Goal: Task Accomplishment & Management: Manage account settings

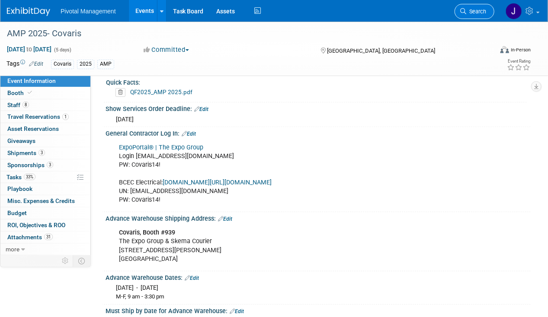
click at [482, 13] on span "Search" at bounding box center [476, 11] width 20 height 6
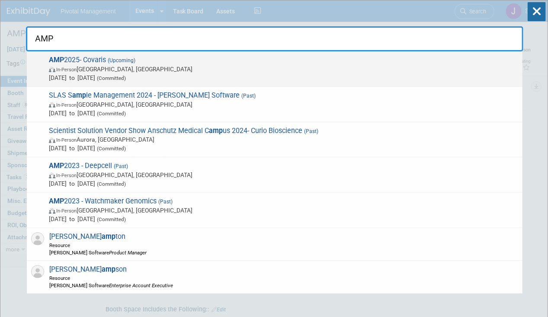
type input "AMP"
click at [244, 79] on span "Nov 11, 2025 to Nov 15, 2025 (Committed)" at bounding box center [283, 77] width 469 height 9
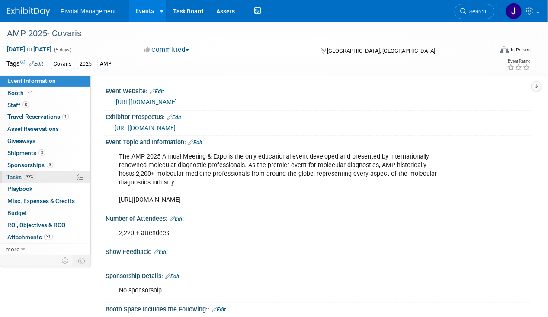
click at [32, 176] on span "33%" at bounding box center [30, 177] width 12 height 6
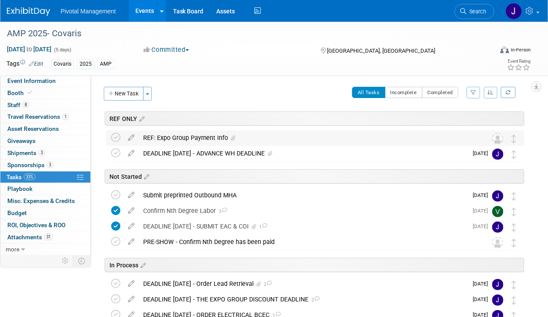
click at [186, 134] on div "REF: Expo Group Payment Info" at bounding box center [307, 138] width 336 height 15
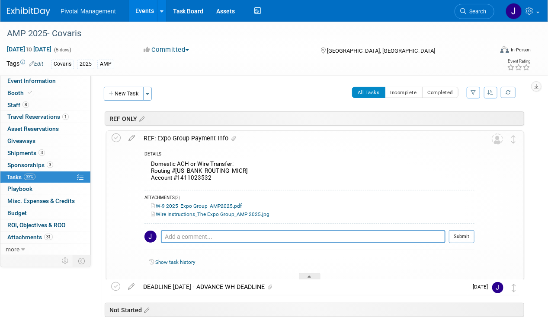
click at [186, 134] on div "REF: Expo Group Payment Info" at bounding box center [306, 138] width 335 height 15
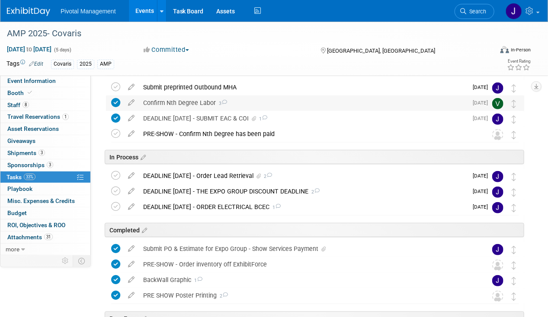
scroll to position [161, 0]
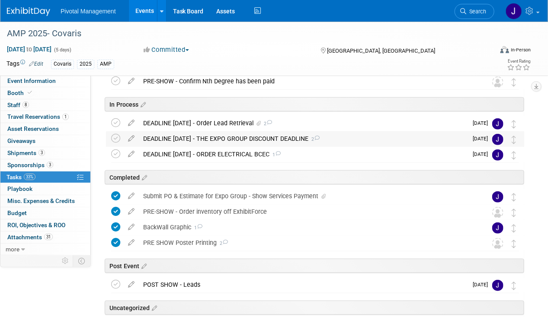
click at [177, 140] on div "DEADLINE OCT 13 - THE EXPO GROUP DISCOUNT DEADLINE 2" at bounding box center [303, 138] width 329 height 15
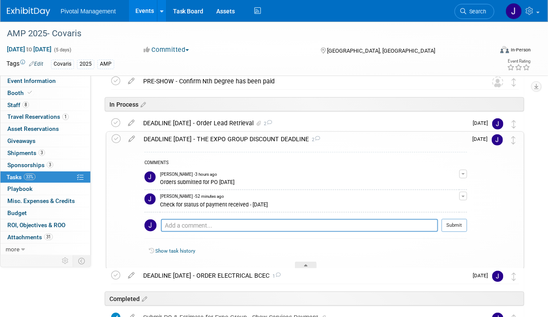
click at [177, 140] on div "DEADLINE OCT 13 - THE EXPO GROUP DISCOUNT DEADLINE 2" at bounding box center [303, 139] width 328 height 15
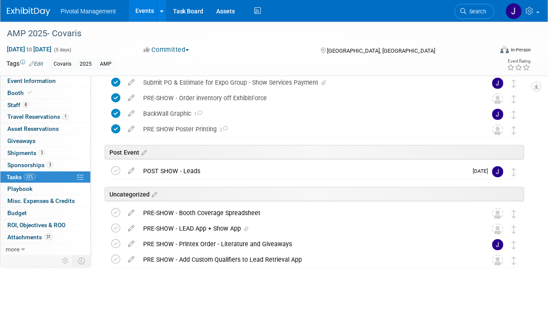
scroll to position [277, 0]
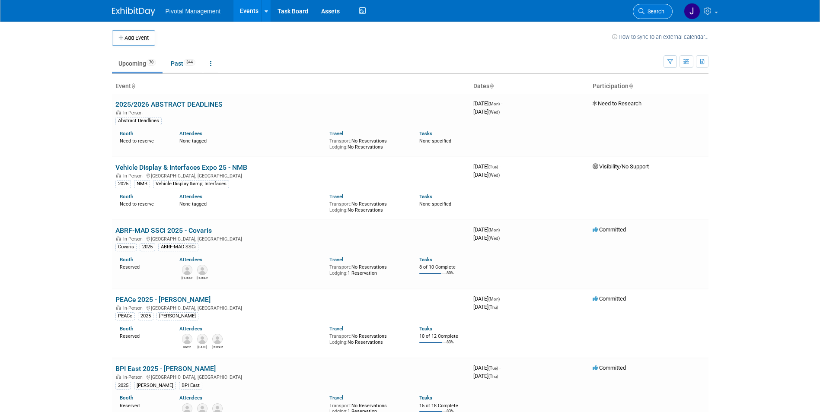
click at [653, 13] on span "Search" at bounding box center [655, 11] width 20 height 6
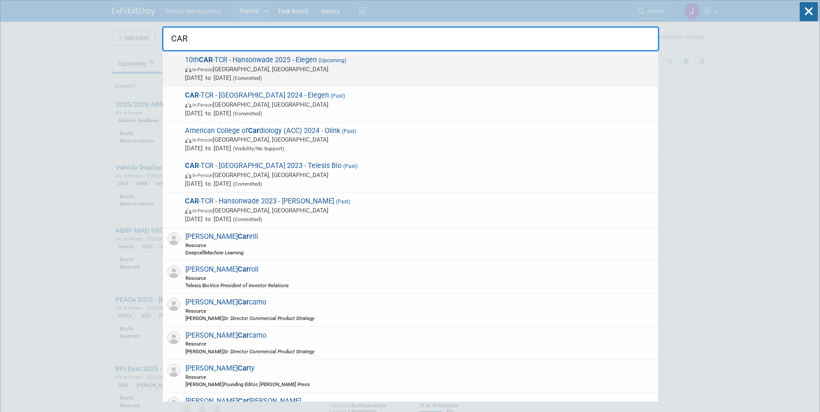
type input "CAR"
click at [226, 57] on span "10th CAR -TCR - Hansonwade 2025 - Elegen (Upcoming) In-Person Boston, MA Sep 24…" at bounding box center [418, 69] width 472 height 26
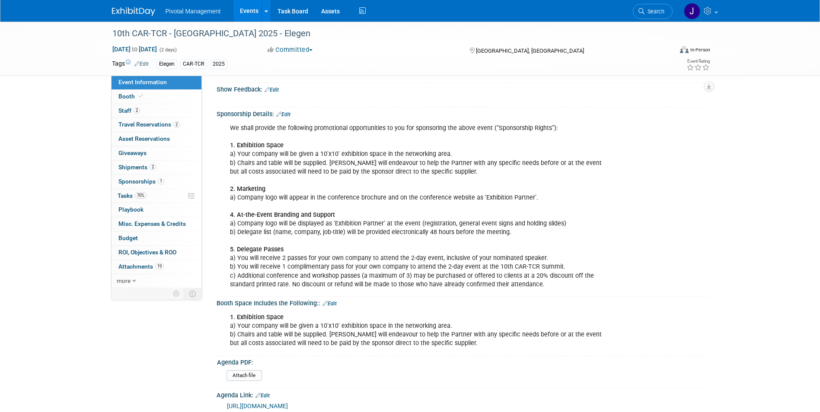
scroll to position [303, 0]
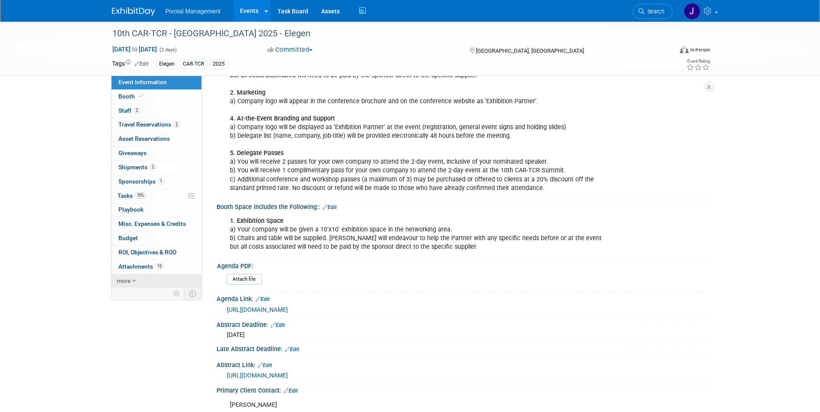
click at [145, 283] on link "more" at bounding box center [157, 281] width 90 height 14
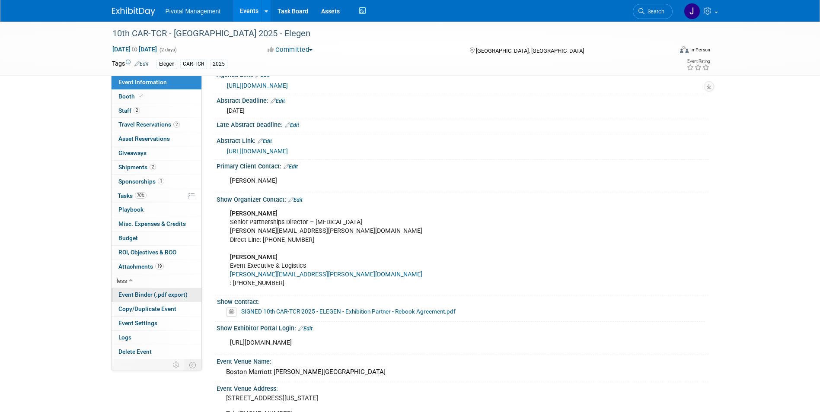
scroll to position [533, 0]
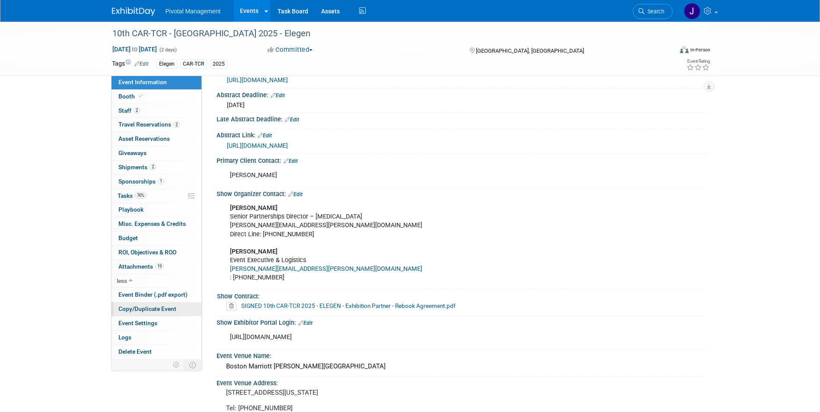
click at [140, 306] on span "Copy/Duplicate Event" at bounding box center [147, 309] width 58 height 7
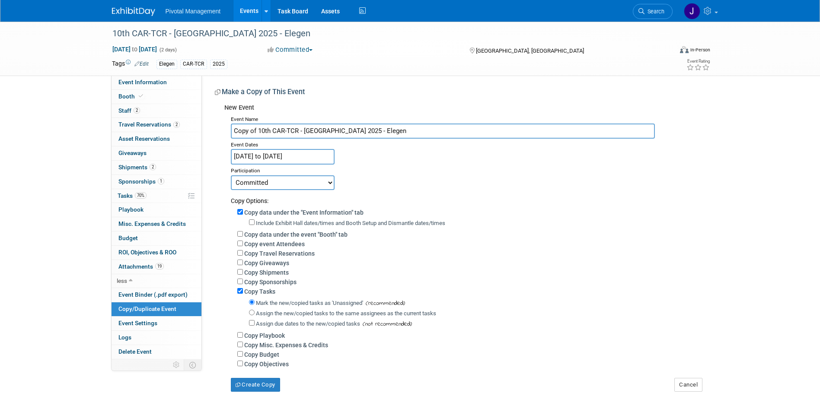
click at [269, 126] on input "Copy of 10th CAR-TCR - Hansonwade 2025 - Elegen" at bounding box center [443, 131] width 424 height 15
drag, startPoint x: 297, startPoint y: 130, endPoint x: 223, endPoint y: 128, distance: 74.8
click at [223, 128] on div "New Event Event Name Copy of 10th CAR-TCR - Hansonwade 2025 - Elegen Event Date…" at bounding box center [458, 246] width 487 height 292
drag, startPoint x: 314, startPoint y: 130, endPoint x: 255, endPoint y: 129, distance: 58.8
click at [255, 129] on input "In Vivo - Hansonwade 2025 - Elegen" at bounding box center [443, 131] width 424 height 15
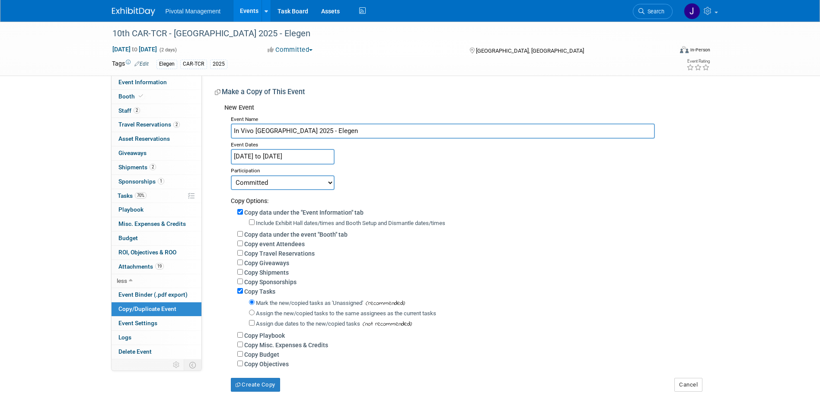
paste input "Engineering & Gene Editing Summit"
drag, startPoint x: 432, startPoint y: 130, endPoint x: 418, endPoint y: 129, distance: 13.9
click at [418, 129] on input "In Vivo Engineering & Gene Editing Summit 2026 - Hansonwade 2025 - Elegen" at bounding box center [443, 131] width 424 height 15
type input "In Vivo Engineering & Gene Editing Summit 2026 - Hansonwade - Elegen"
click at [306, 158] on input "[DATE] to [DATE]" at bounding box center [283, 156] width 104 height 15
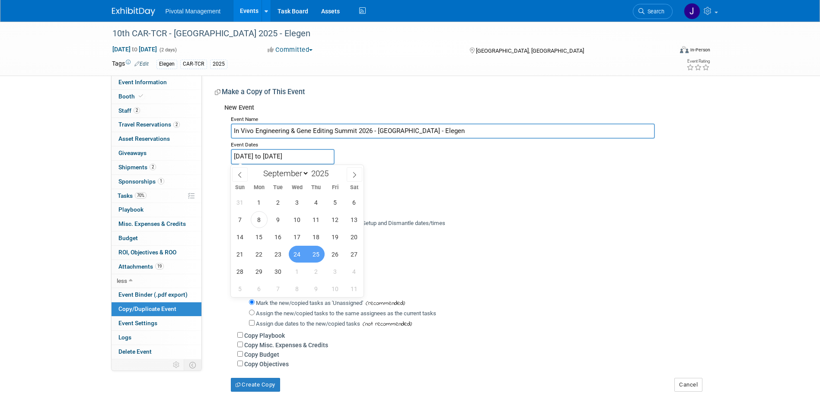
click at [336, 171] on div "January February March April May June July August September October November De…" at bounding box center [297, 172] width 100 height 15
click at [334, 171] on span at bounding box center [332, 171] width 6 height 5
type input "2026"
click at [291, 171] on select "January February March April May June July August September October November De…" at bounding box center [284, 173] width 50 height 11
select select "5"
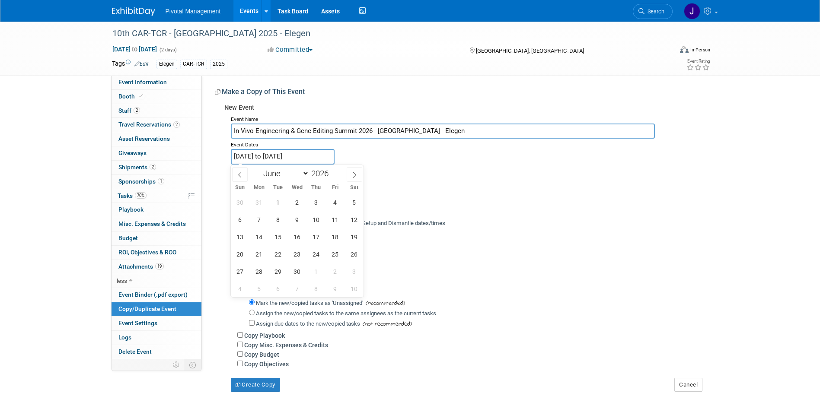
click at [259, 168] on select "January February March April May June July August September October November De…" at bounding box center [284, 173] width 50 height 11
click at [293, 203] on span "3" at bounding box center [297, 202] width 17 height 17
click at [330, 203] on span "5" at bounding box center [335, 202] width 17 height 17
type input "Jun 3, 2026 to Jun 5, 2026"
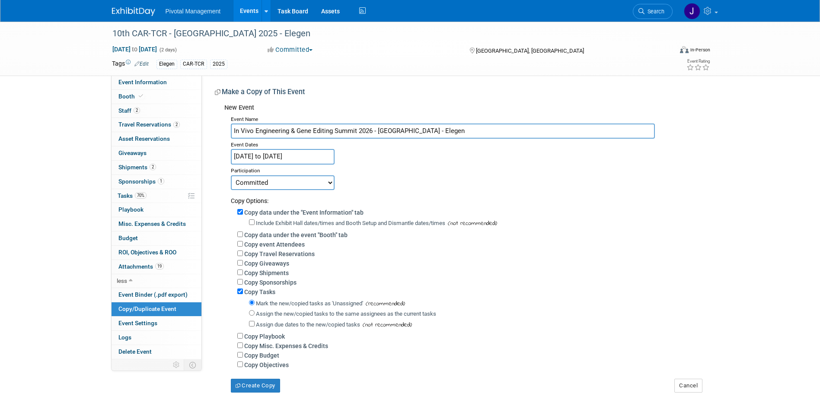
click at [271, 188] on select "Committed Considering Not Going Need to Research Visibility/No Support Waiting …" at bounding box center [283, 183] width 104 height 15
select select "2"
click at [231, 176] on select "Committed Considering Not Going Need to Research Visibility/No Support Waiting …" at bounding box center [283, 183] width 104 height 15
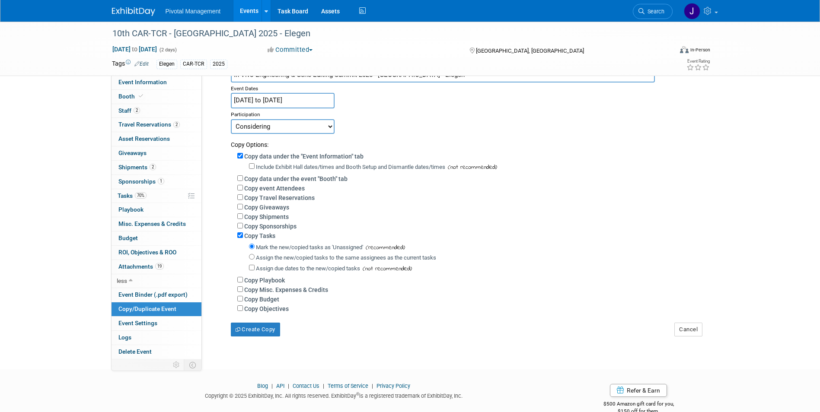
scroll to position [70, 0]
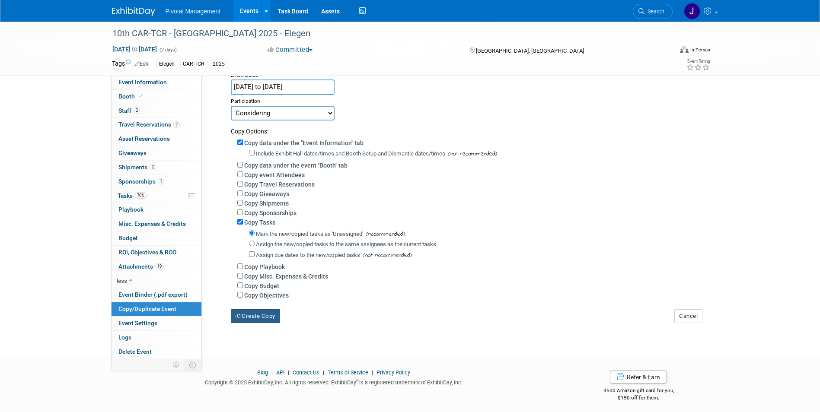
click at [265, 320] on button "Create Copy" at bounding box center [255, 317] width 49 height 14
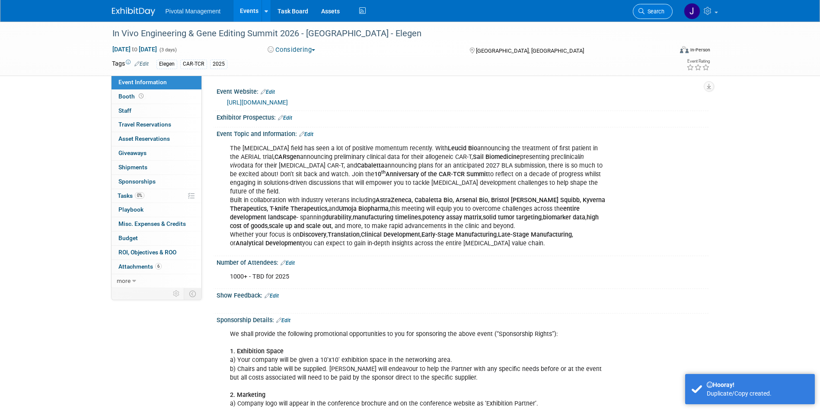
click at [646, 11] on span "Search" at bounding box center [655, 11] width 20 height 6
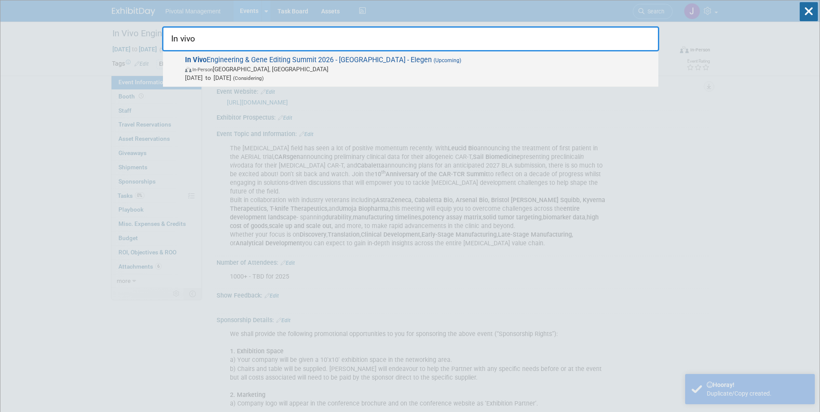
type input "In vivo"
click at [460, 72] on span "In-Person Boston, MA" at bounding box center [419, 69] width 469 height 9
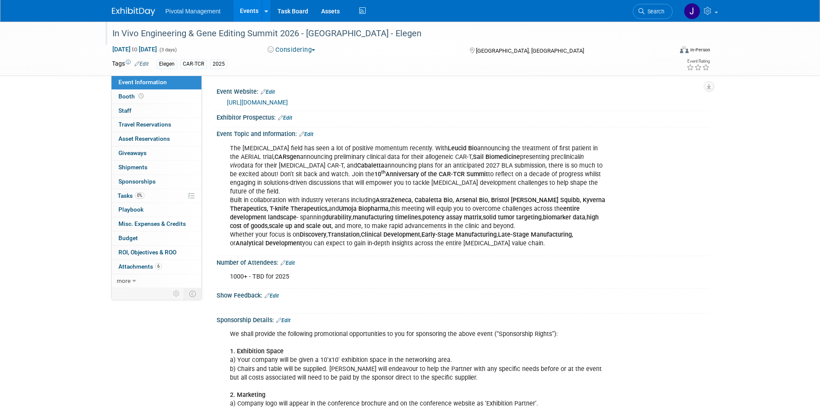
click at [388, 31] on div "In Vivo Engineering & Gene Editing Summit 2026 - [GEOGRAPHIC_DATA] - Elegen" at bounding box center [384, 34] width 550 height 16
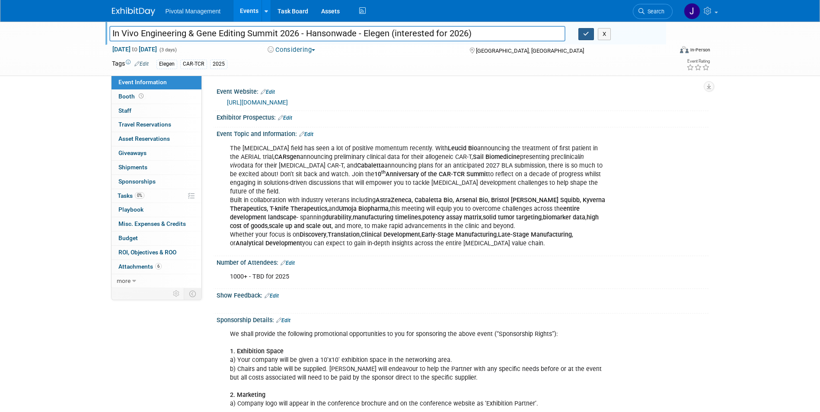
type input "In Vivo Engineering & Gene Editing Summit 2026 - Hansonwade - Elegen (intereste…"
click at [581, 35] on button "button" at bounding box center [586, 34] width 16 height 12
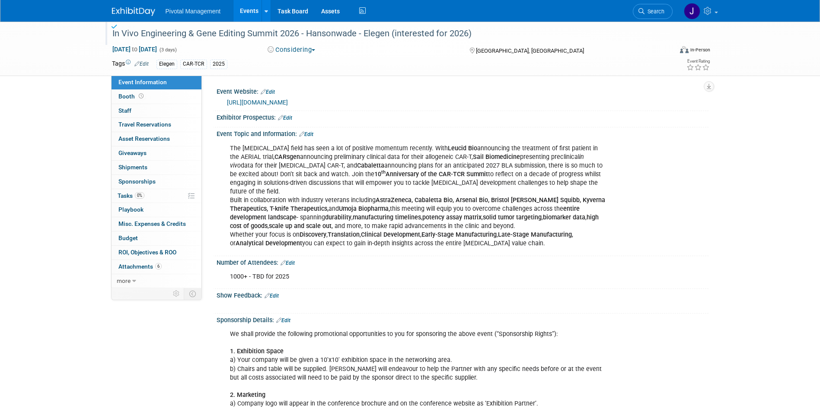
click at [147, 61] on link "Edit" at bounding box center [141, 64] width 14 height 6
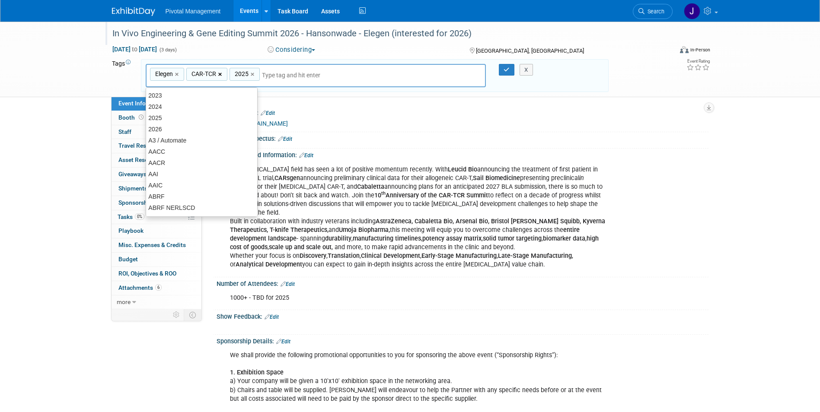
click at [220, 73] on link "×" at bounding box center [221, 75] width 6 height 10
type input "Elegen, 2025"
click at [278, 74] on input "text" at bounding box center [279, 75] width 121 height 9
click at [206, 73] on div "2025 ×" at bounding box center [201, 74] width 30 height 13
type input "2025"
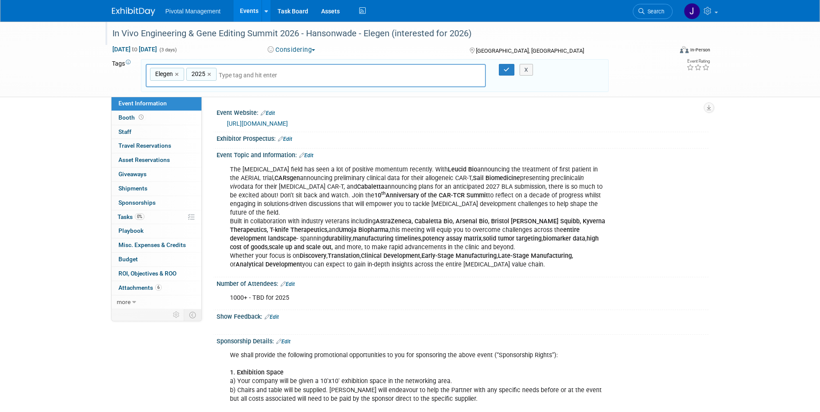
click at [216, 73] on div "2025 ×" at bounding box center [201, 74] width 30 height 13
click at [211, 74] on link "×" at bounding box center [210, 75] width 6 height 10
type input "Elegen"
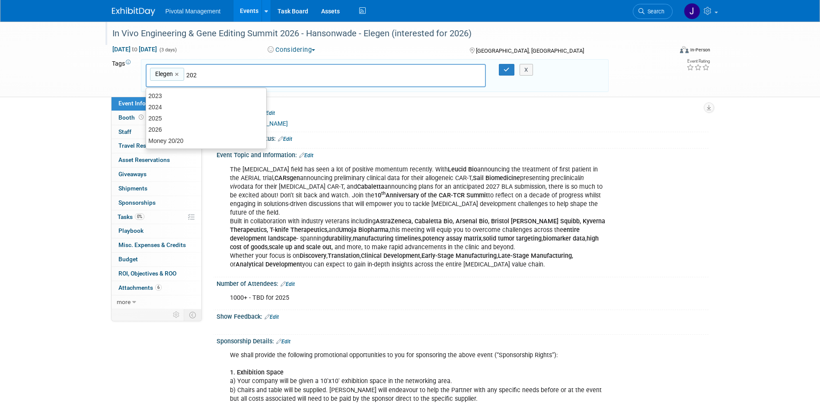
type input "2026"
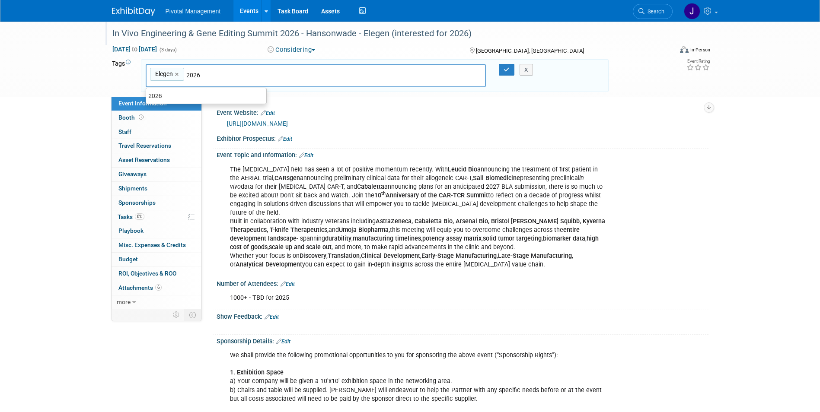
type input "Elegen, 2026"
type input "Hanson"
click at [230, 96] on div "Hansonwade" at bounding box center [206, 95] width 120 height 11
type input "Elegen, 2026, Hansonwade"
click at [502, 73] on button "button" at bounding box center [507, 70] width 16 height 12
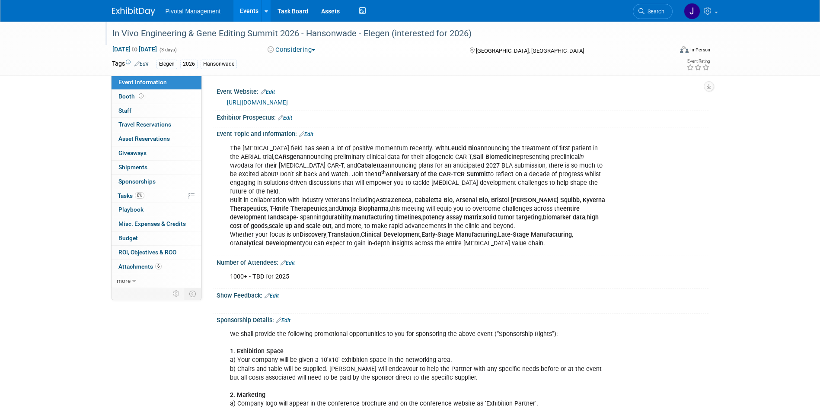
click at [304, 132] on icon at bounding box center [301, 134] width 5 height 6
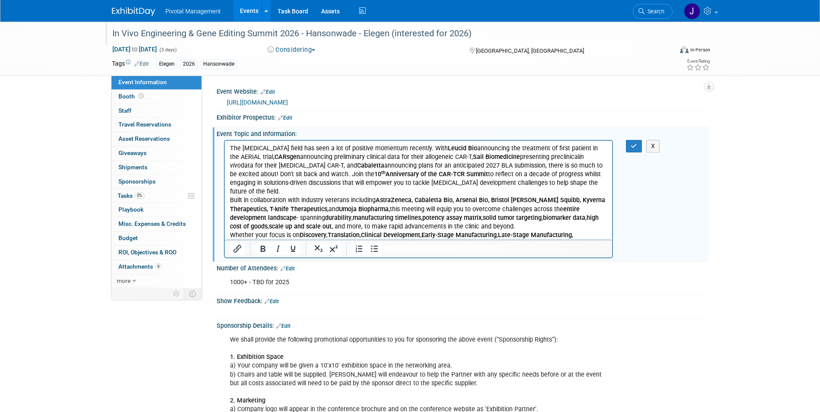
drag, startPoint x: 529, startPoint y: 274, endPoint x: 308, endPoint y: 164, distance: 246.9
click at [308, 164] on p "The cell therapy field has seen a lot of positive momentum recently. With Leuci…" at bounding box center [419, 196] width 378 height 104
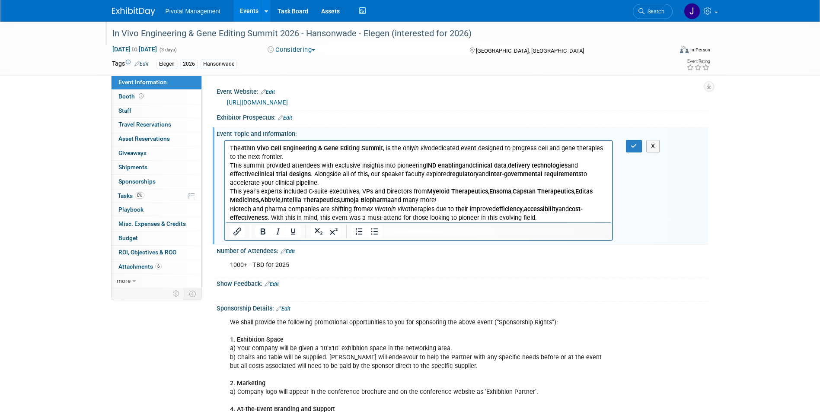
click at [297, 149] on b "In Vivo Cell Engineering & Gene Editing Summit" at bounding box center [315, 147] width 133 height 7
click at [292, 155] on p "The 4 th In Vivo Cell Engineering & Gene Editing Summit , is the only in vivo d…" at bounding box center [419, 152] width 378 height 17
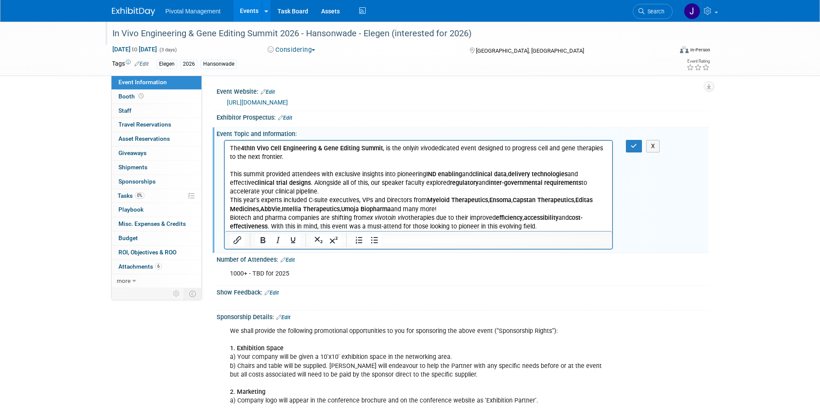
click at [396, 190] on p "This summit provided attendees with exclusive insights into pioneering IND enab…" at bounding box center [419, 183] width 378 height 26
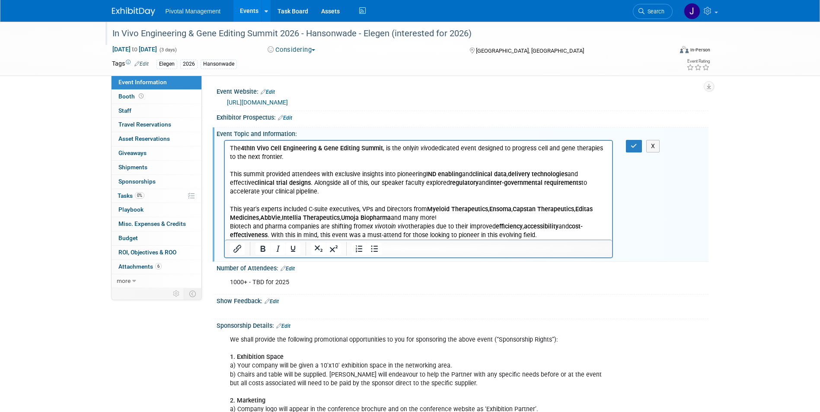
click at [470, 216] on p "This year's experts included C-suite executives, VPs and Directors from Myeloid…" at bounding box center [419, 213] width 378 height 17
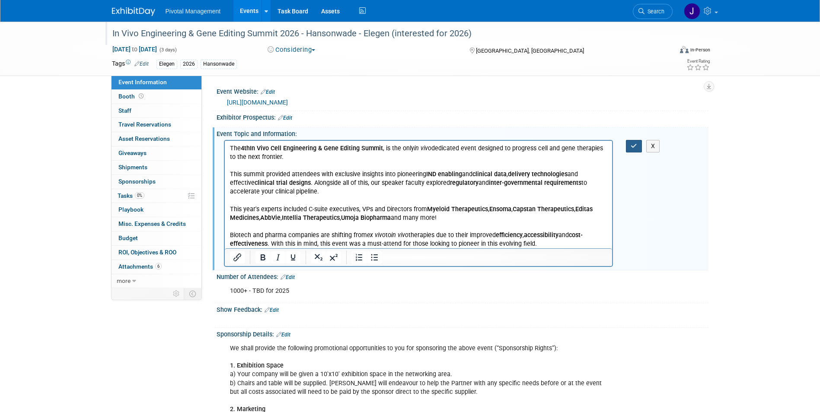
click at [628, 152] on button "button" at bounding box center [634, 146] width 16 height 13
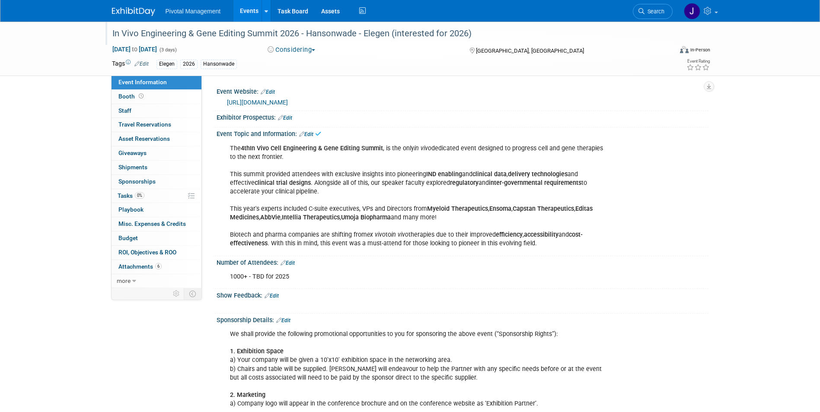
click at [295, 262] on link "Edit" at bounding box center [288, 263] width 14 height 6
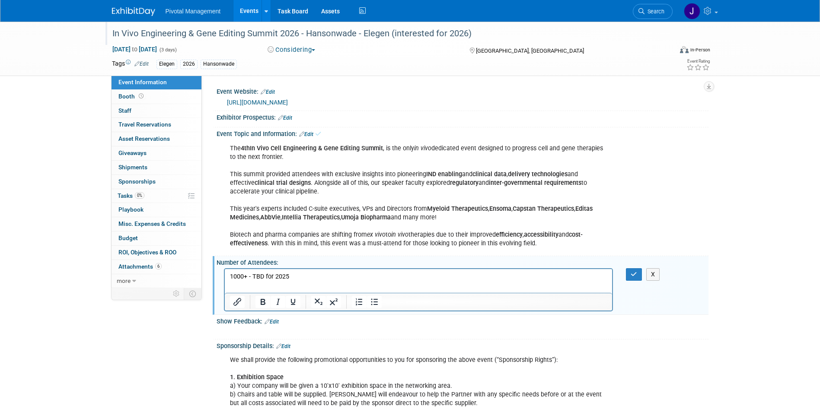
click at [286, 280] on p "1000+ - TBD for 2025" at bounding box center [419, 277] width 378 height 9
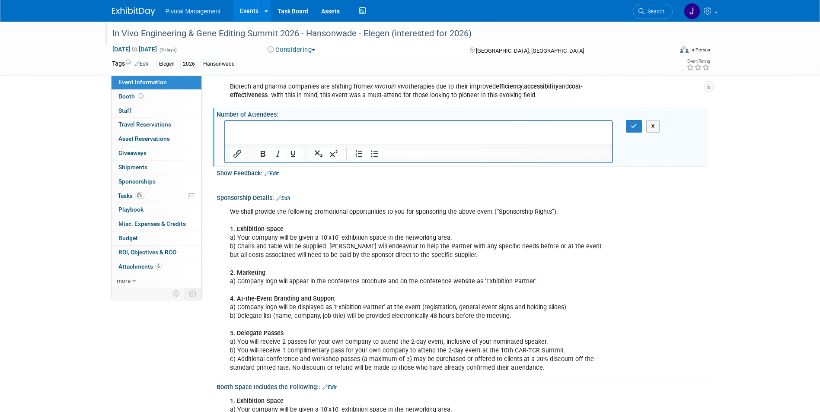
scroll to position [163, 0]
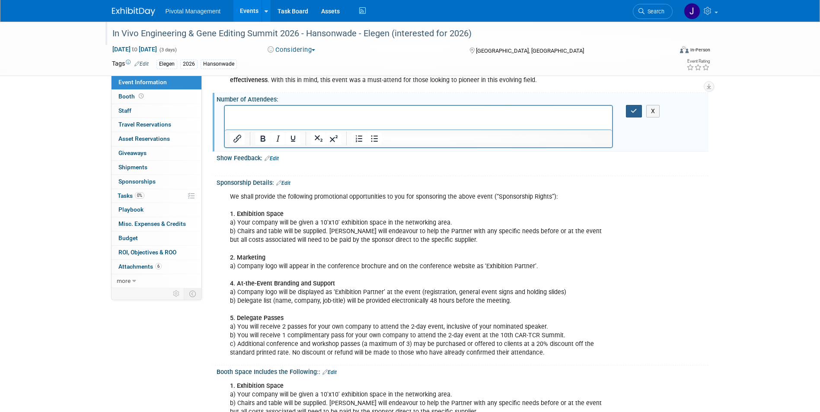
click at [627, 109] on button "button" at bounding box center [634, 111] width 16 height 13
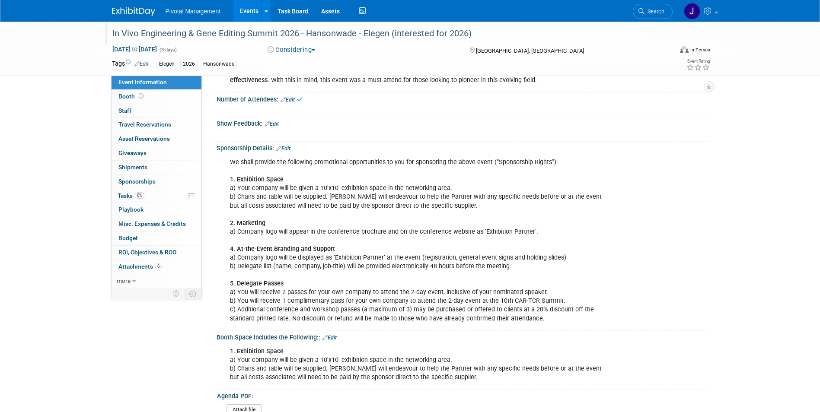
click at [287, 147] on link "Edit" at bounding box center [283, 149] width 14 height 6
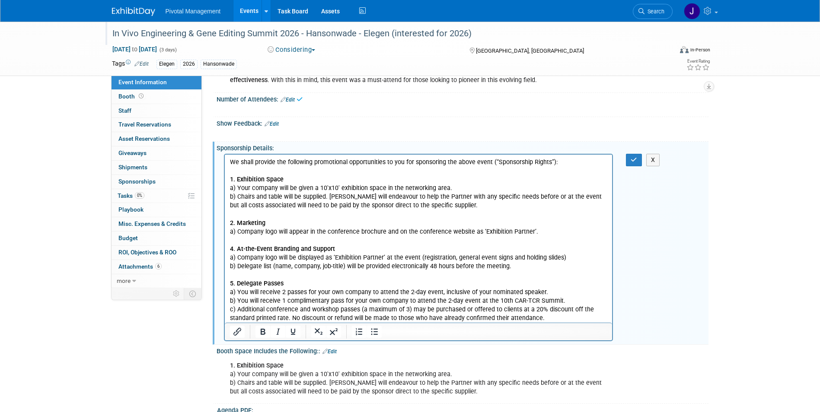
scroll to position [0, 0]
click at [296, 198] on p "We shall provide the following promotional opportunities to you for sponsoring …" at bounding box center [419, 240] width 378 height 165
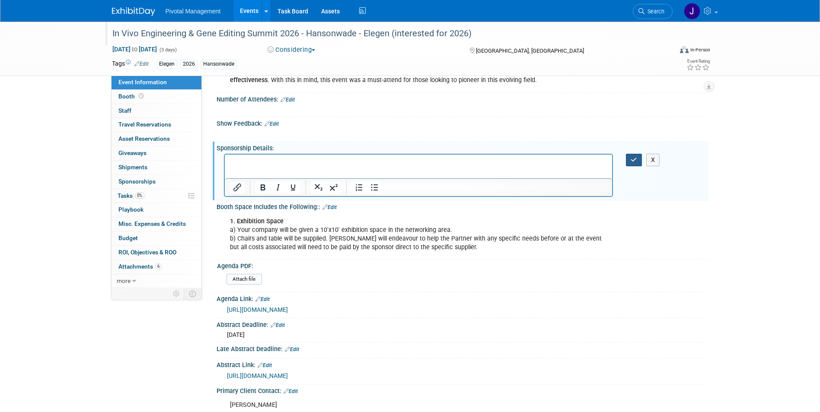
click at [628, 160] on button "button" at bounding box center [634, 160] width 16 height 13
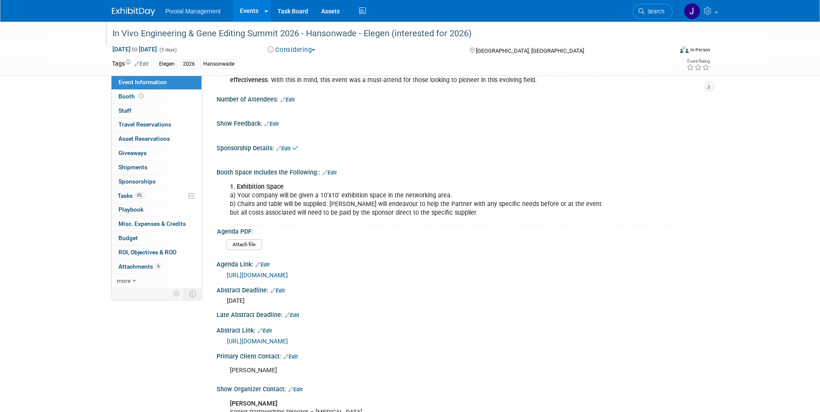
click at [329, 170] on link "Edit" at bounding box center [329, 173] width 14 height 6
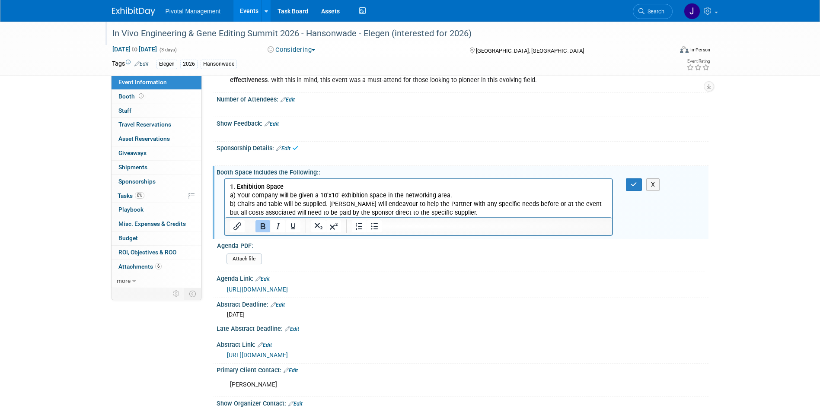
click at [340, 198] on p "1. Exhibition Space a) Your company will be given a 10'x10' exhibition space in…" at bounding box center [419, 199] width 378 height 35
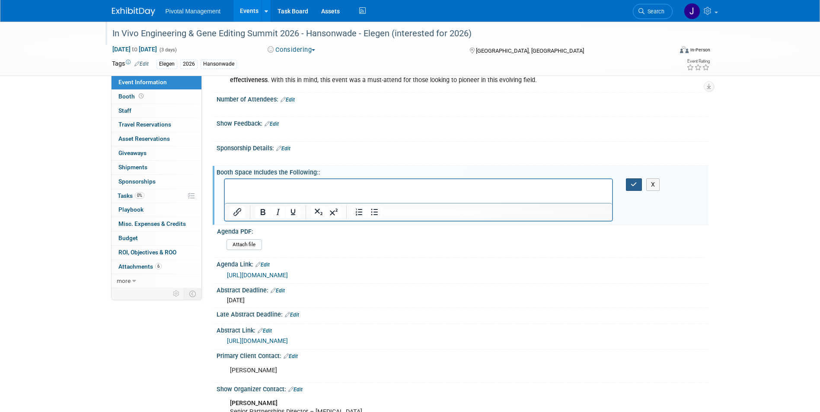
click at [633, 183] on icon "button" at bounding box center [634, 185] width 6 height 6
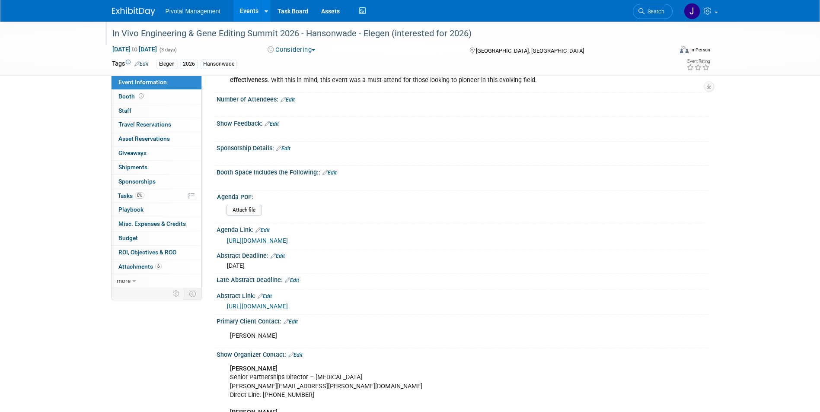
click at [262, 228] on link "Edit" at bounding box center [262, 230] width 14 height 6
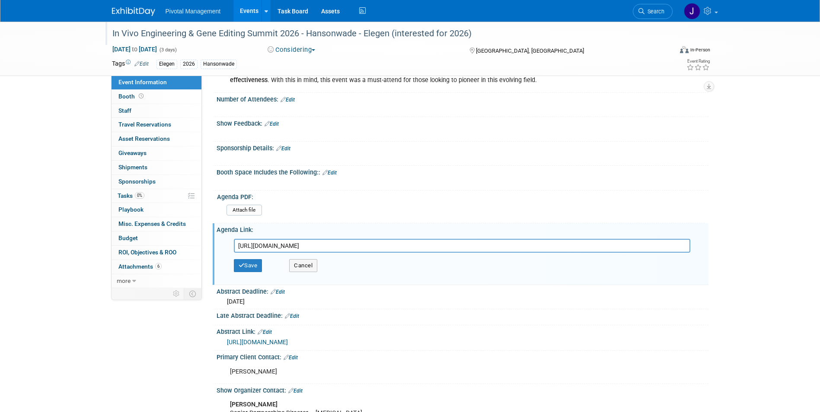
click at [310, 252] on input "https://www.linkedin.com/smart-links/AQGx4M72gqVLPQ/9625e591-8d26-4333-a3b5-55a…" at bounding box center [462, 246] width 456 height 14
click at [255, 267] on button "Save" at bounding box center [248, 265] width 29 height 13
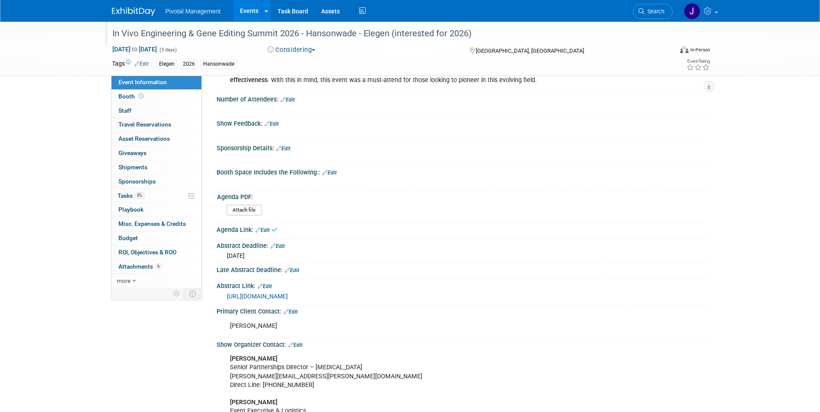
click at [280, 245] on link "Edit" at bounding box center [278, 246] width 14 height 6
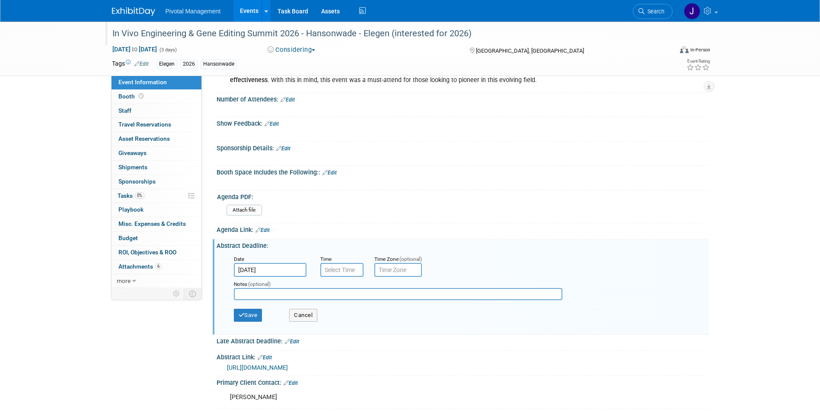
click at [278, 274] on input "Aug 18, 2025" at bounding box center [270, 270] width 73 height 14
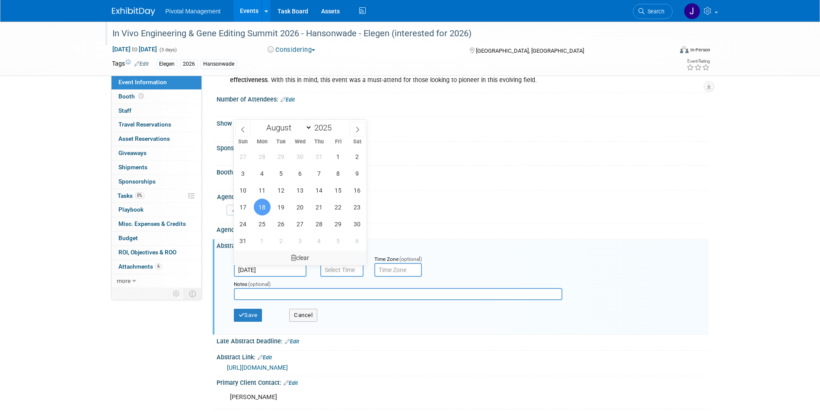
click at [291, 257] on icon at bounding box center [293, 258] width 5 height 6
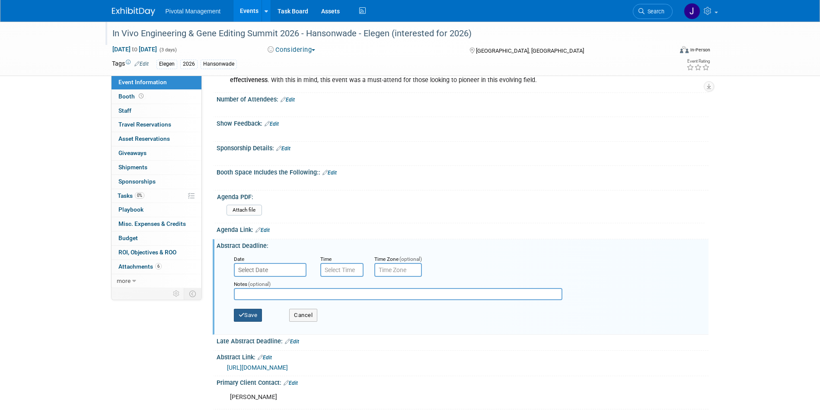
click at [249, 313] on button "Save" at bounding box center [248, 315] width 29 height 13
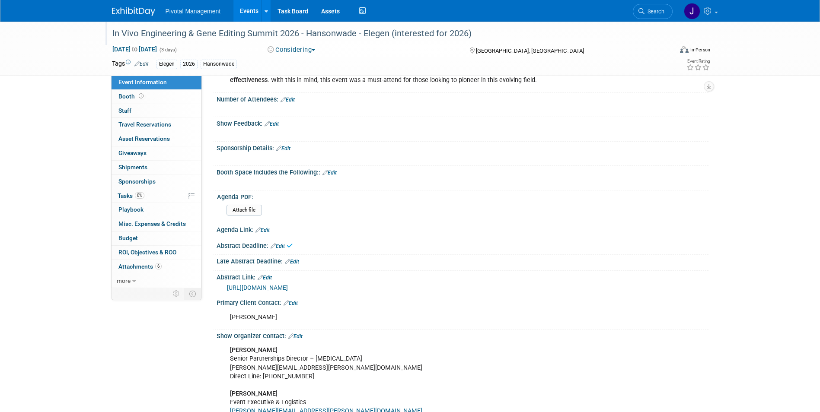
click at [271, 275] on link "Edit" at bounding box center [265, 278] width 14 height 6
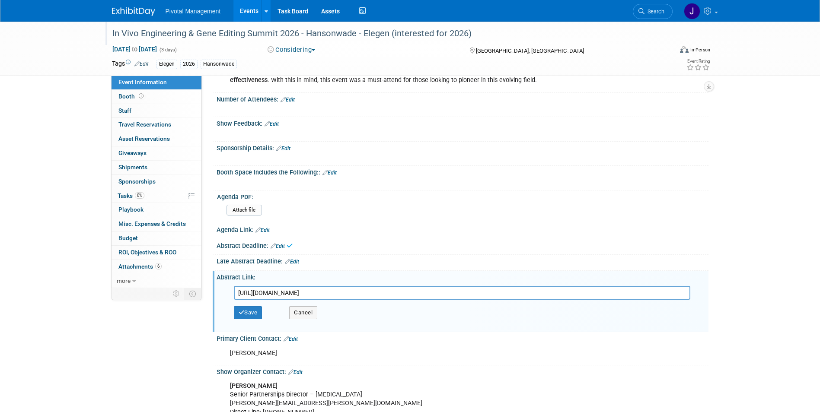
click at [274, 288] on input "[URL][DOMAIN_NAME]" at bounding box center [462, 293] width 456 height 14
click at [258, 313] on button "Save" at bounding box center [248, 312] width 29 height 13
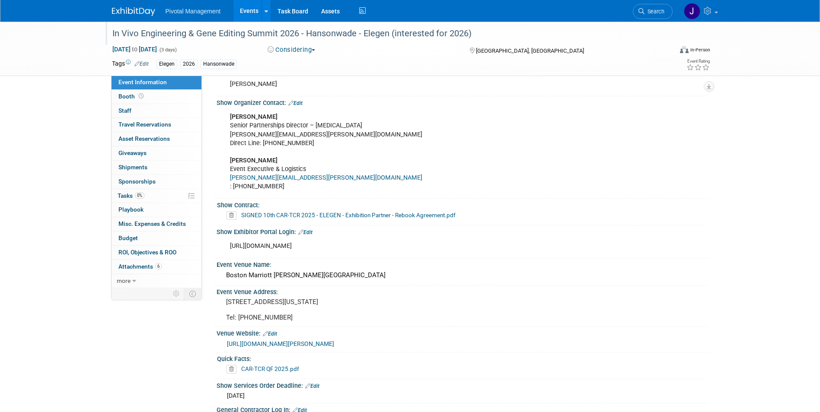
scroll to position [390, 0]
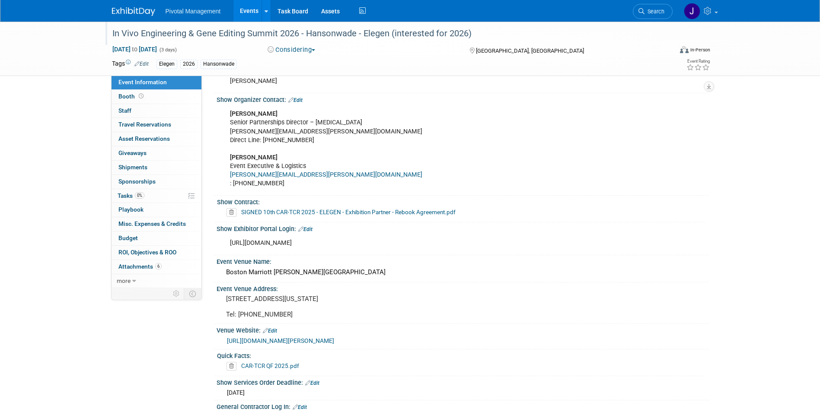
click at [231, 211] on icon at bounding box center [232, 212] width 10 height 9
click at [215, 243] on icon at bounding box center [216, 245] width 5 height 5
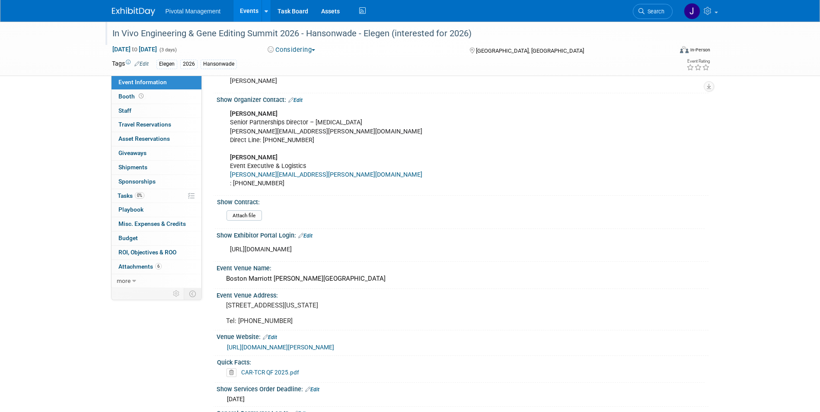
click at [309, 232] on div "Show Exhibitor Portal Login: Edit" at bounding box center [463, 234] width 492 height 11
click at [308, 236] on link "Edit" at bounding box center [305, 236] width 14 height 6
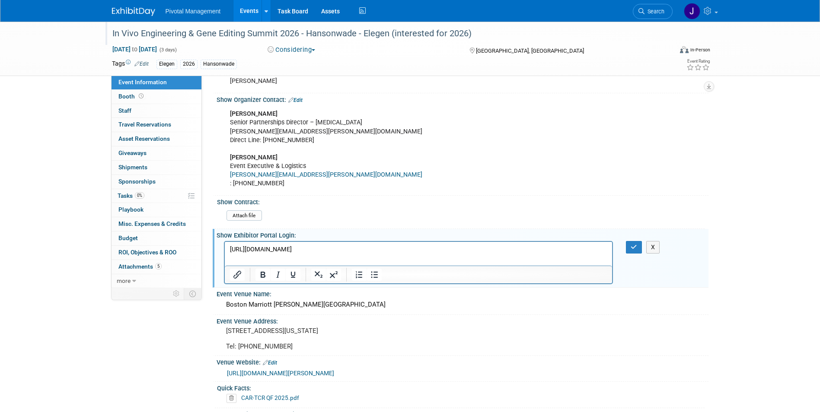
scroll to position [0, 0]
click at [310, 250] on p "[URL][DOMAIN_NAME]" at bounding box center [419, 250] width 378 height 9
click at [632, 246] on icon "button" at bounding box center [634, 247] width 6 height 6
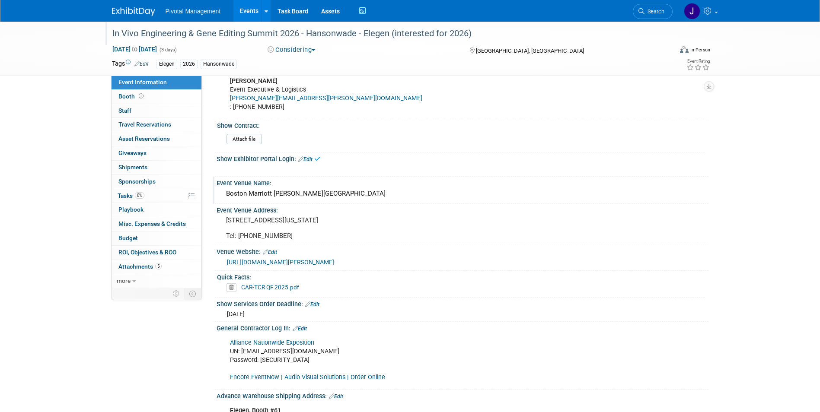
scroll to position [472, 0]
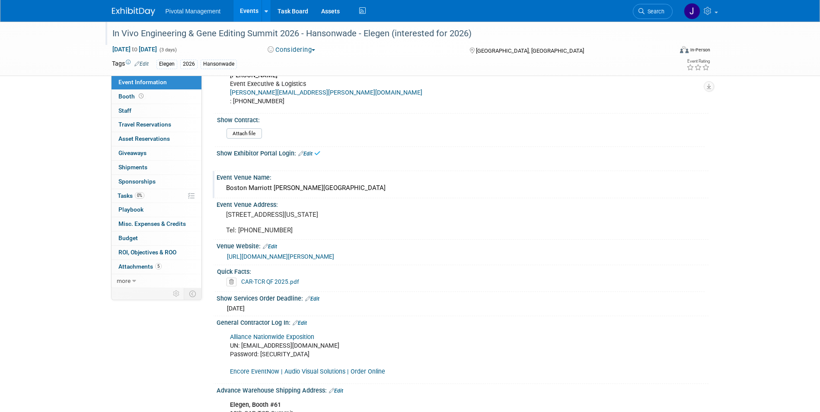
click at [252, 184] on div "Boston Marriott [PERSON_NAME][GEOGRAPHIC_DATA]" at bounding box center [462, 188] width 479 height 13
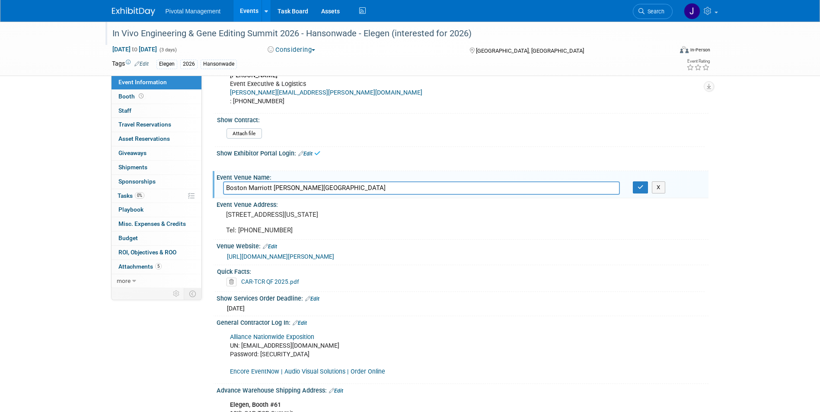
click at [252, 184] on input "Boston Marriott [PERSON_NAME][GEOGRAPHIC_DATA]" at bounding box center [421, 188] width 397 height 13
click at [297, 188] on input "Hilton Boston Logan Airport One Hotel Drive, Boston, MA 02128, United States" at bounding box center [421, 188] width 397 height 13
drag, startPoint x: 305, startPoint y: 187, endPoint x: 464, endPoint y: 187, distance: 159.1
click at [464, 187] on input "Hilton Boston Logan Airport One Hotel Drive, Boston, MA 02128, United States" at bounding box center [421, 188] width 397 height 13
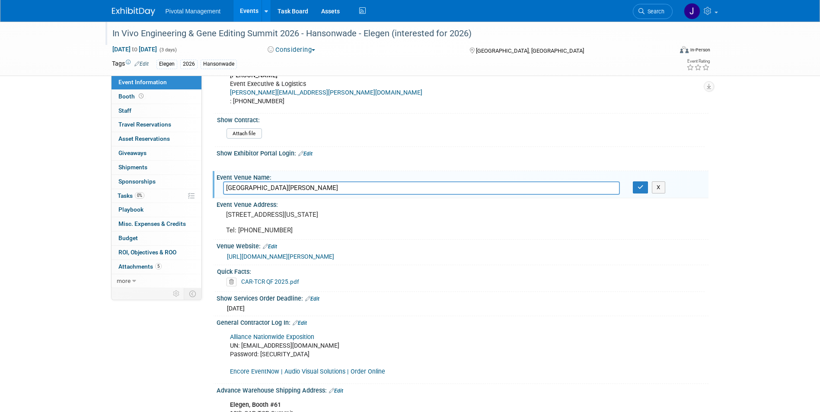
click at [463, 188] on input "Hilton Boston Logan Airport One Hotel Drive, Boston, MA 02128, United States" at bounding box center [421, 188] width 397 height 13
drag, startPoint x: 461, startPoint y: 188, endPoint x: 467, endPoint y: 188, distance: 6.1
click at [461, 188] on input "Hilton Boston Logan Airport One Hotel Drive, Boston, MA 02128, United States" at bounding box center [421, 188] width 397 height 13
click at [469, 187] on input "Hilton Boston Logan Airport One Hotel Drive, Boston, MA 02128, United States" at bounding box center [421, 188] width 397 height 13
drag, startPoint x: 462, startPoint y: 187, endPoint x: 307, endPoint y: 187, distance: 154.8
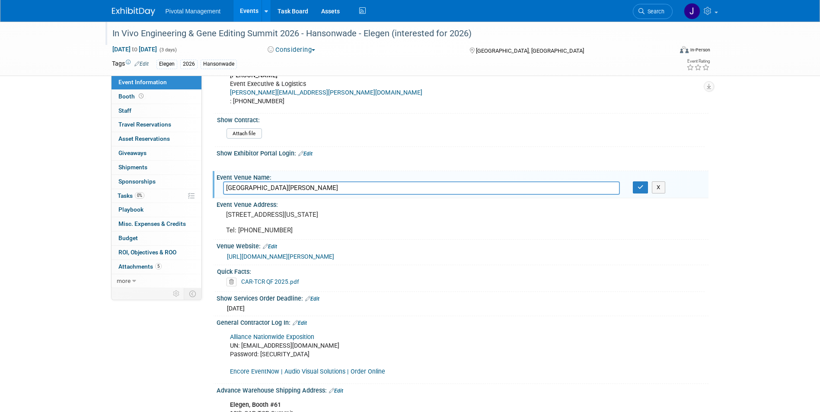
click at [307, 187] on input "Hilton Boston Logan Airport One Hotel Drive, Boston, MA 02128, United States" at bounding box center [421, 188] width 397 height 13
type input "Hilton Boston Logan Airport"
click at [645, 185] on button "button" at bounding box center [641, 188] width 16 height 12
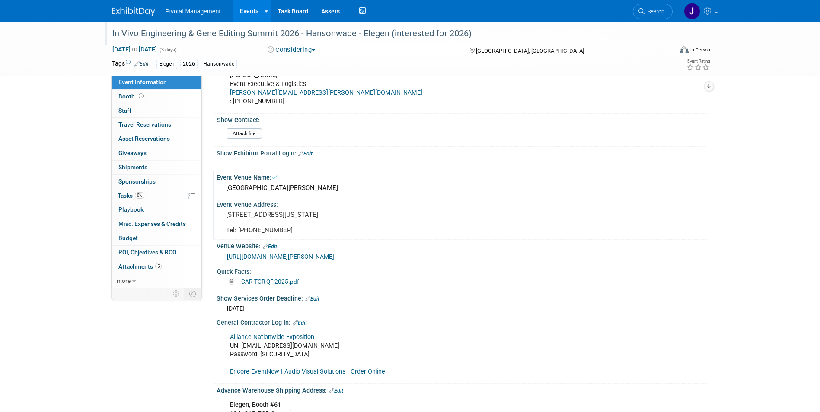
click at [233, 217] on pre "[STREET_ADDRESS][US_STATE] Tel: [PHONE_NUMBER]" at bounding box center [319, 222] width 186 height 23
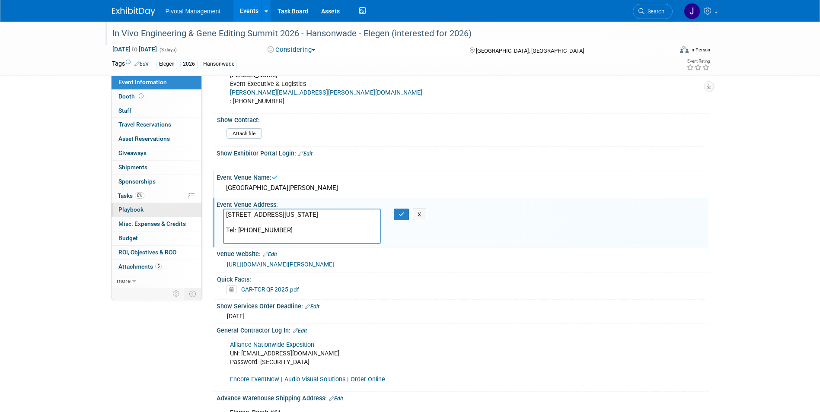
drag, startPoint x: 289, startPoint y: 240, endPoint x: 190, endPoint y: 214, distance: 102.2
click at [190, 214] on div "Event Information Event Info Booth Booth 0 Staff 0 Staff 0 Travel Reservations …" at bounding box center [410, 270] width 610 height 1441
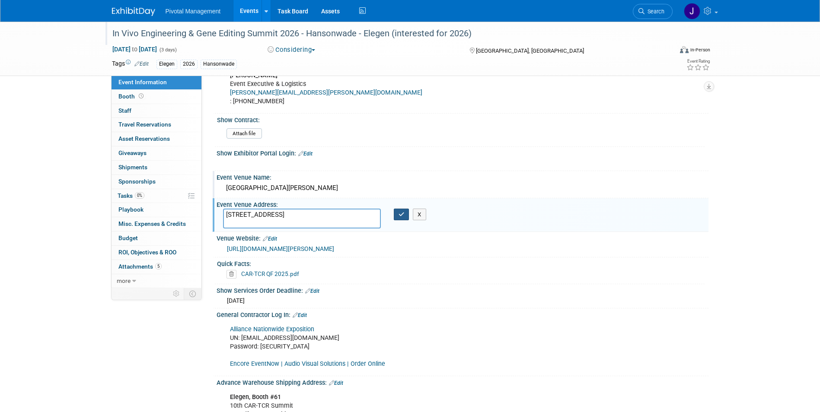
type textarea "One Hotel Drive, Boston, MA 02128, United States"
click at [399, 214] on icon "button" at bounding box center [402, 215] width 6 height 6
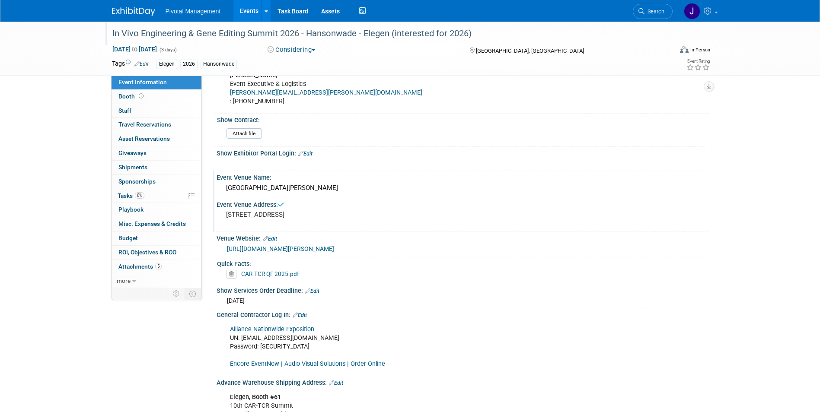
click at [278, 185] on div "Hilton Boston Logan Airport" at bounding box center [462, 188] width 479 height 13
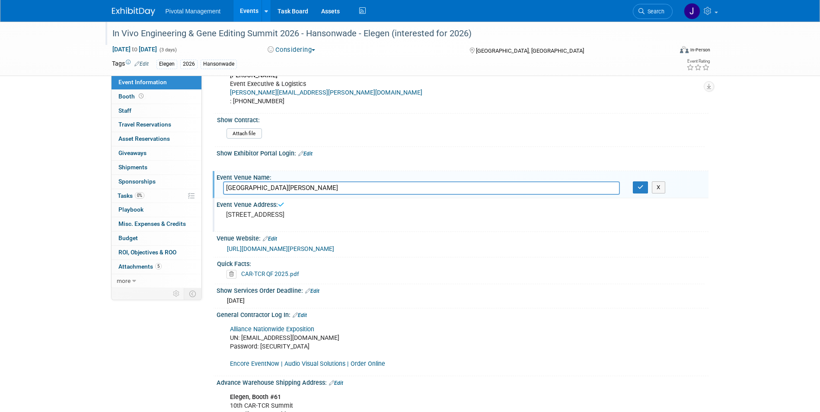
click at [278, 185] on input "Hilton Boston Logan Airport" at bounding box center [421, 188] width 397 height 13
click at [319, 217] on pre "One Hotel Drive, Boston, MA 02128, United States" at bounding box center [319, 215] width 186 height 8
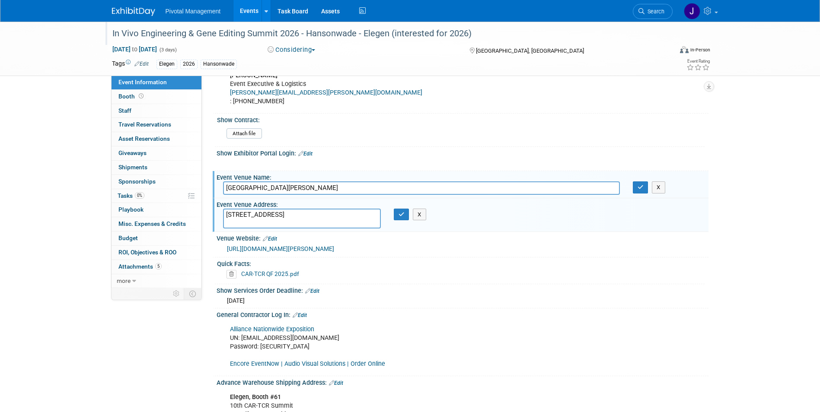
click at [306, 251] on link "[URL][DOMAIN_NAME][PERSON_NAME]" at bounding box center [280, 249] width 107 height 7
click at [612, 248] on div "[URL][DOMAIN_NAME][PERSON_NAME]" at bounding box center [464, 249] width 475 height 10
click at [641, 185] on icon "button" at bounding box center [641, 188] width 6 height 6
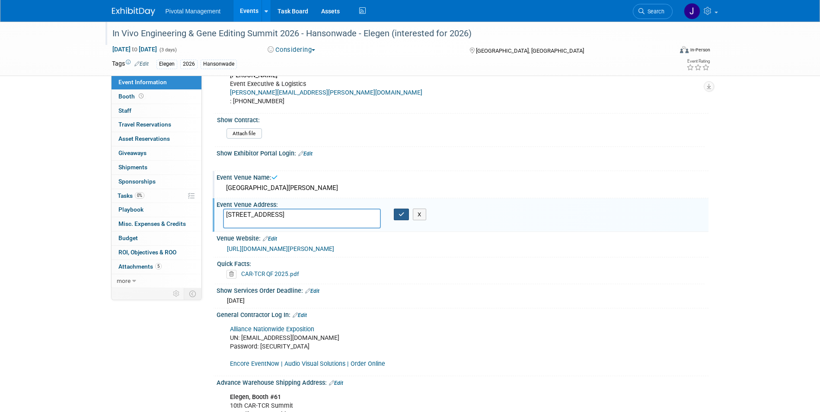
click at [397, 211] on button "button" at bounding box center [402, 215] width 16 height 12
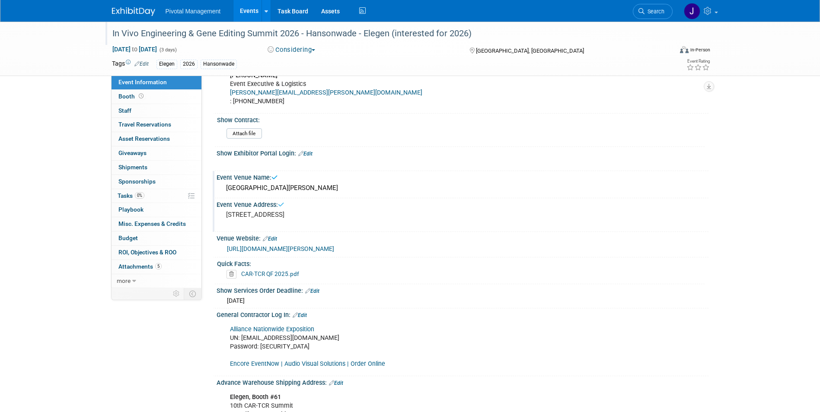
click at [277, 239] on div "Venue Website: Edit" at bounding box center [463, 237] width 492 height 11
click at [276, 239] on link "Edit" at bounding box center [270, 239] width 14 height 6
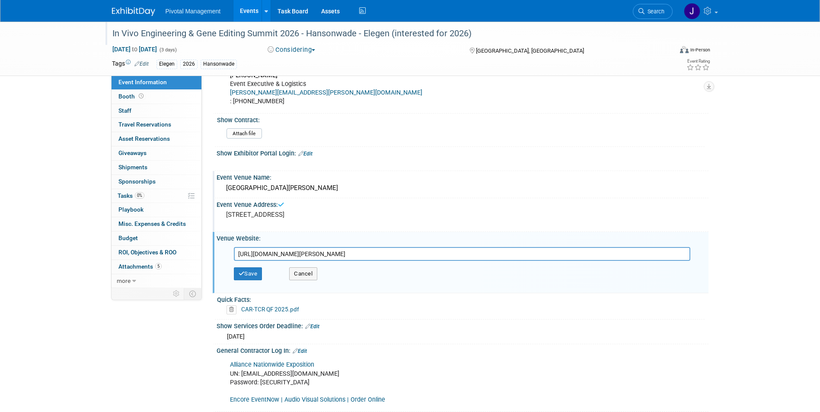
click at [283, 249] on input "[URL][DOMAIN_NAME][PERSON_NAME]" at bounding box center [462, 254] width 456 height 14
type input "https://www.hilton.com/en/hotels/boslhhh-hilton-boston-logan-airport/?SEO_id=BI…"
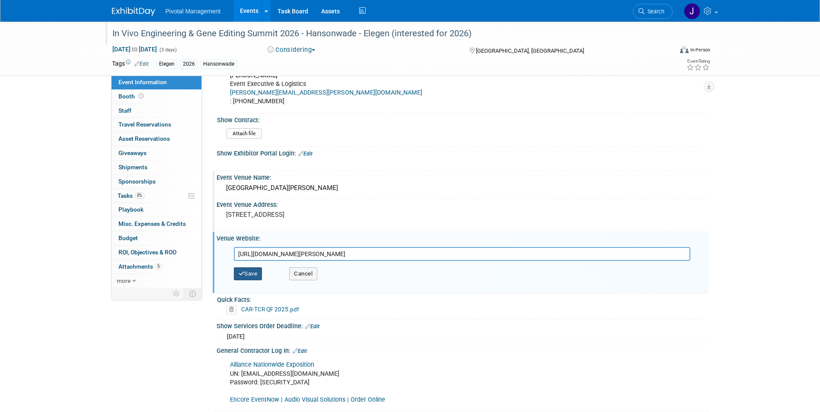
click at [255, 274] on button "Save" at bounding box center [248, 274] width 29 height 13
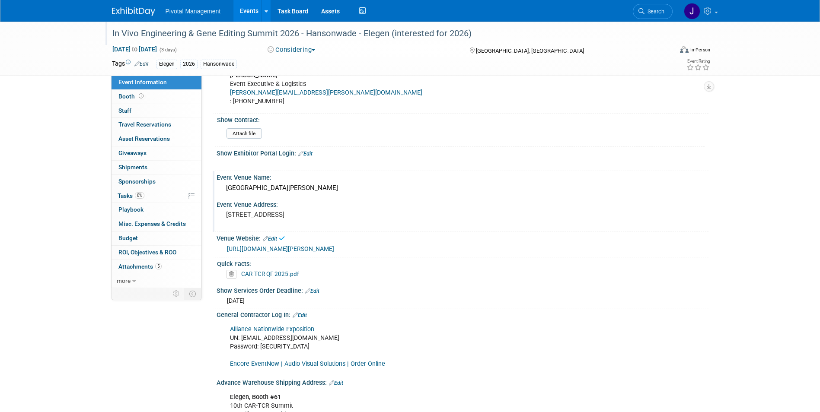
click at [233, 279] on icon at bounding box center [232, 274] width 10 height 9
click at [226, 316] on link "Yes" at bounding box center [221, 316] width 25 height 14
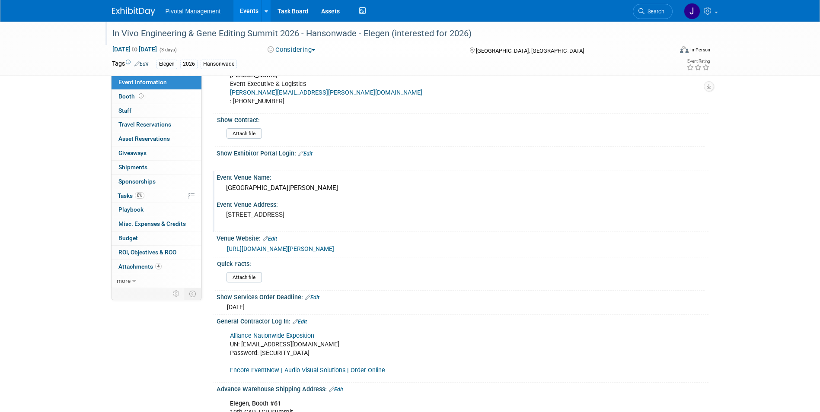
click at [316, 301] on link "Edit" at bounding box center [312, 298] width 14 height 6
select select "7"
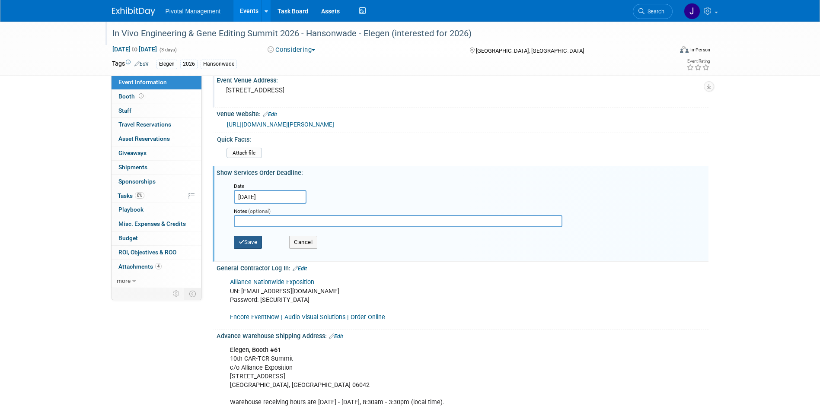
scroll to position [616, 0]
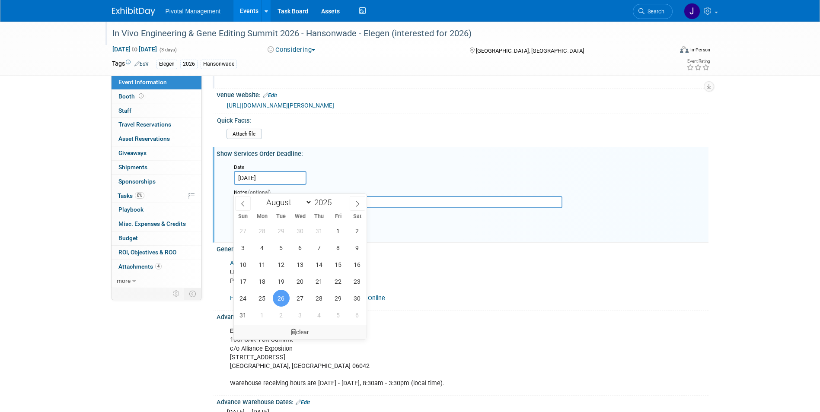
click at [289, 328] on div "clear" at bounding box center [300, 332] width 133 height 15
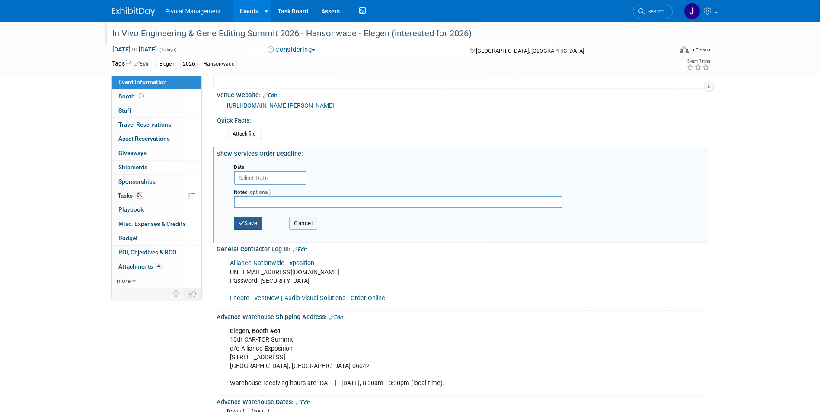
click at [248, 230] on button "Save" at bounding box center [248, 223] width 29 height 13
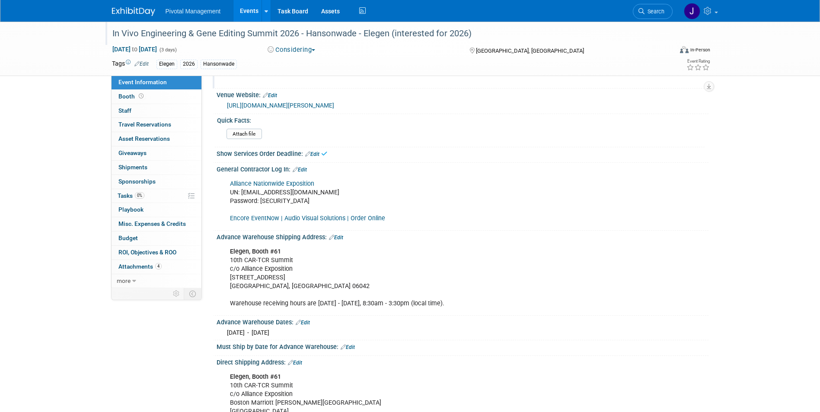
click at [303, 173] on link "Edit" at bounding box center [300, 170] width 14 height 6
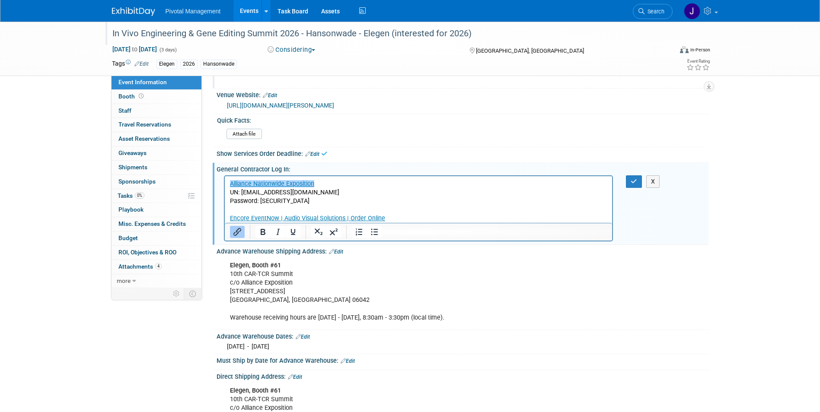
scroll to position [0, 0]
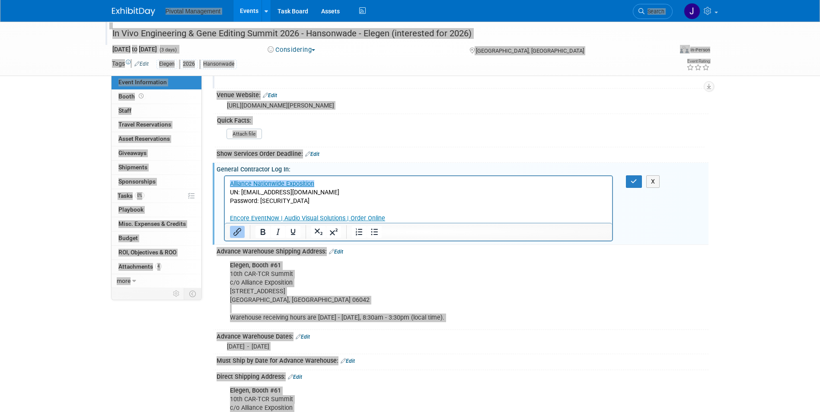
click at [310, 191] on p "﻿Alliance Nationwide Exposition UN: jgatton@pivotalmgt.com Password: Elegen1300…" at bounding box center [419, 200] width 378 height 43
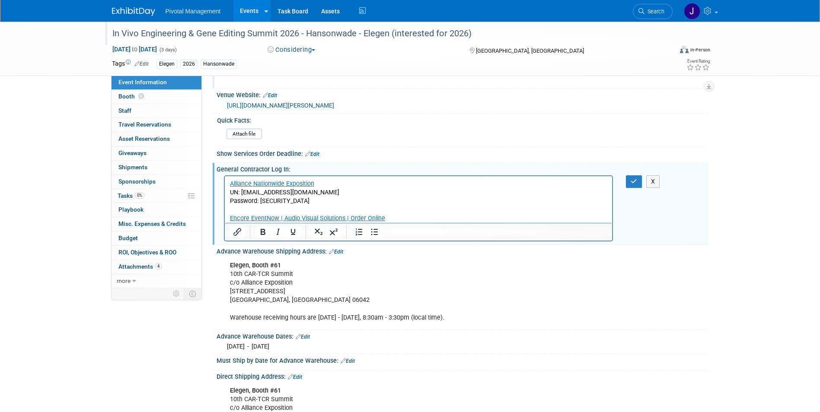
click at [230, 182] on link "Alliance Nationwide Exposition" at bounding box center [272, 183] width 84 height 7
click at [447, 195] on p "﻿Alliance Nationwide Exposition UN: jgatton@pivotalmgt.com Password: Elegen1300…" at bounding box center [419, 200] width 378 height 43
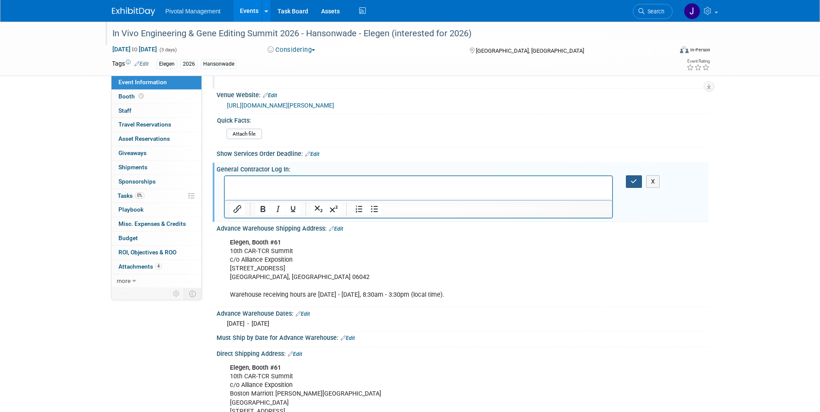
click at [626, 188] on button "button" at bounding box center [634, 182] width 16 height 13
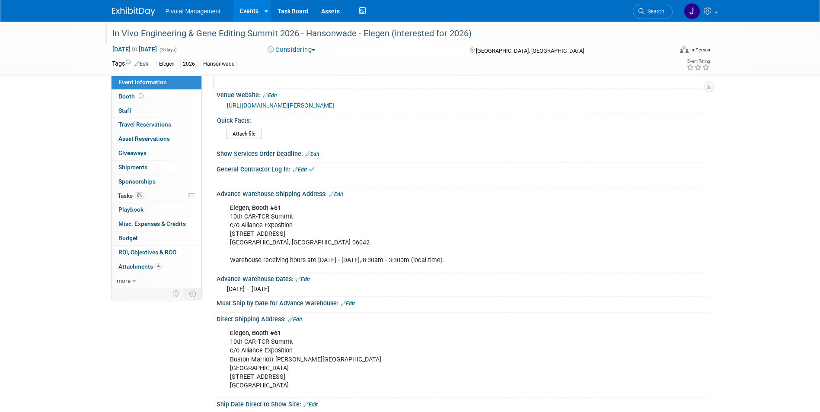
click at [338, 198] on link "Edit" at bounding box center [336, 194] width 14 height 6
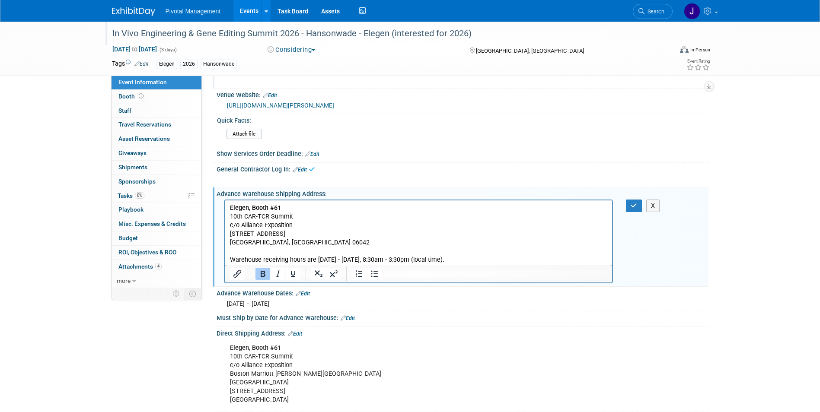
click at [278, 231] on p "Elegen, Booth #61 10th CAR-TCR Summit c/o Alliance Exposition 150 Colonial Rd M…" at bounding box center [419, 234] width 378 height 61
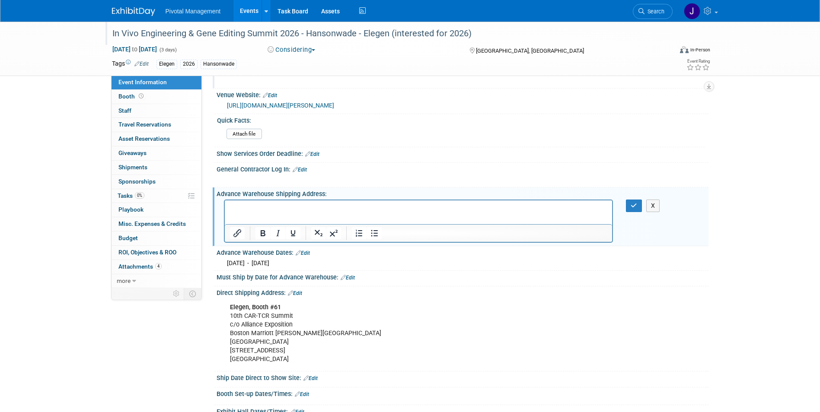
click at [620, 212] on div "X" at bounding box center [639, 206] width 40 height 13
click at [625, 212] on div "X" at bounding box center [639, 206] width 40 height 13
click at [628, 211] on button "button" at bounding box center [634, 206] width 16 height 13
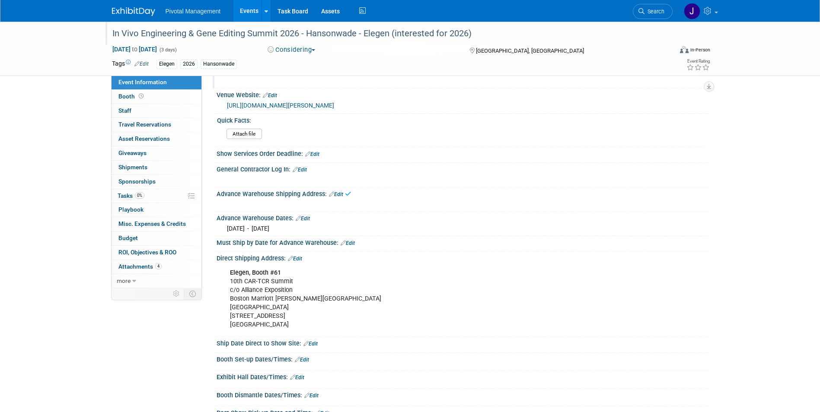
click at [303, 222] on link "Edit" at bounding box center [303, 219] width 14 height 6
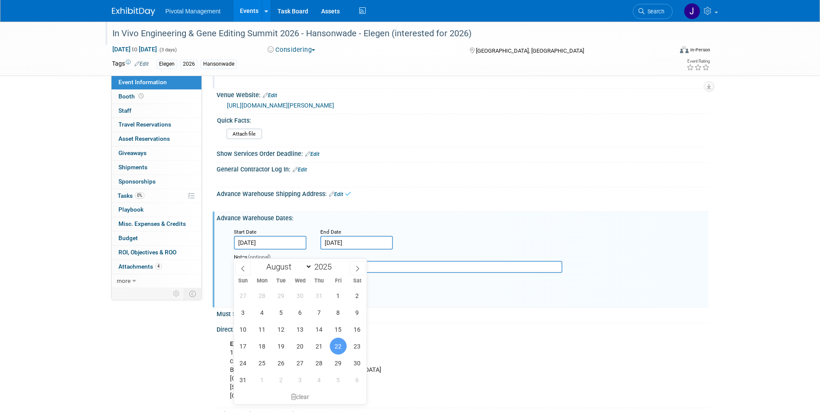
click at [288, 247] on input "Aug 22, 2025" at bounding box center [270, 243] width 73 height 14
click at [302, 393] on div "clear" at bounding box center [300, 397] width 133 height 15
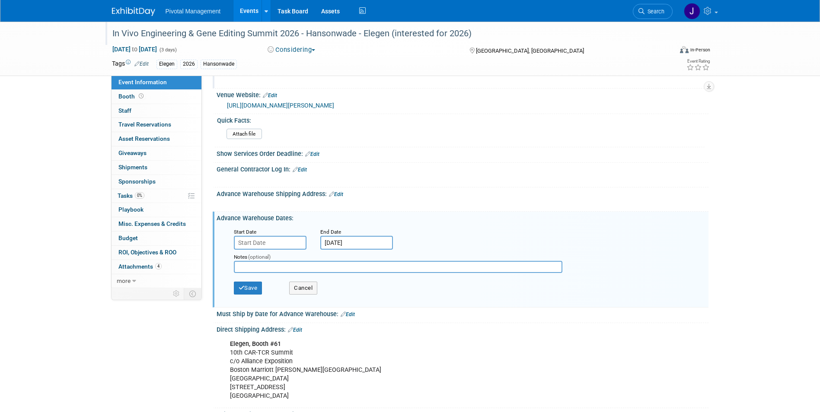
click at [346, 250] on input "Sep 16, 2025" at bounding box center [356, 243] width 73 height 14
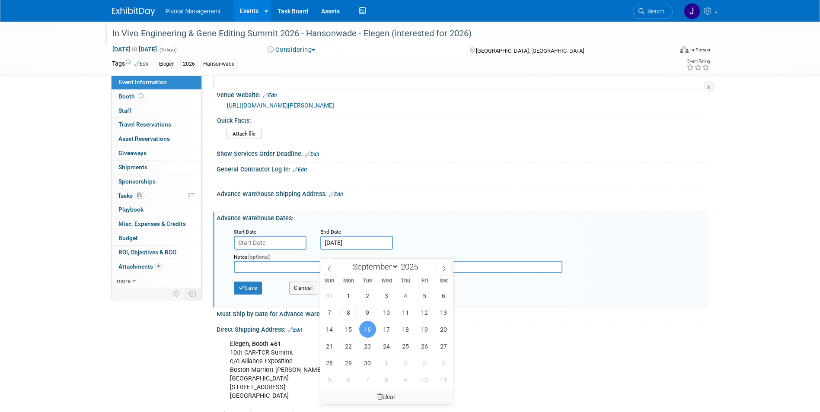
click at [389, 397] on div "clear" at bounding box center [386, 397] width 133 height 15
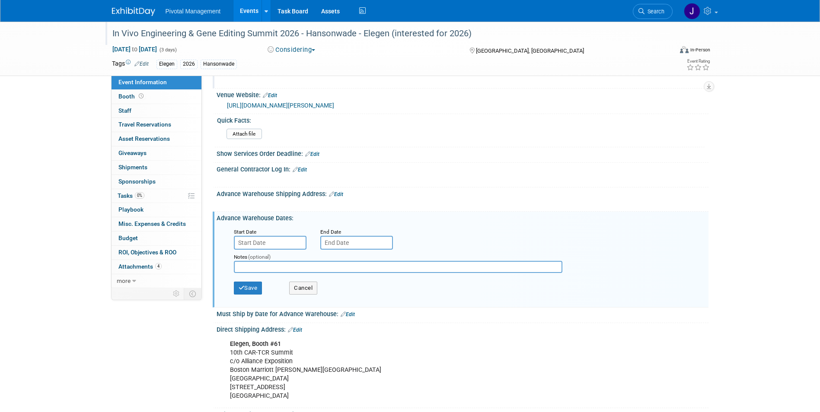
click at [263, 301] on div "Save Cancel" at bounding box center [464, 290] width 461 height 24
click at [257, 295] on button "Save" at bounding box center [248, 288] width 29 height 13
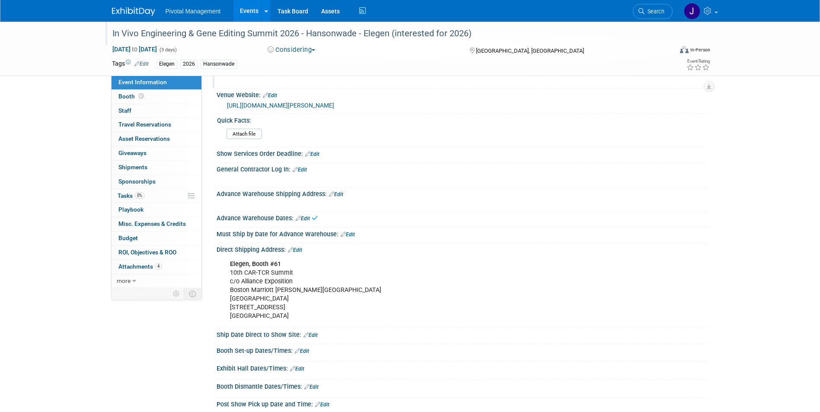
click at [297, 254] on div "Direct Shipping Address: Edit" at bounding box center [463, 248] width 492 height 11
click at [294, 253] on link "Edit" at bounding box center [295, 250] width 14 height 6
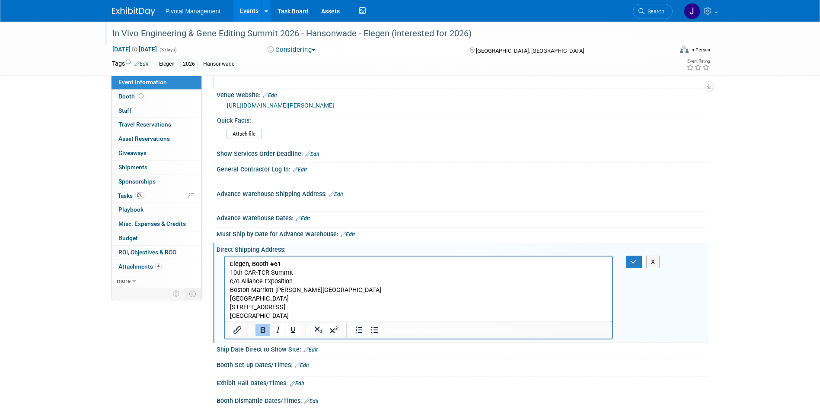
click at [287, 294] on p "Elegen, Booth #61 10th CAR-TCR Summit c/o Alliance Exposition Boston Marriott C…" at bounding box center [419, 290] width 378 height 61
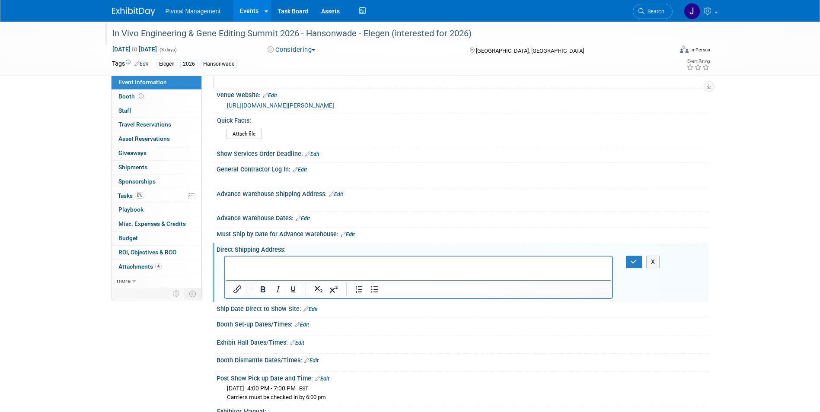
click at [626, 268] on div "X" at bounding box center [639, 262] width 40 height 13
click at [633, 265] on icon "button" at bounding box center [634, 262] width 6 height 6
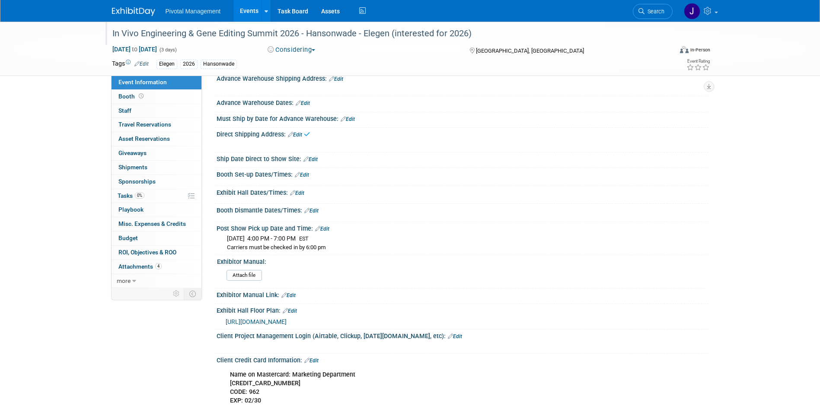
scroll to position [732, 0]
click at [322, 231] on link "Edit" at bounding box center [322, 228] width 14 height 6
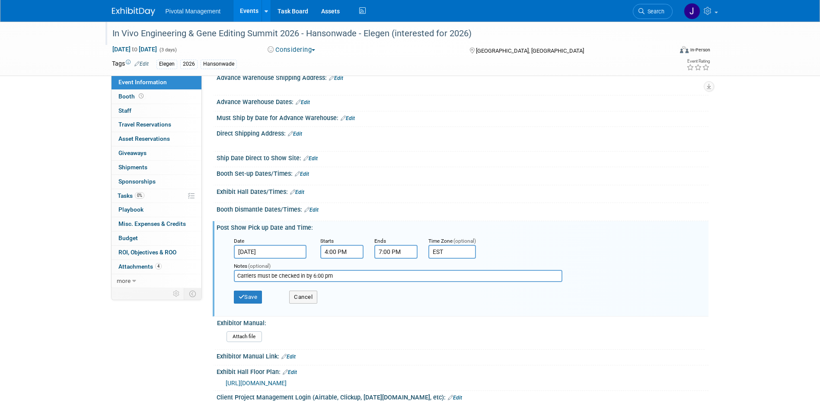
click at [278, 259] on input "Sep 25, 2025" at bounding box center [270, 252] width 73 height 14
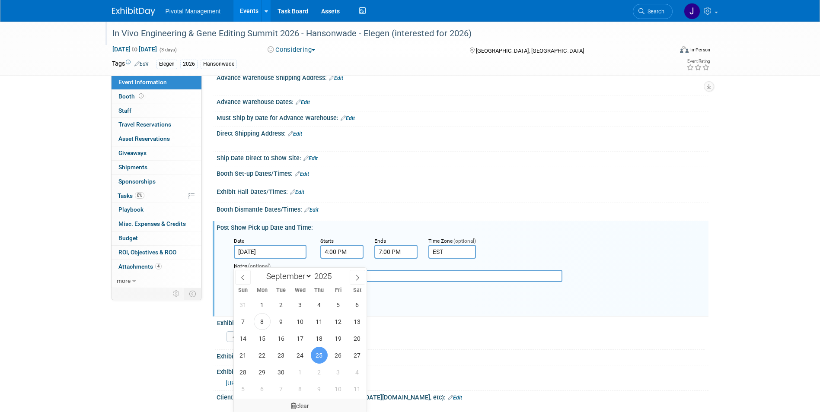
click at [310, 405] on div "clear" at bounding box center [300, 406] width 133 height 15
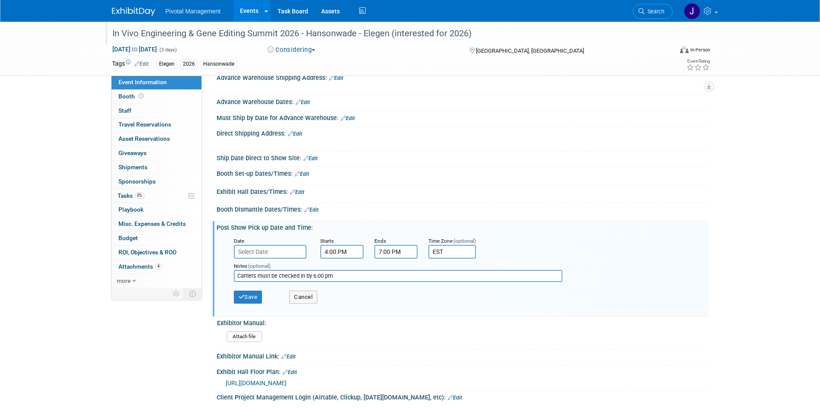
click at [357, 259] on input "4:00 PM" at bounding box center [341, 252] width 43 height 14
click at [352, 336] on span at bounding box center [349, 330] width 52 height 15
click at [414, 255] on input "7:00 PM" at bounding box center [395, 252] width 43 height 14
click at [403, 338] on span at bounding box center [403, 330] width 52 height 15
click at [444, 259] on input "EST" at bounding box center [452, 252] width 48 height 14
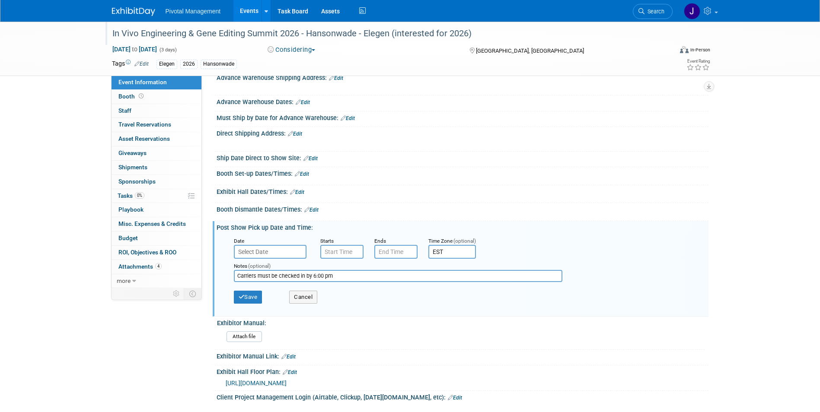
click at [444, 259] on input "EST" at bounding box center [452, 252] width 48 height 14
click at [333, 282] on input "Carriers must be checked in by 6:00 pm" at bounding box center [398, 276] width 329 height 12
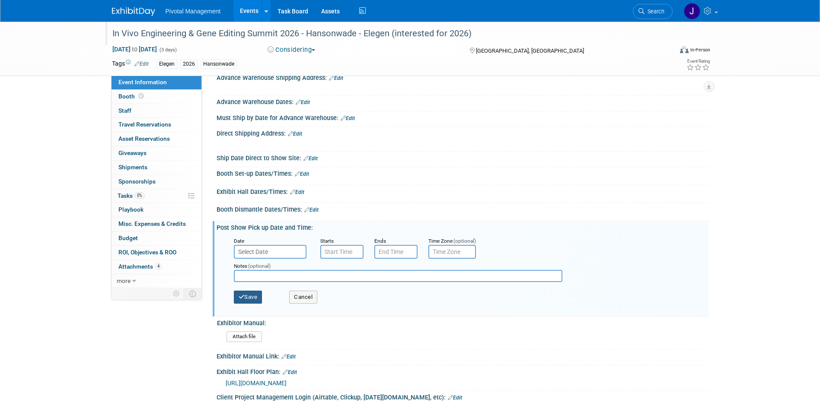
click at [257, 304] on button "Save" at bounding box center [248, 297] width 29 height 13
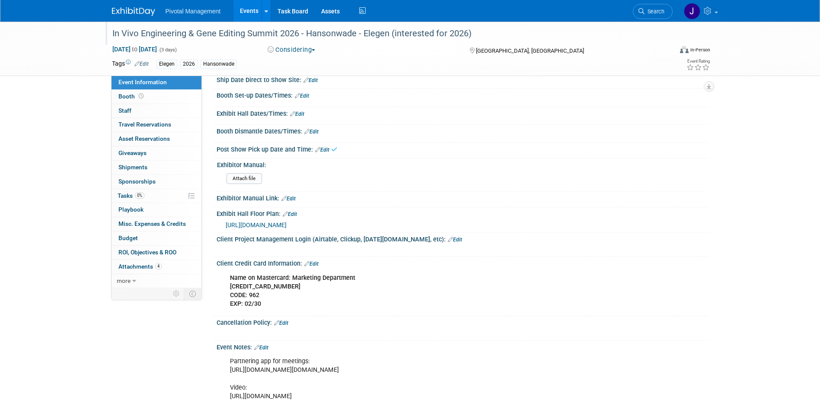
scroll to position [840, 0]
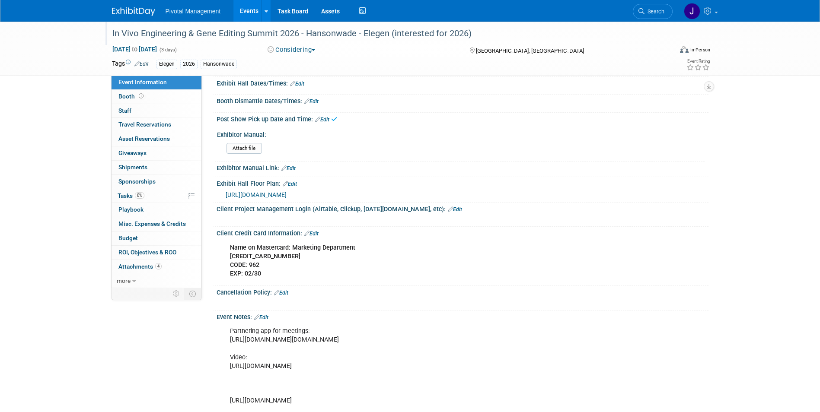
click at [290, 187] on link "Edit" at bounding box center [290, 184] width 14 height 6
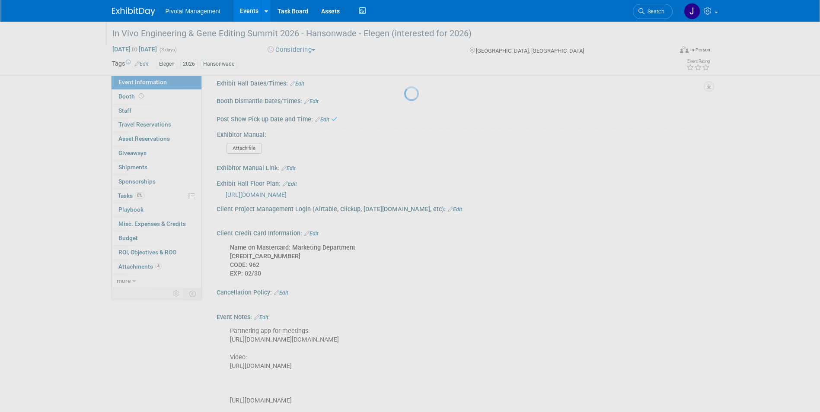
click at [404, 215] on div at bounding box center [410, 206] width 12 height 412
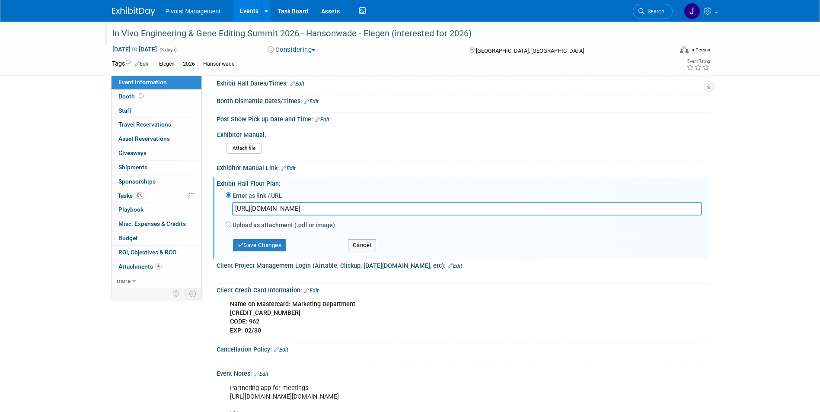
click at [274, 216] on input "https://www.canva.com/design/DAGfeJGudxA/Z1wKRlnSt1-y6ii_ffHOiA/view?utm_conten…" at bounding box center [467, 208] width 470 height 13
click at [250, 252] on button "Save Changes" at bounding box center [260, 245] width 54 height 12
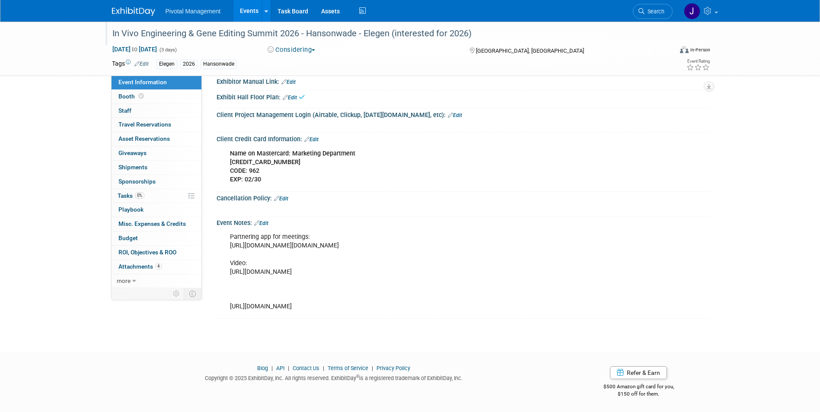
scroll to position [970, 0]
click at [272, 217] on div "Event Notes: Edit" at bounding box center [463, 222] width 492 height 11
click at [267, 220] on link "Edit" at bounding box center [261, 223] width 14 height 6
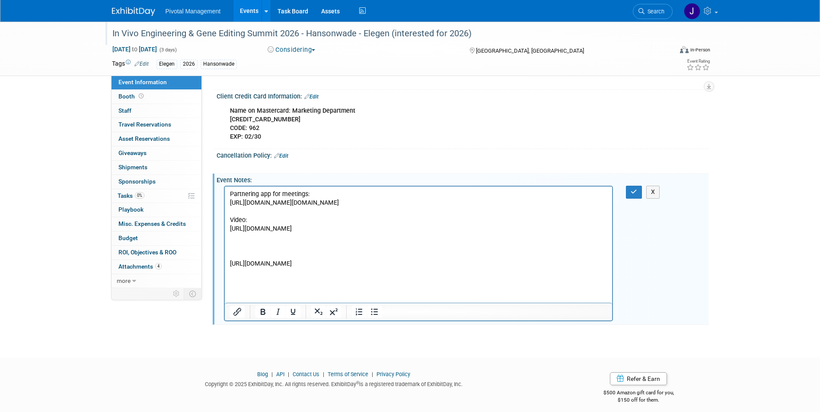
scroll to position [0, 0]
click at [298, 227] on p "Partnering app for meetings: https://auth.inova-application.com/auth/realms/eve…" at bounding box center [419, 229] width 378 height 78
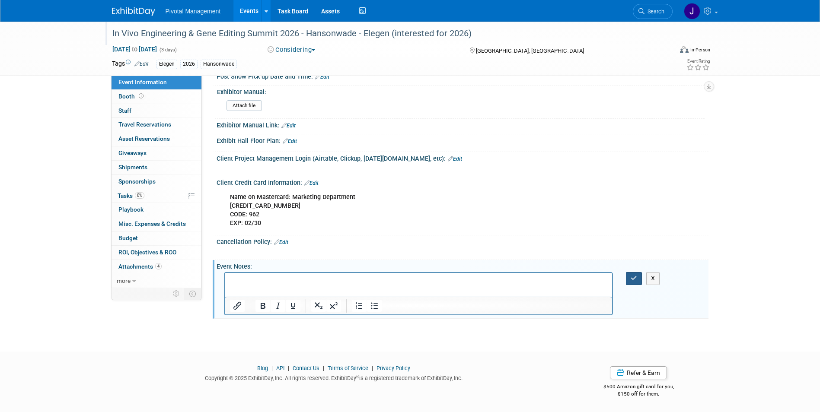
click at [630, 278] on button "button" at bounding box center [634, 278] width 16 height 13
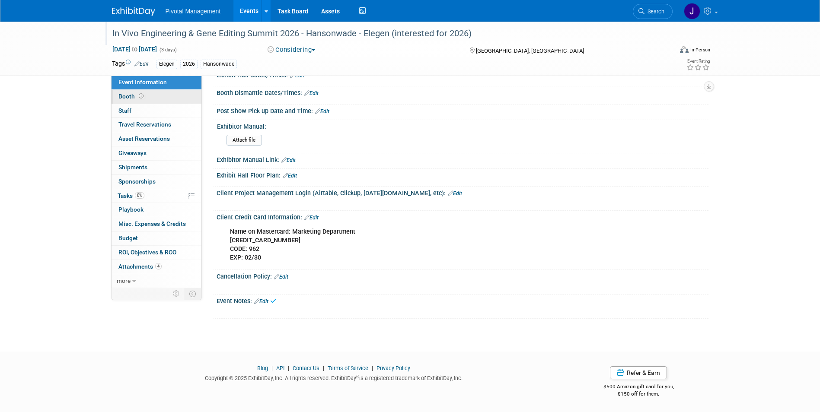
click at [161, 99] on link "Booth" at bounding box center [157, 97] width 90 height 14
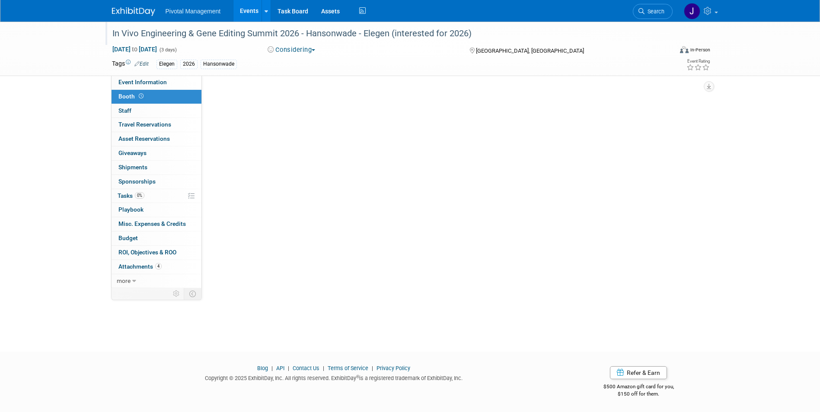
scroll to position [0, 0]
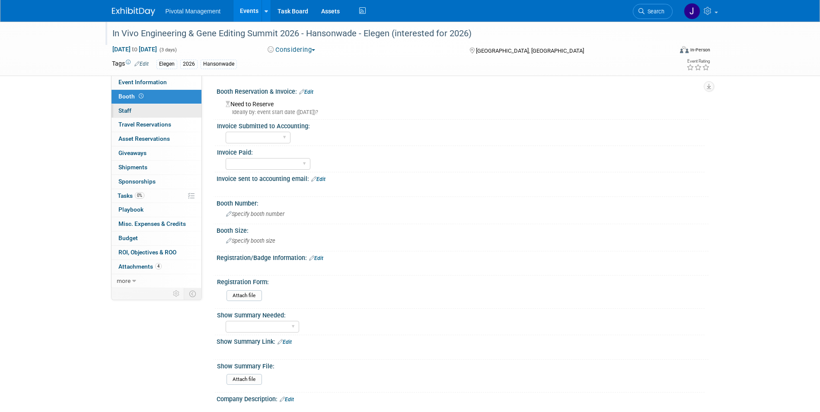
click at [151, 113] on link "0 Staff 0" at bounding box center [157, 111] width 90 height 14
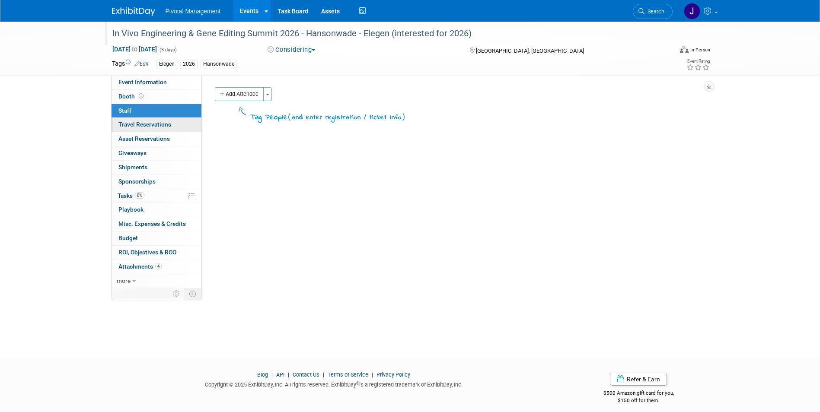
click at [149, 126] on span "Travel Reservations 0" at bounding box center [144, 124] width 53 height 7
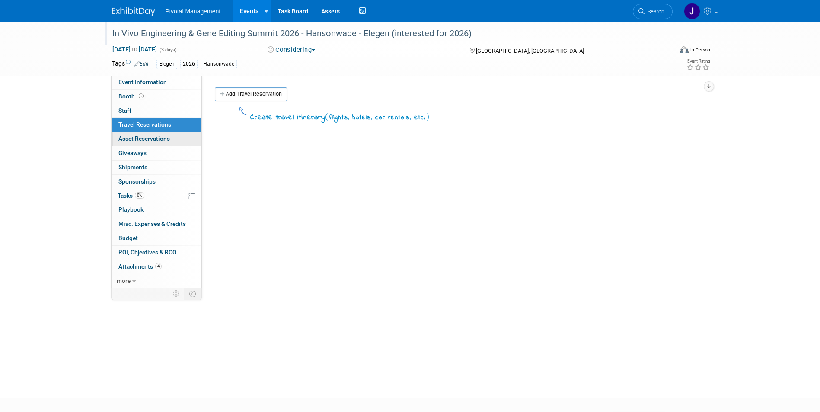
click at [150, 134] on link "0 Asset Reservations 0" at bounding box center [157, 139] width 90 height 14
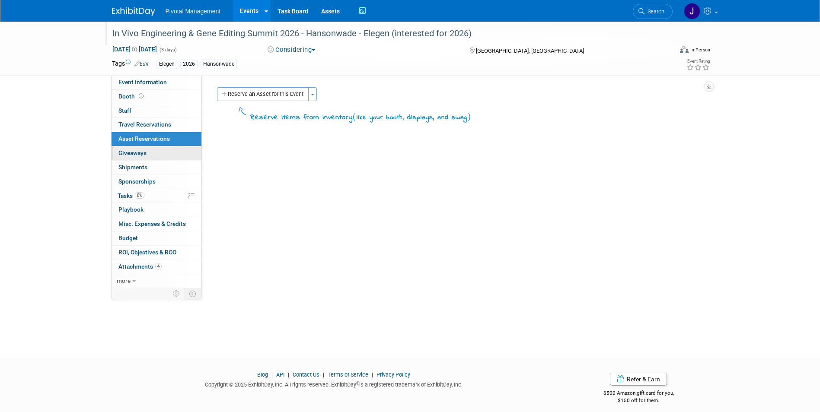
click at [155, 156] on link "0 Giveaways 0" at bounding box center [157, 154] width 90 height 14
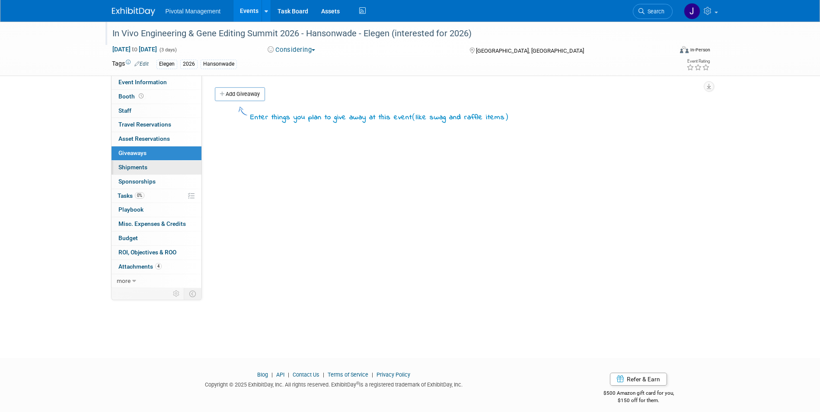
click at [154, 173] on link "0 Shipments 0" at bounding box center [157, 168] width 90 height 14
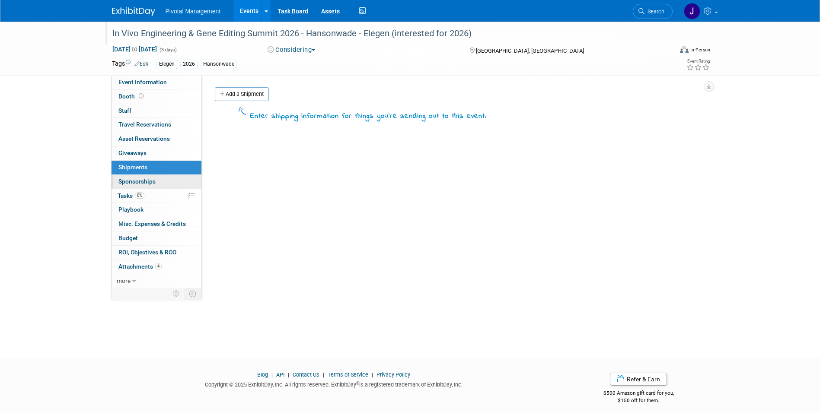
click at [153, 182] on span "Sponsorships 0" at bounding box center [136, 181] width 37 height 7
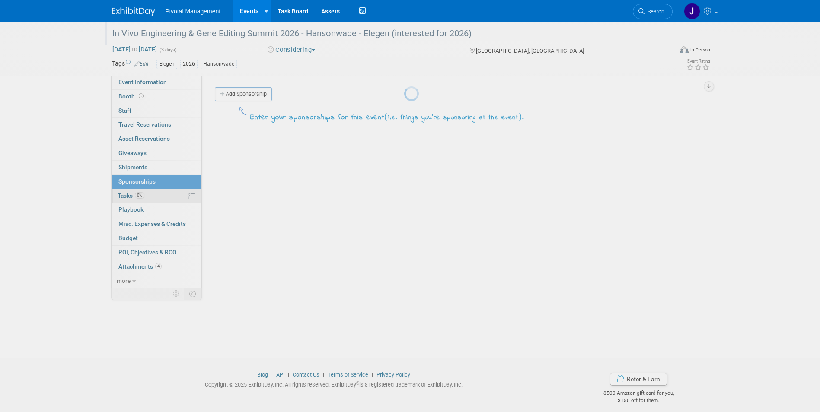
click at [156, 195] on body "Pivotal Management Events Add Event Bulk Upload Events Shareable Event Boards R…" at bounding box center [410, 206] width 820 height 412
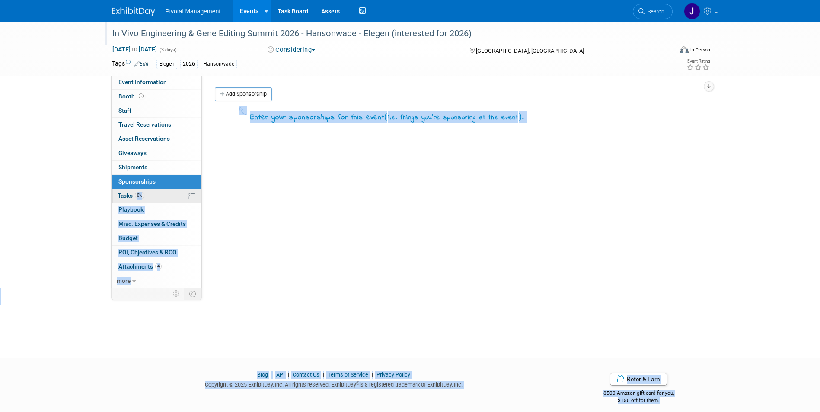
click at [161, 190] on link "0% Tasks 0%" at bounding box center [157, 196] width 90 height 14
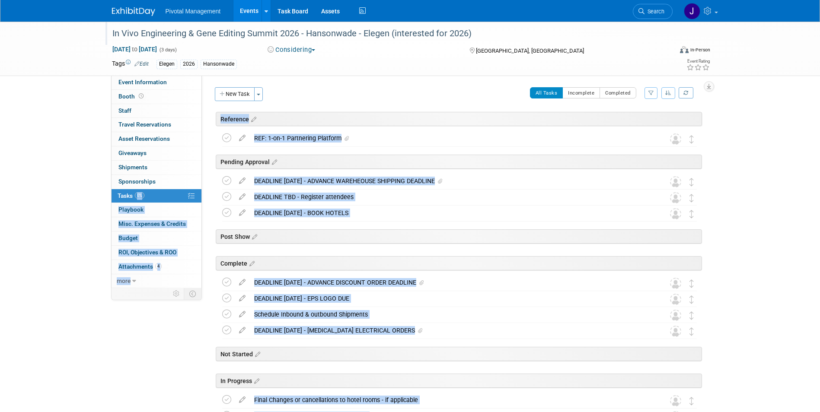
click at [588, 165] on div "Pending Approval" at bounding box center [459, 162] width 486 height 14
click at [469, 134] on div "REF: 1-on-1 Partnering Platform" at bounding box center [451, 138] width 403 height 15
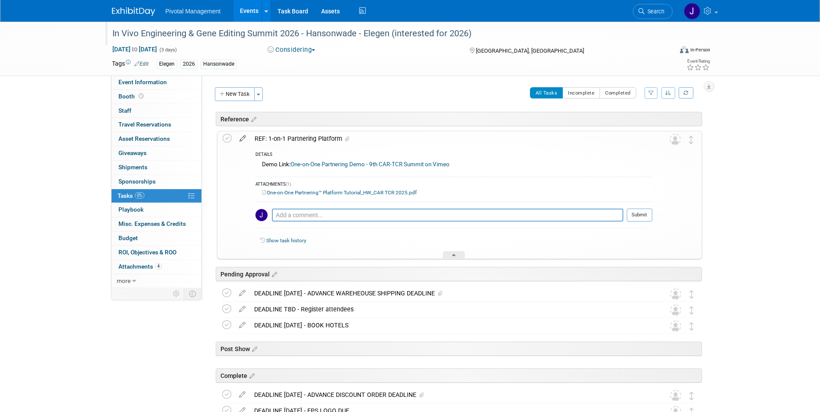
click at [244, 137] on icon at bounding box center [242, 136] width 15 height 11
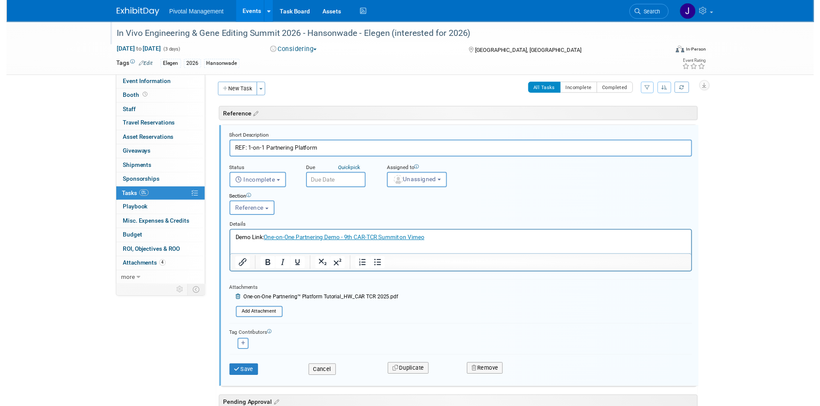
scroll to position [5, 0]
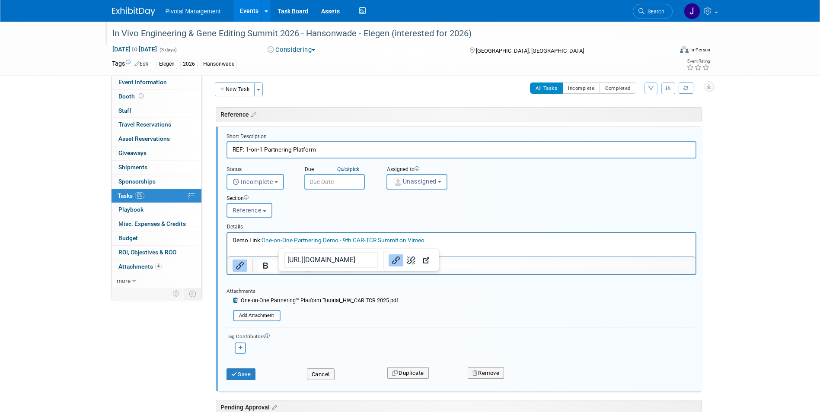
click at [279, 240] on link "One-on-One Partnering Demo - 9th CAR-TCR Summit on Vimeo" at bounding box center [342, 239] width 163 height 7
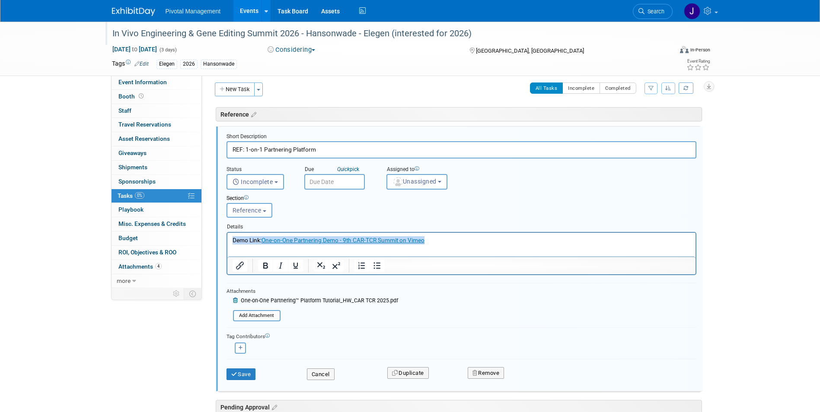
click at [452, 242] on p "Demo Link: One-on-One Partnering Demo - 9th CAR-TCR Summit on Vimeo" at bounding box center [461, 240] width 458 height 8
drag, startPoint x: 466, startPoint y: 238, endPoint x: 115, endPoint y: 236, distance: 350.6
click at [227, 236] on html "Demo Link: One-on-One Partnering Demo - 9th CAR-TCR Summit on Vimeo﻿" at bounding box center [461, 239] width 468 height 12
click at [235, 301] on icon at bounding box center [236, 300] width 6 height 5
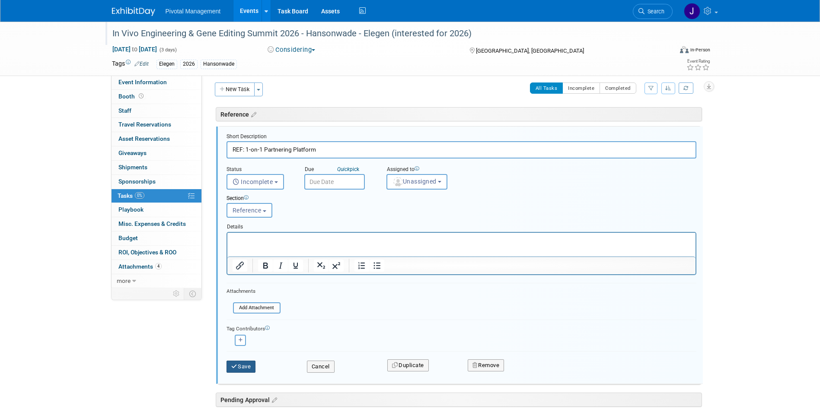
click at [239, 364] on button "Save" at bounding box center [241, 367] width 29 height 12
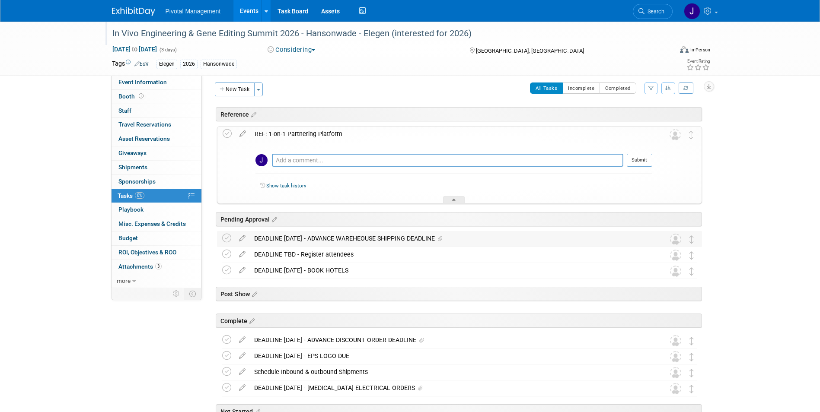
click at [290, 233] on div "DEADLINE SEPT 16 - ADVANCE WAREHEOUSE SHIPPING DEADLINE" at bounding box center [451, 238] width 403 height 15
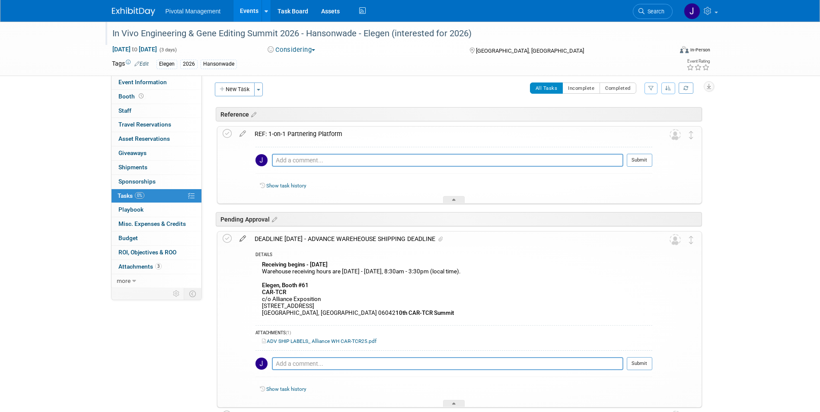
click at [239, 239] on icon at bounding box center [242, 237] width 15 height 11
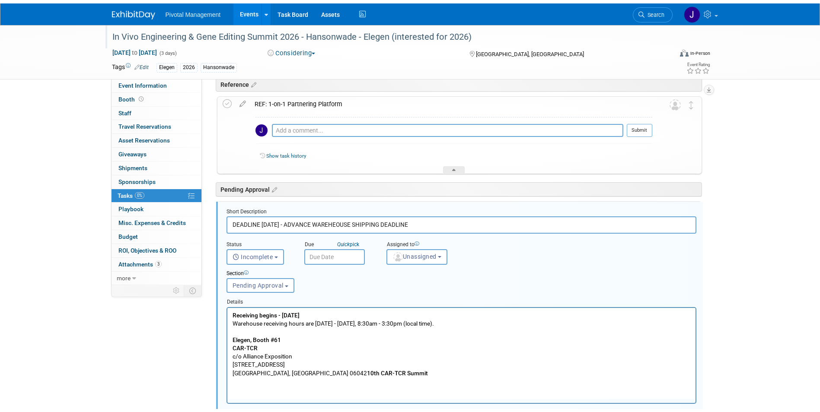
scroll to position [110, 0]
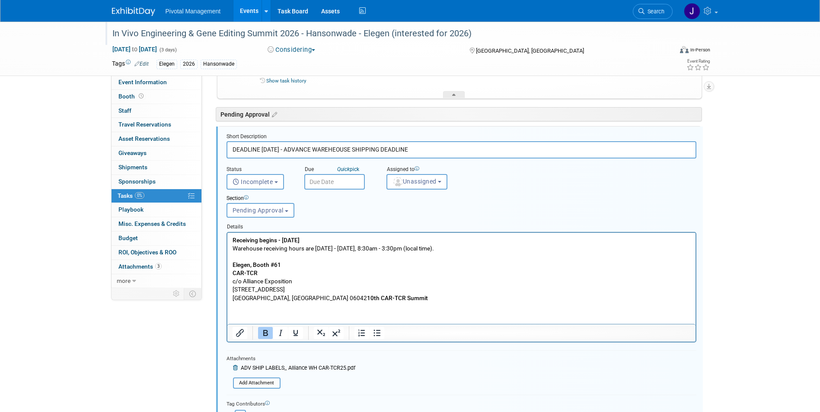
drag, startPoint x: 281, startPoint y: 149, endPoint x: 271, endPoint y: 149, distance: 9.9
click at [271, 149] on input "DEADLINE SEPT 16 - ADVANCE WAREHEOUSE SHIPPING DEADLINE" at bounding box center [462, 149] width 470 height 17
click at [282, 150] on input "DEADLINE SEPT 16 - ADVANCE WAREHEOUSE SHIPPING DEADLINE" at bounding box center [462, 149] width 470 height 17
drag, startPoint x: 278, startPoint y: 148, endPoint x: 264, endPoint y: 148, distance: 13.8
click at [264, 148] on input "DEADLINE SEPT 16 - ADVANCE WAREHEOUSE SHIPPING DEADLINE" at bounding box center [462, 149] width 470 height 17
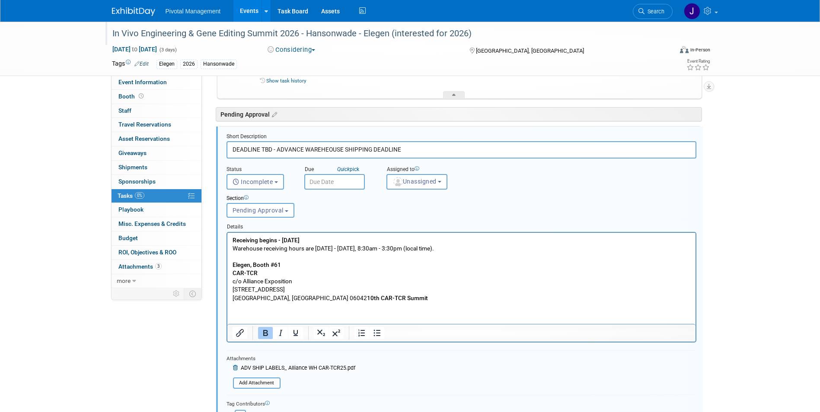
type input "DEADLINE TBD - ADVANCE WAREHEOUSE SHIPPING DEADLINE"
click at [285, 259] on p "Receiving begins - Friday, Aug 22, 2025 Warehouse receiving hours are Monday - …" at bounding box center [461, 269] width 458 height 66
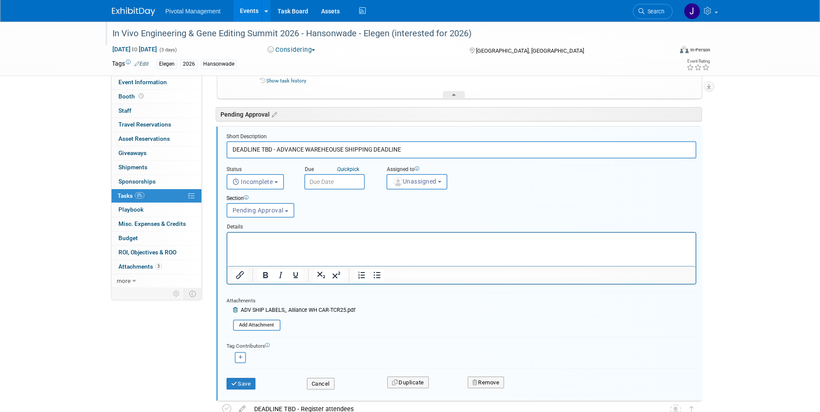
click at [234, 310] on icon at bounding box center [236, 310] width 6 height 5
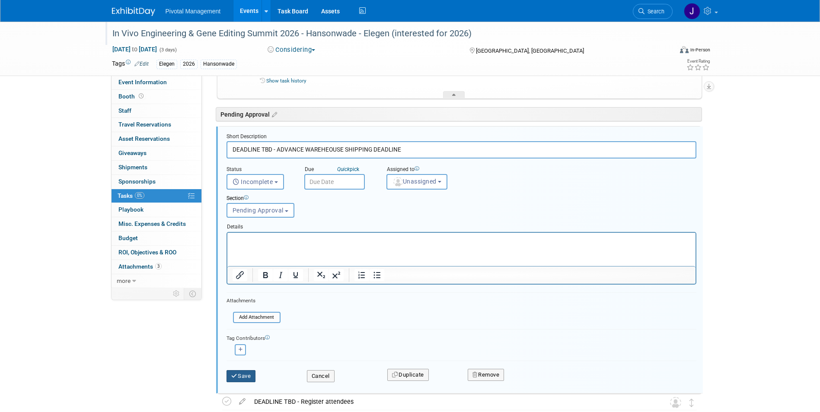
click at [239, 375] on button "Save" at bounding box center [241, 376] width 29 height 12
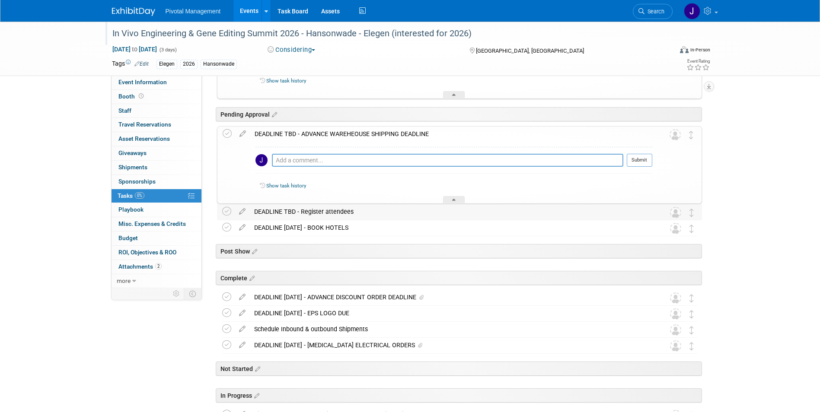
click at [289, 207] on div "DEADLINE TBD - Register attendees" at bounding box center [451, 211] width 403 height 15
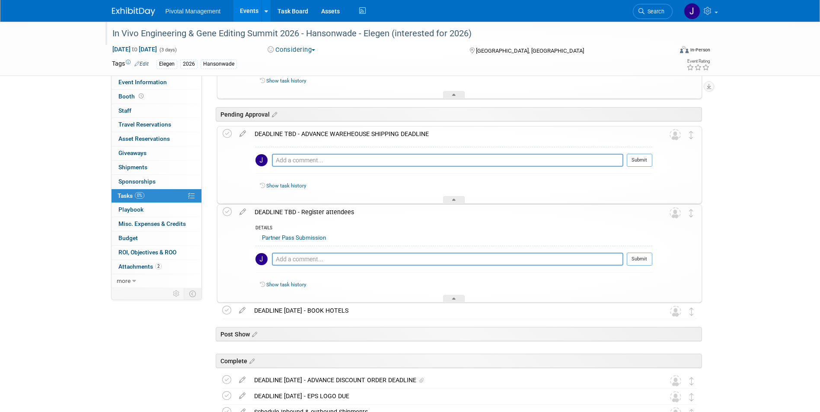
click at [289, 206] on div "DEADLINE TBD - Register attendees" at bounding box center [451, 212] width 402 height 15
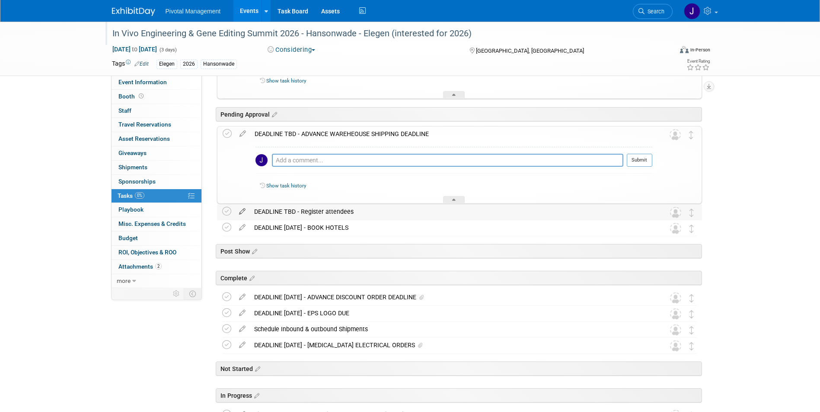
click at [240, 210] on icon at bounding box center [242, 209] width 15 height 11
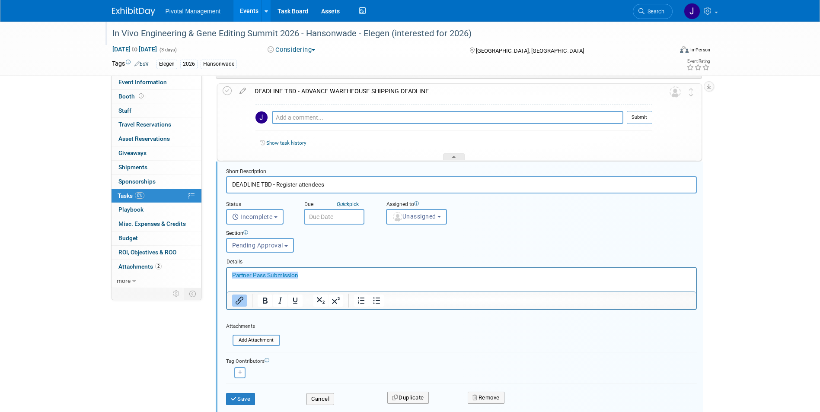
scroll to position [188, 0]
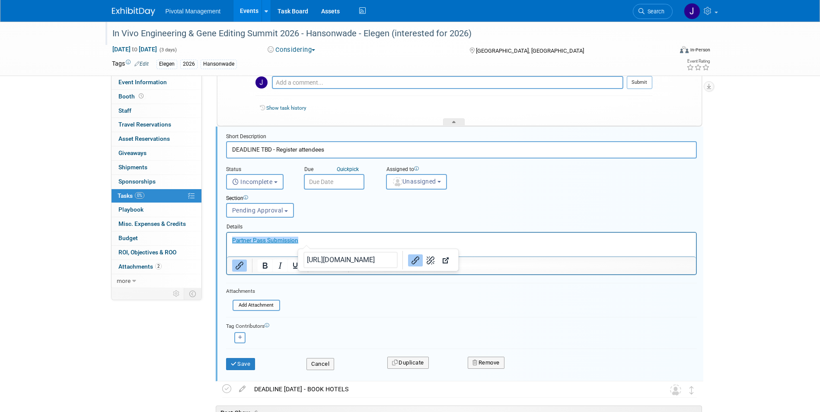
drag, startPoint x: 327, startPoint y: 235, endPoint x: 221, endPoint y: 234, distance: 105.5
click at [227, 234] on html "﻿Partner Pass Submission" at bounding box center [461, 239] width 469 height 12
drag, startPoint x: 314, startPoint y: 236, endPoint x: 191, endPoint y: 236, distance: 122.8
click at [227, 236] on html "Partner Pass Submission﻿" at bounding box center [461, 239] width 469 height 12
click at [243, 364] on button "Save" at bounding box center [240, 364] width 29 height 12
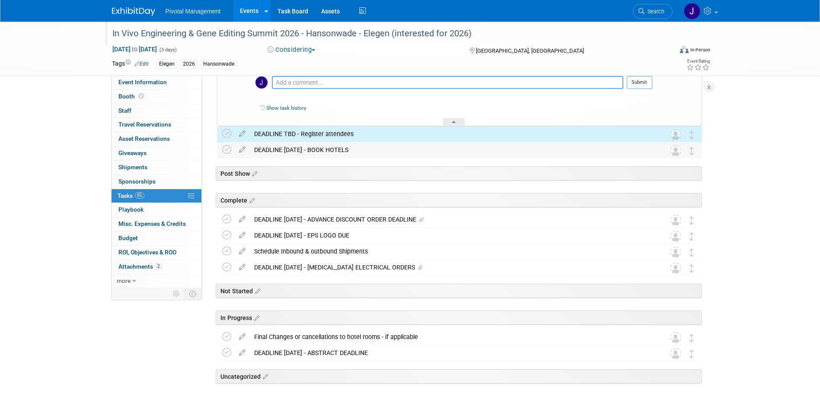
click at [290, 153] on div "DEADLINE AUG 27 - BOOK HOTELS" at bounding box center [451, 150] width 403 height 15
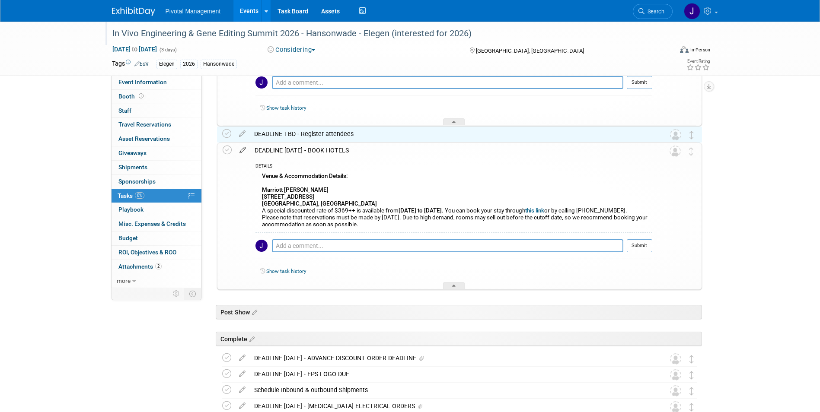
click at [244, 151] on icon at bounding box center [242, 148] width 15 height 11
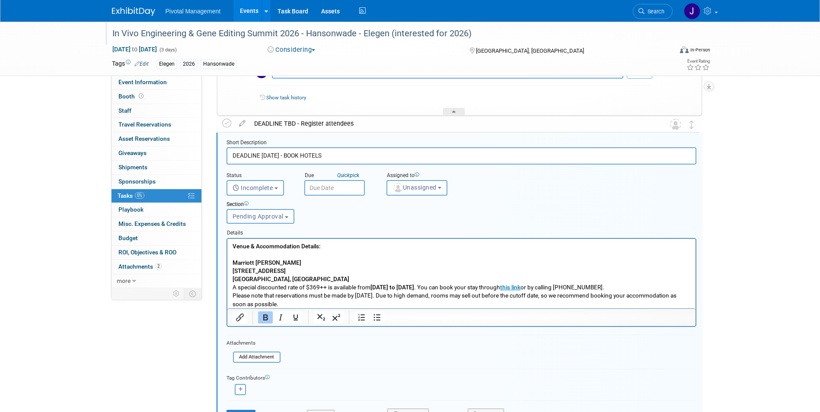
scroll to position [204, 0]
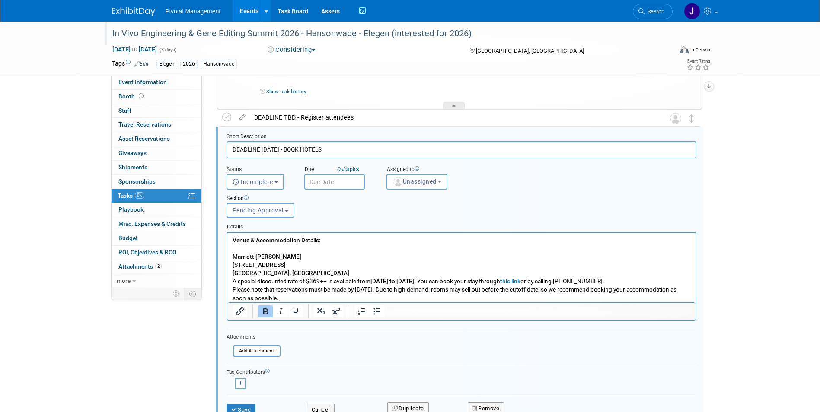
drag, startPoint x: 279, startPoint y: 148, endPoint x: 263, endPoint y: 148, distance: 16.4
click at [263, 148] on input "DEADLINE AUG 27 - BOOK HOTELS" at bounding box center [462, 149] width 470 height 17
type input "DEADLINE TBD - BOOK HOTELS"
click at [296, 255] on p "Venue & Accommodation Details: Marriott Copley 110 Huntington Ave, Boston, MA 0…" at bounding box center [461, 269] width 458 height 66
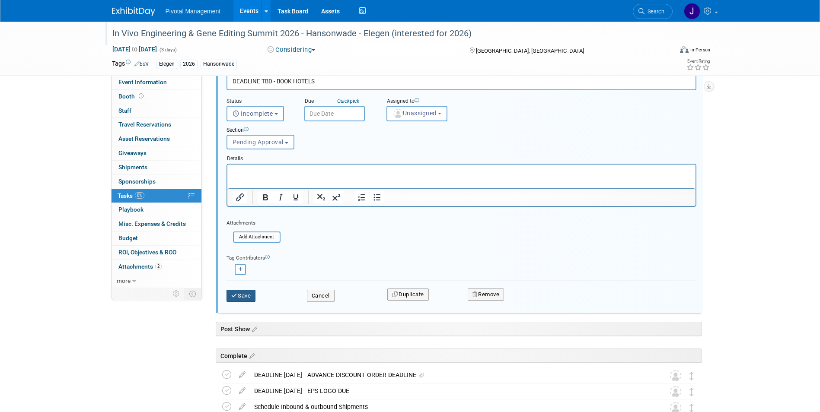
scroll to position [279, 0]
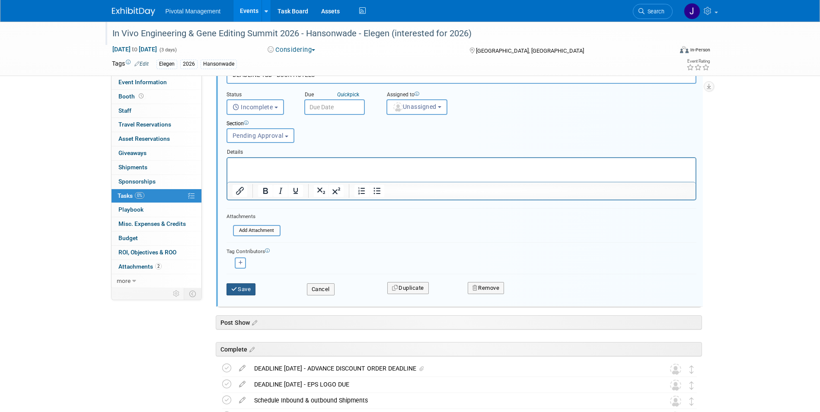
click at [244, 285] on button "Save" at bounding box center [241, 290] width 29 height 12
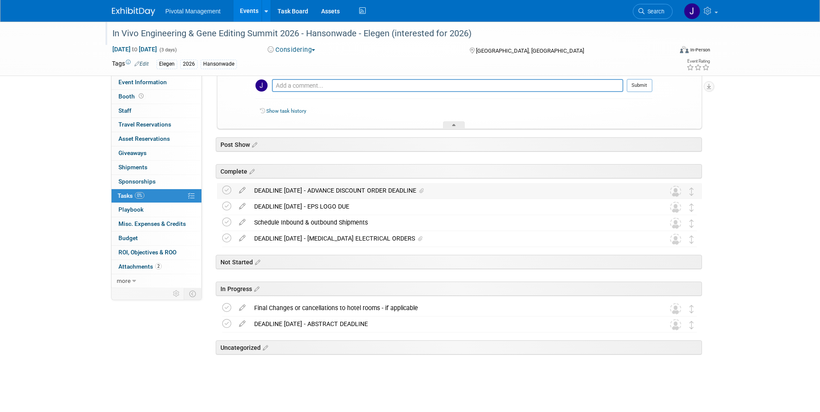
click at [306, 190] on div "DEADLINE AUG 26 - ADVANCE DISCOUNT ORDER DEADLINE" at bounding box center [451, 190] width 403 height 15
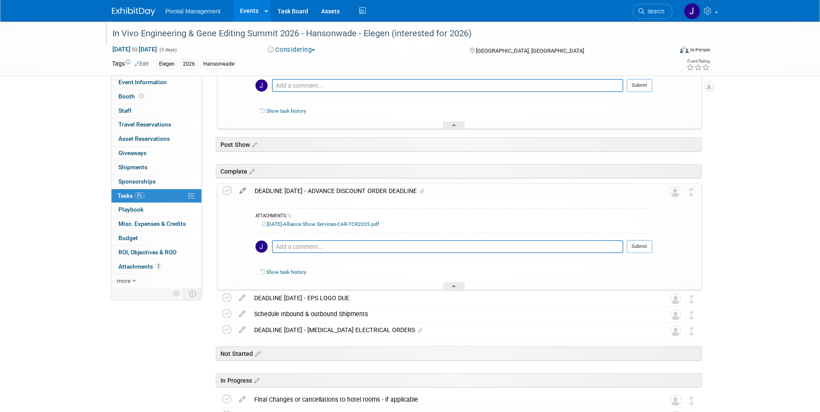
click at [244, 190] on icon at bounding box center [242, 189] width 15 height 11
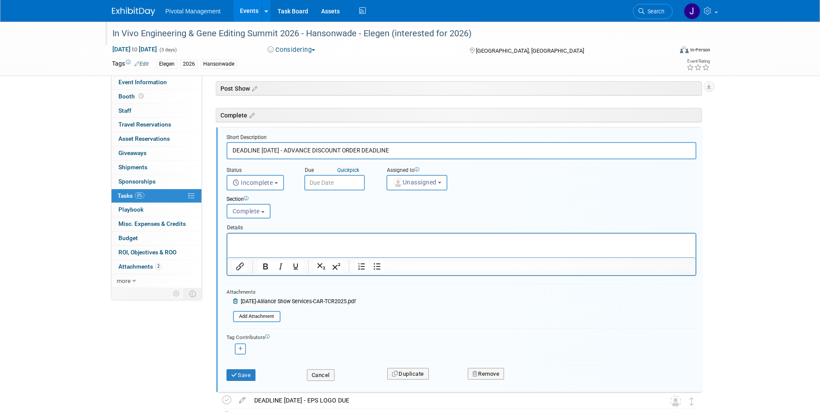
scroll to position [336, 0]
click at [254, 188] on button "Incomplete" at bounding box center [255, 182] width 57 height 16
click at [255, 184] on span "Incomplete" at bounding box center [253, 182] width 41 height 7
click at [255, 207] on span "Complete" at bounding box center [246, 210] width 27 height 7
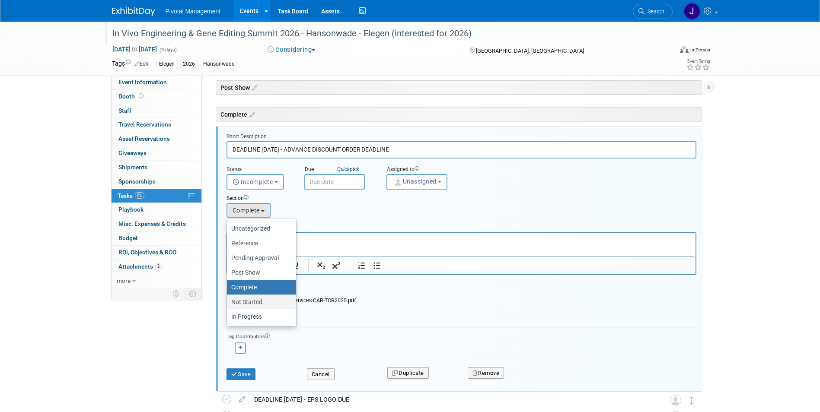
click at [251, 296] on link "Not Started" at bounding box center [261, 302] width 69 height 15
click at [251, 300] on label "Not Started" at bounding box center [259, 302] width 56 height 11
click at [228, 300] on input "Not Started" at bounding box center [226, 303] width 6 height 6
select select "11274584"
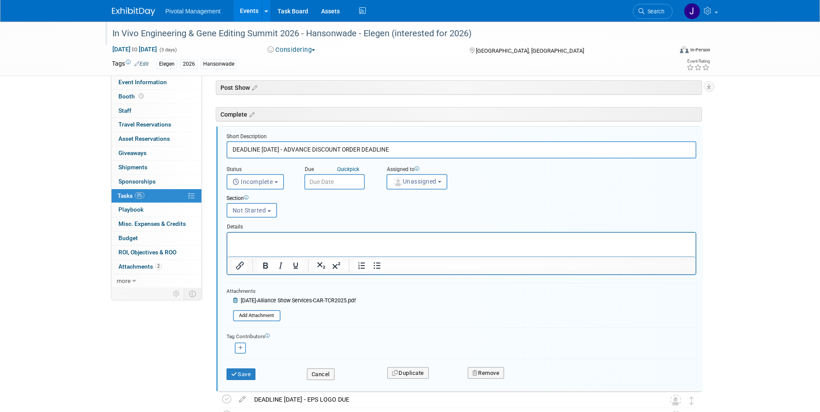
drag, startPoint x: 281, startPoint y: 148, endPoint x: 261, endPoint y: 150, distance: 20.4
click at [261, 150] on input "DEADLINE AUG 26 - ADVANCE DISCOUNT ORDER DEADLINE" at bounding box center [462, 149] width 470 height 17
click at [268, 147] on input "DEADLINE TVBD - ADVANCE DISCOUNT ORDER DEADLINE" at bounding box center [462, 149] width 470 height 17
type input "DEADLINE TBD - ADVANCE DISCOUNT ORDER DEADLINE"
click at [232, 302] on div "2025-07-10-Alliance Show Services-CAR-TCR2025.pdf Add Attachment" at bounding box center [291, 302] width 129 height 14
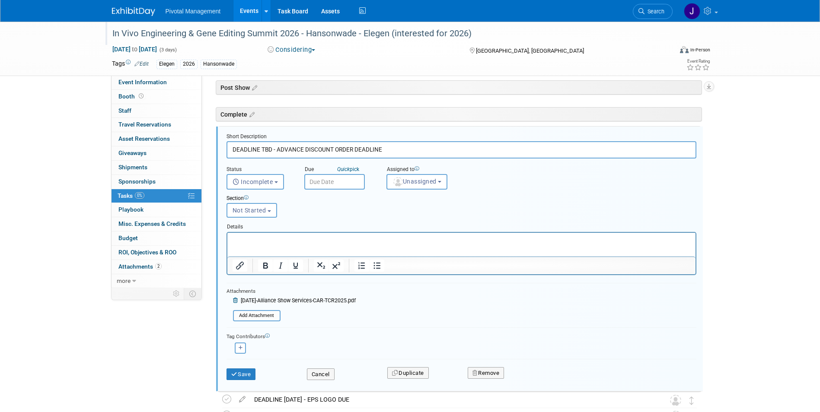
click at [234, 300] on icon at bounding box center [236, 300] width 6 height 5
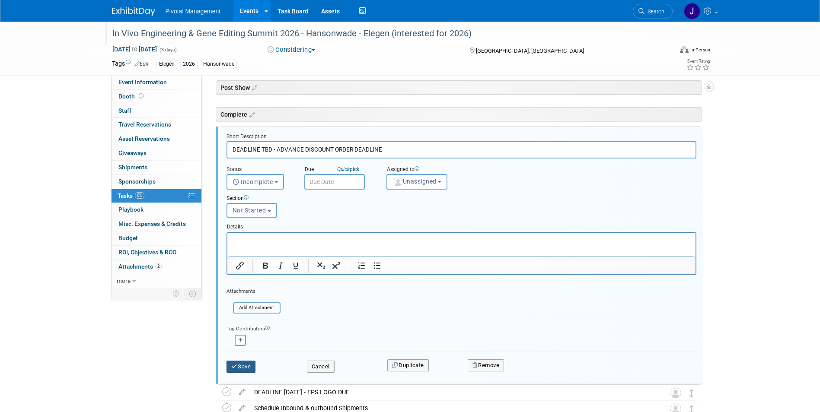
click at [245, 369] on button "Save" at bounding box center [241, 367] width 29 height 12
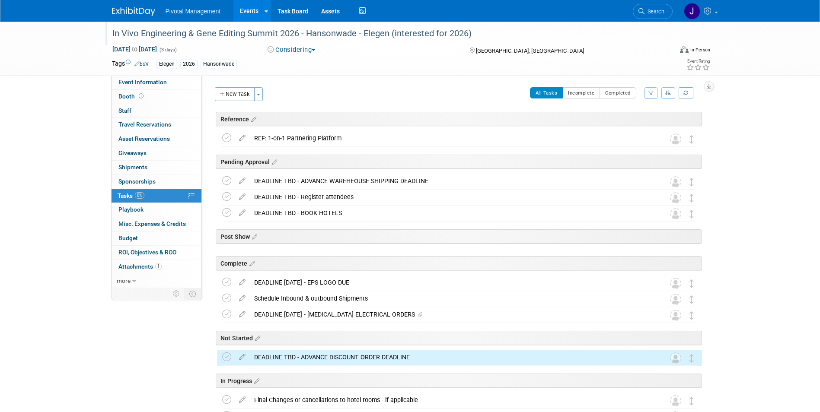
scroll to position [92, 0]
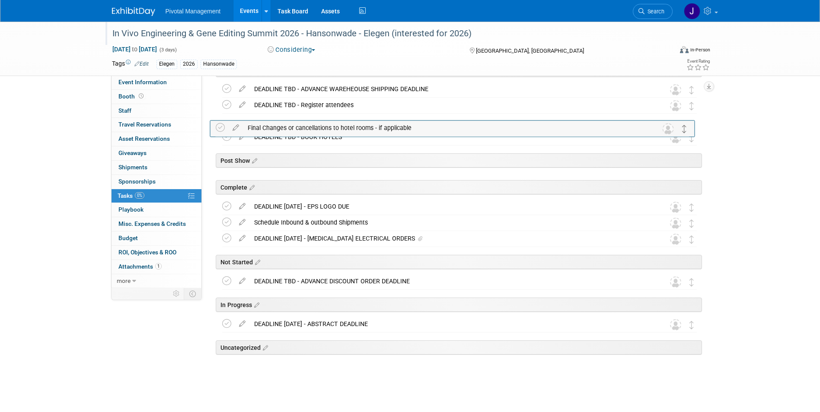
drag, startPoint x: 689, startPoint y: 309, endPoint x: 683, endPoint y: 129, distance: 180.4
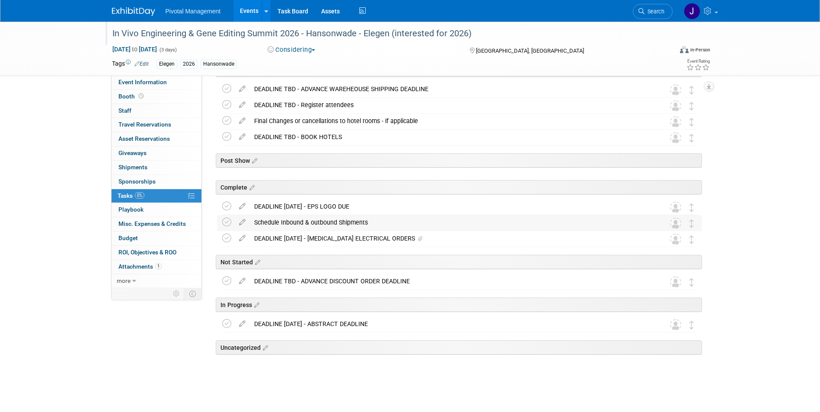
click at [574, 224] on div "Schedule Inbound & outbound Shipments" at bounding box center [451, 222] width 403 height 15
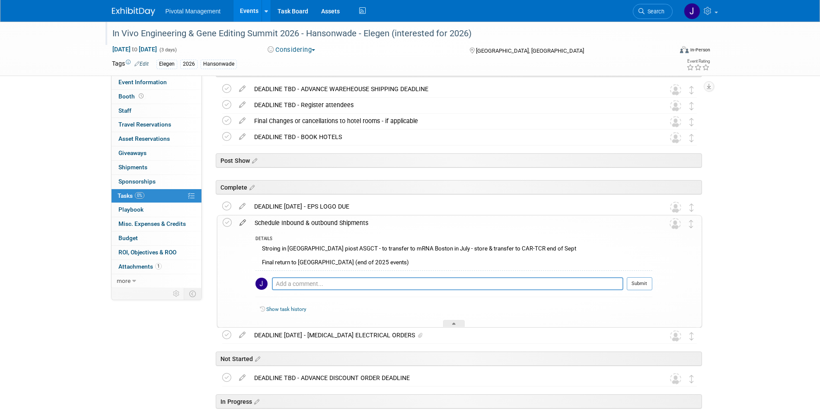
click at [241, 222] on icon at bounding box center [242, 221] width 15 height 11
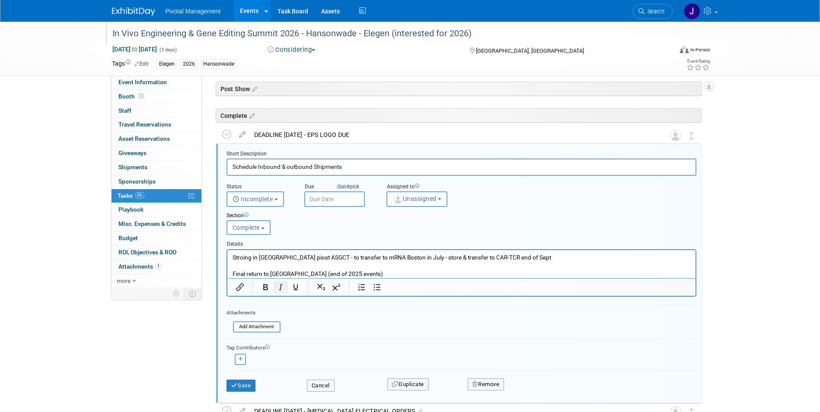
scroll to position [181, 0]
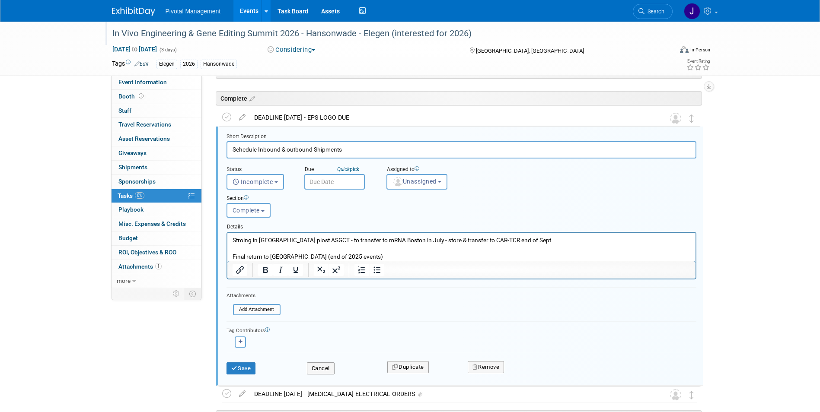
click at [278, 256] on p "Stroing in Boston piost ASGCT - to transfer to mRNA Boston in July - store & tr…" at bounding box center [461, 248] width 458 height 25
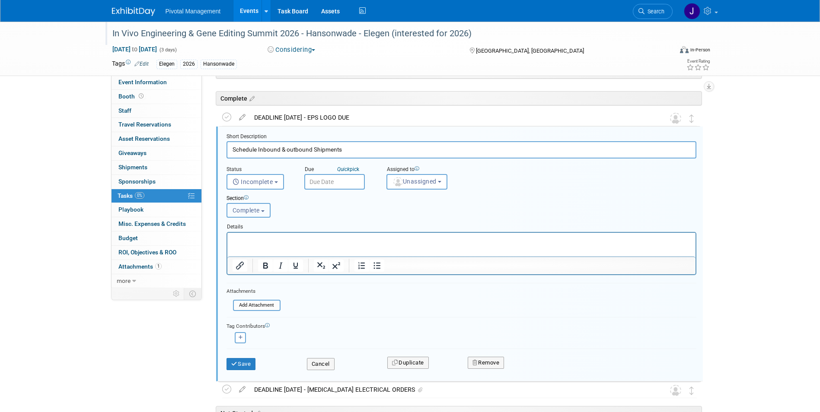
click at [245, 206] on button "Complete" at bounding box center [249, 210] width 45 height 15
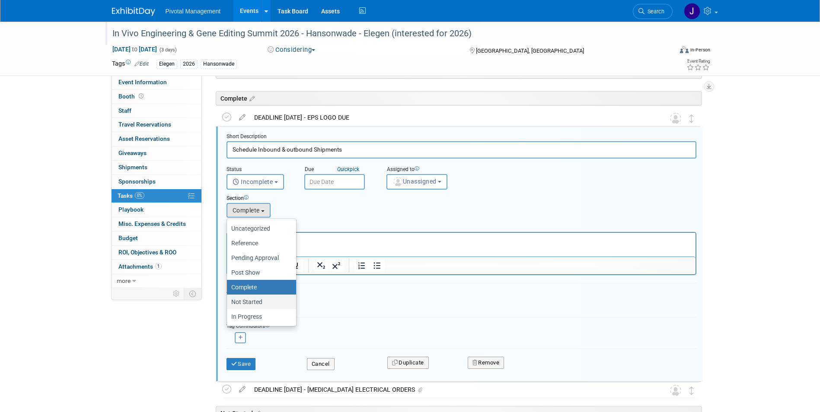
click at [252, 302] on label "Not Started" at bounding box center [259, 302] width 56 height 11
click at [228, 302] on input "Not Started" at bounding box center [226, 303] width 6 height 6
select select "11274584"
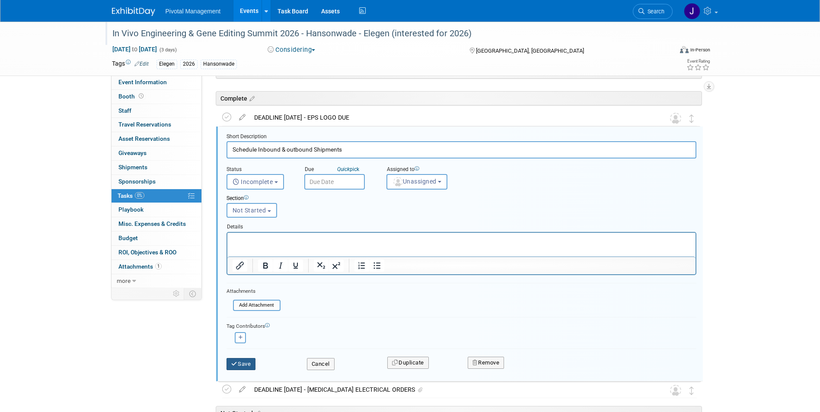
click at [240, 364] on button "Save" at bounding box center [241, 364] width 29 height 12
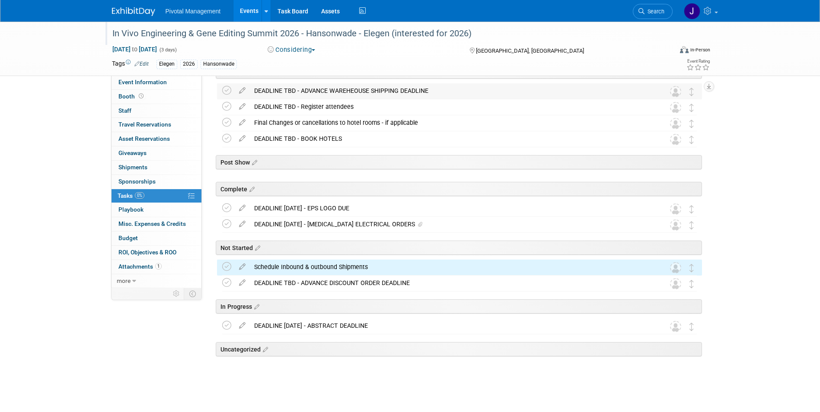
scroll to position [92, 0]
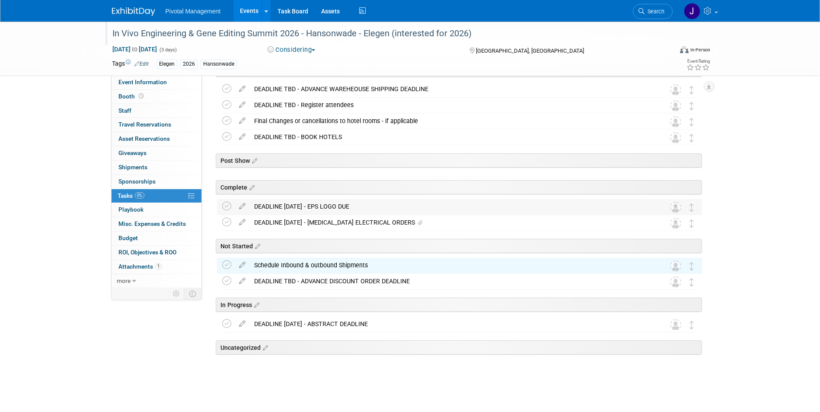
click at [345, 204] on div "DEADLINE JUNE 20 - EPS LOGO DUE" at bounding box center [451, 206] width 403 height 15
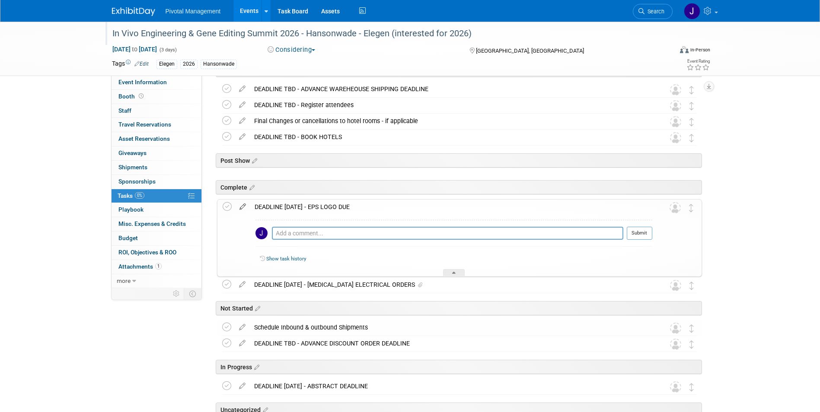
click at [242, 208] on icon at bounding box center [242, 205] width 15 height 11
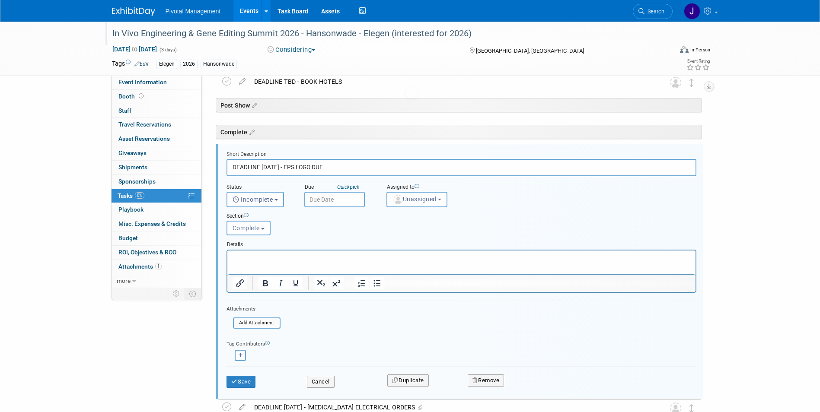
scroll to position [165, 0]
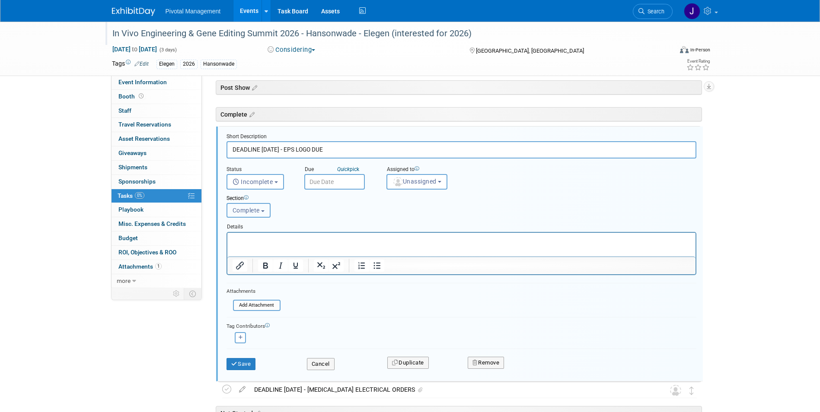
click at [242, 208] on span "Complete" at bounding box center [246, 210] width 27 height 7
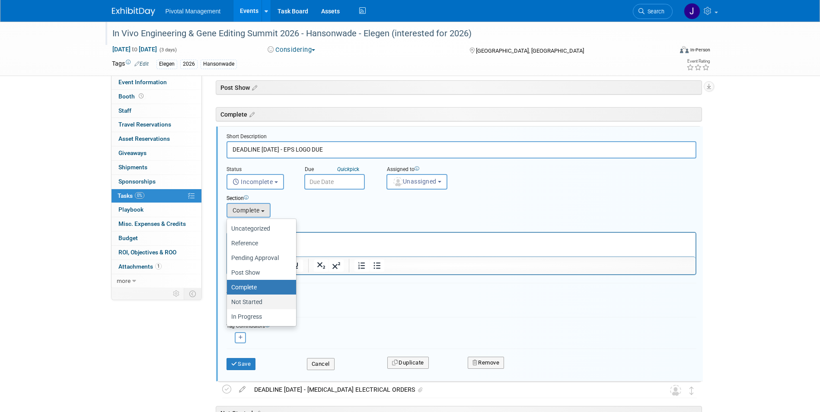
click at [255, 300] on label "Not Started" at bounding box center [259, 302] width 56 height 11
click at [228, 300] on input "Not Started" at bounding box center [226, 303] width 6 height 6
select select "11274584"
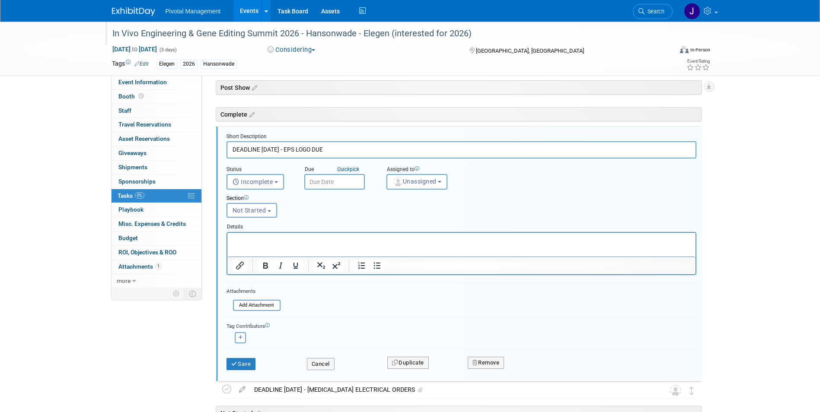
click at [279, 148] on input "DEADLINE JUNE 20 - EPS LOGO DUE" at bounding box center [462, 149] width 470 height 17
drag, startPoint x: 283, startPoint y: 149, endPoint x: 261, endPoint y: 148, distance: 22.5
click at [261, 147] on input "DEADLINE JUNE 20 - EPS LOGO DUE" at bounding box center [462, 149] width 470 height 17
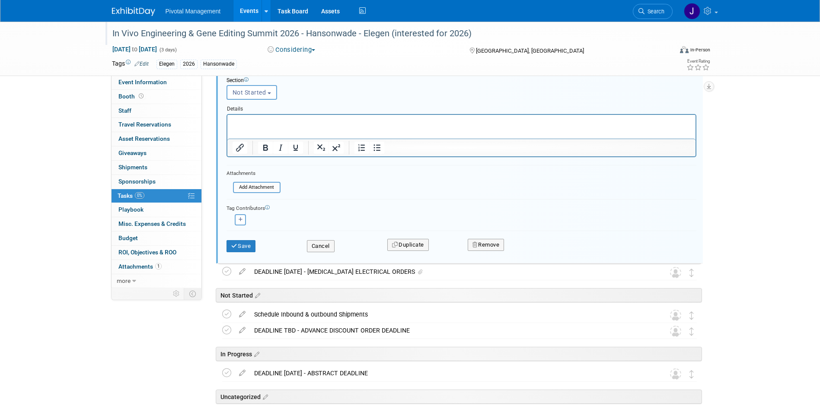
scroll to position [287, 0]
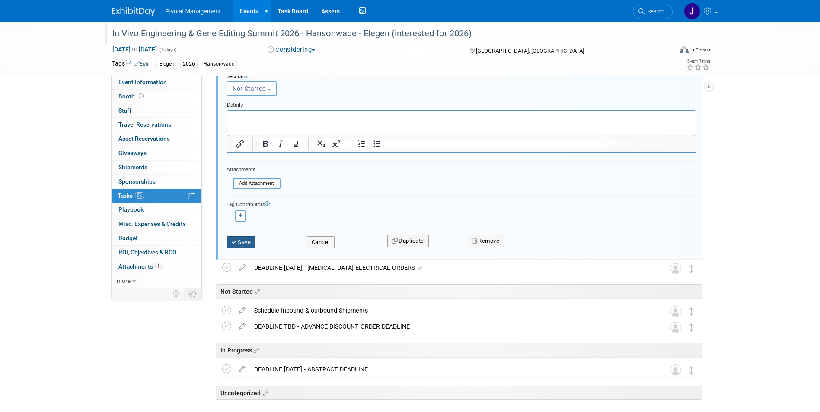
type input "DEADLINE TBD - EPS LOGO DUE"
click at [240, 243] on button "Save" at bounding box center [241, 242] width 29 height 12
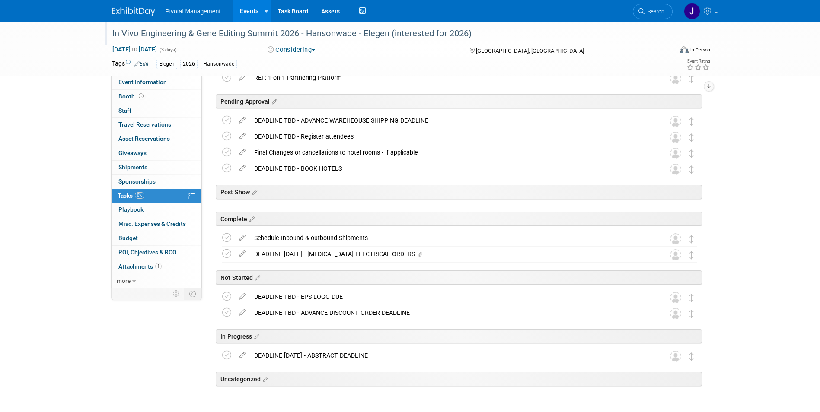
scroll to position [9, 0]
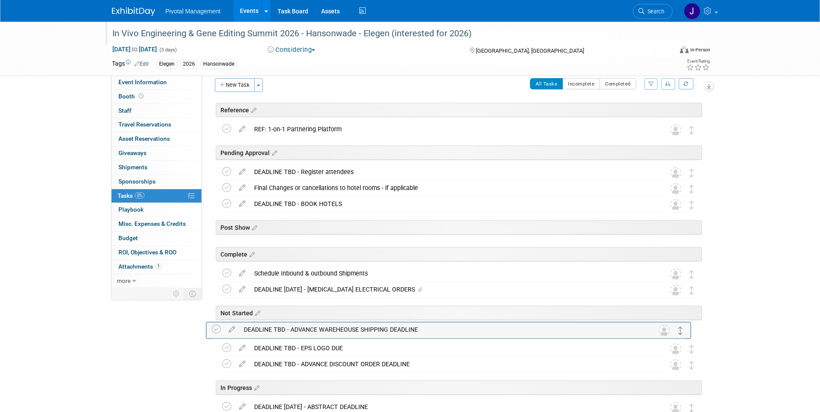
drag, startPoint x: 688, startPoint y: 170, endPoint x: 677, endPoint y: 328, distance: 157.7
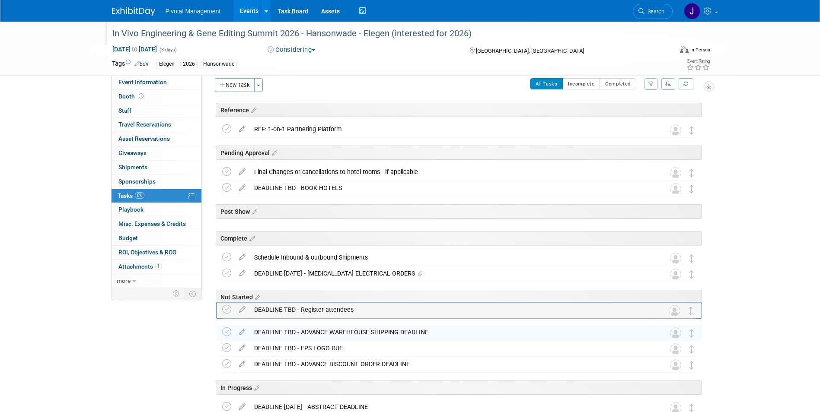
drag, startPoint x: 693, startPoint y: 175, endPoint x: 692, endPoint y: 306, distance: 131.0
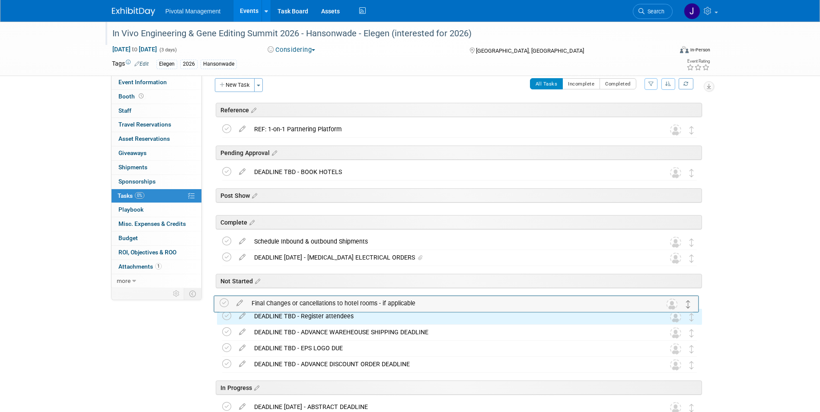
drag, startPoint x: 689, startPoint y: 172, endPoint x: 686, endPoint y: 303, distance: 130.1
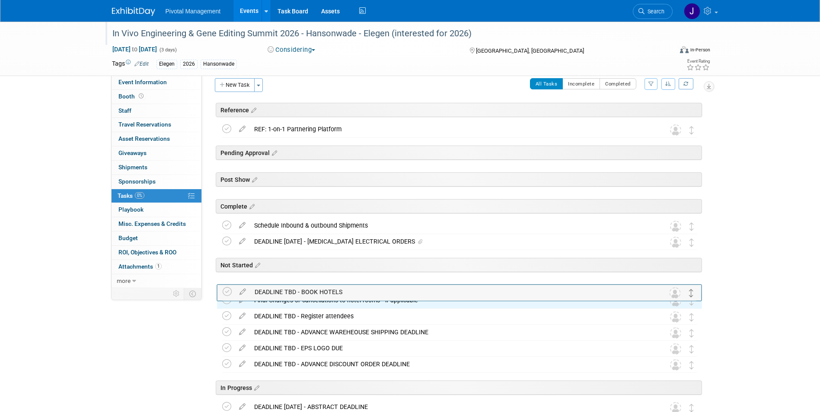
drag, startPoint x: 689, startPoint y: 171, endPoint x: 689, endPoint y: 291, distance: 119.7
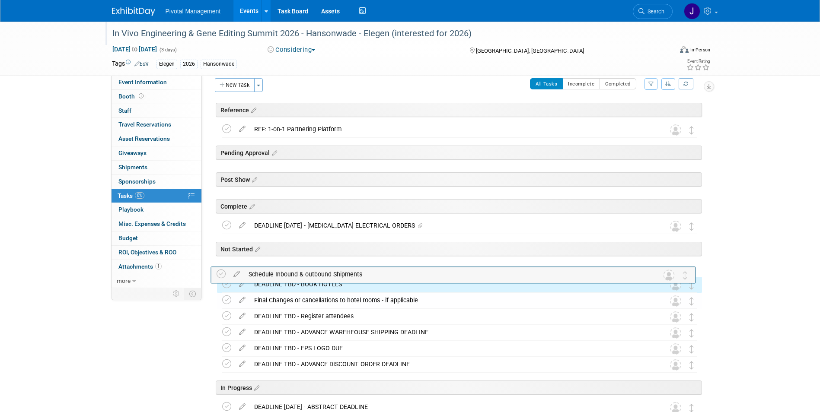
drag, startPoint x: 696, startPoint y: 226, endPoint x: 689, endPoint y: 274, distance: 48.8
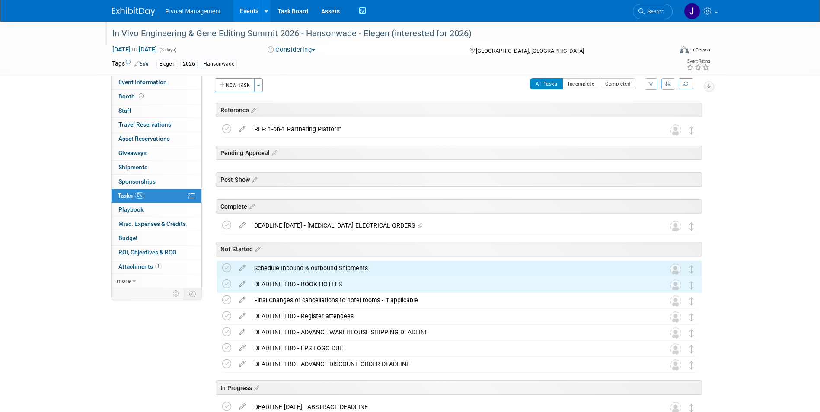
click at [447, 262] on div "Schedule Inbound & outbound Shipments" at bounding box center [451, 268] width 403 height 15
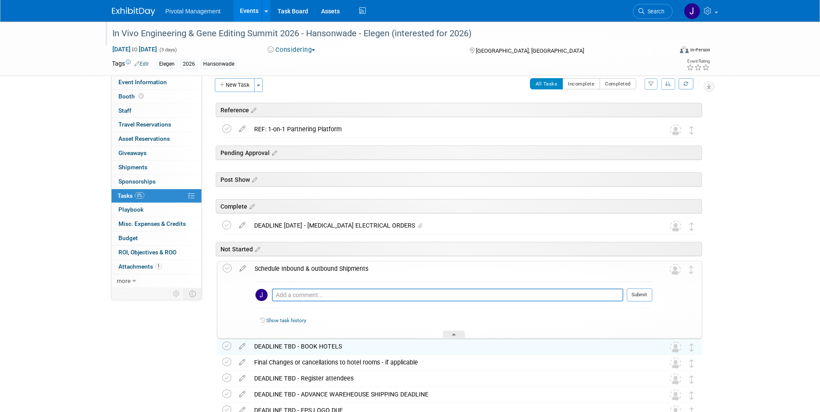
click at [447, 262] on div "Schedule Inbound & outbound Shipments" at bounding box center [451, 269] width 402 height 15
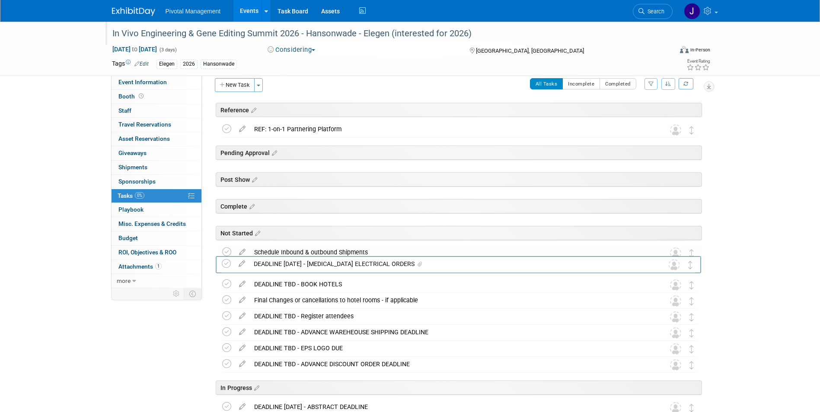
drag, startPoint x: 688, startPoint y: 226, endPoint x: 687, endPoint y: 264, distance: 38.0
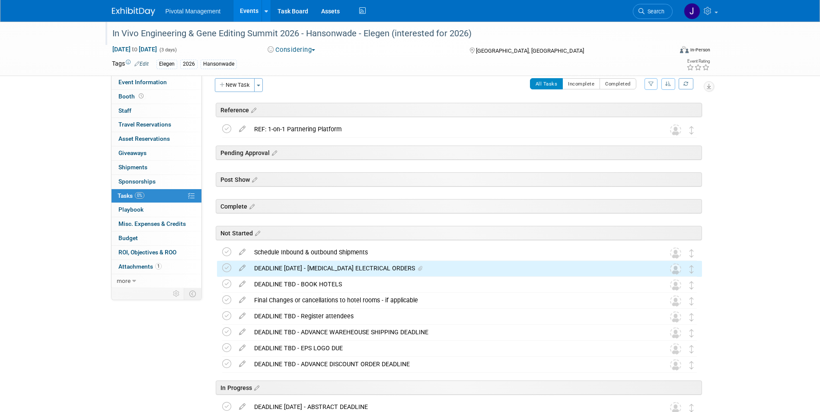
drag, startPoint x: 239, startPoint y: 266, endPoint x: 250, endPoint y: 266, distance: 11.2
click at [239, 266] on icon at bounding box center [242, 266] width 15 height 11
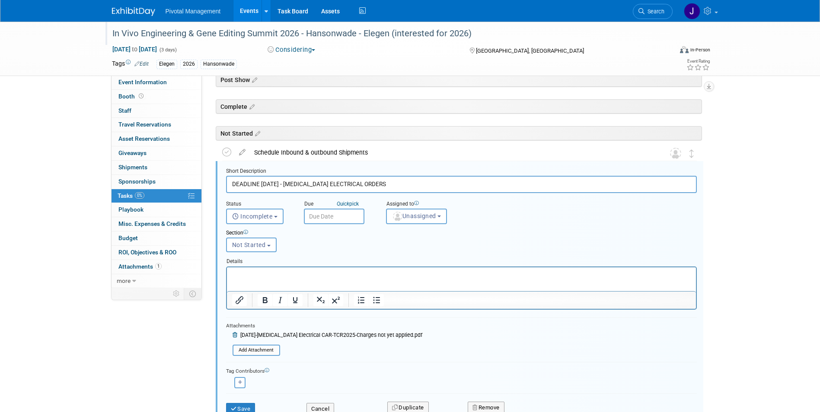
scroll to position [144, 0]
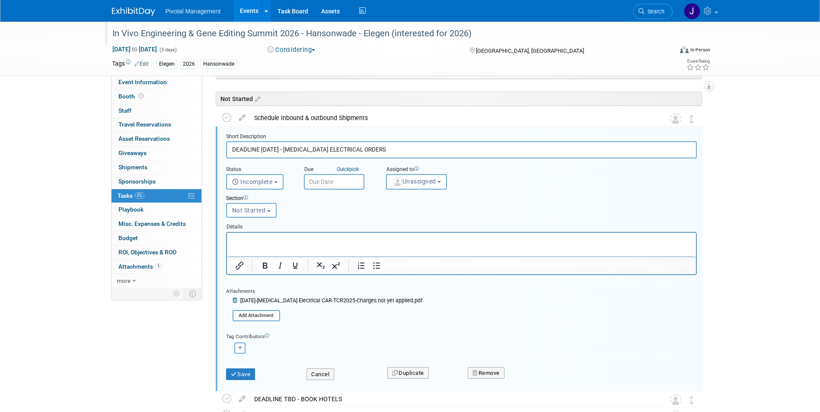
drag, startPoint x: 278, startPoint y: 151, endPoint x: 267, endPoint y: 150, distance: 11.7
click at [264, 150] on input "DEADLINE AUG 26 - ENCORE ELECTRICAL ORDERS" at bounding box center [461, 149] width 471 height 17
click at [267, 150] on input "DEADLINE A6 - ENCORE ELECTRICAL ORDERS" at bounding box center [461, 149] width 471 height 17
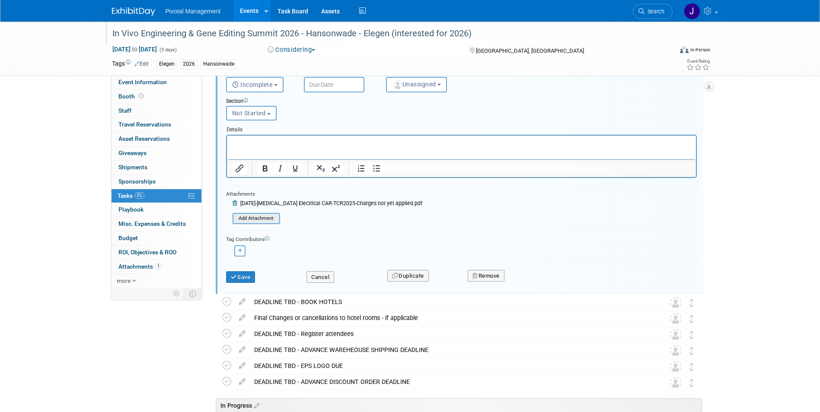
scroll to position [243, 0]
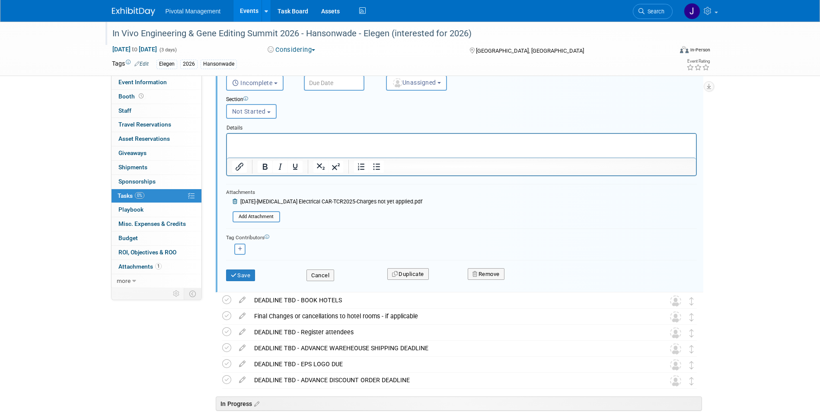
type input "DEADLINE TBD - ENCORE ELECTRICAL ORDERS"
click at [233, 202] on icon at bounding box center [236, 201] width 6 height 5
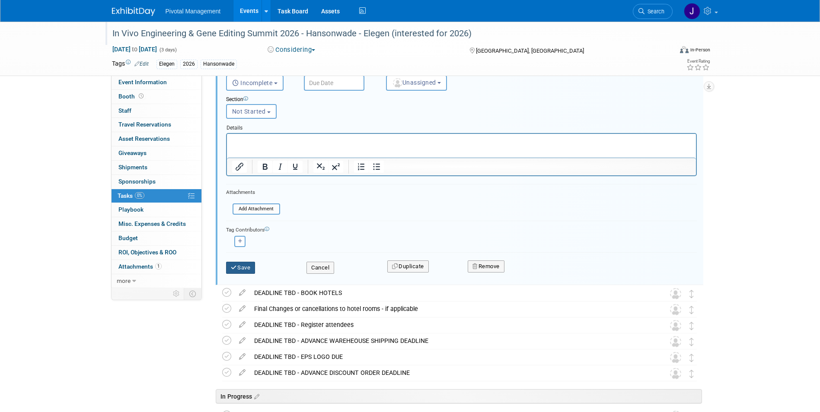
click at [241, 264] on button "Save" at bounding box center [240, 268] width 29 height 12
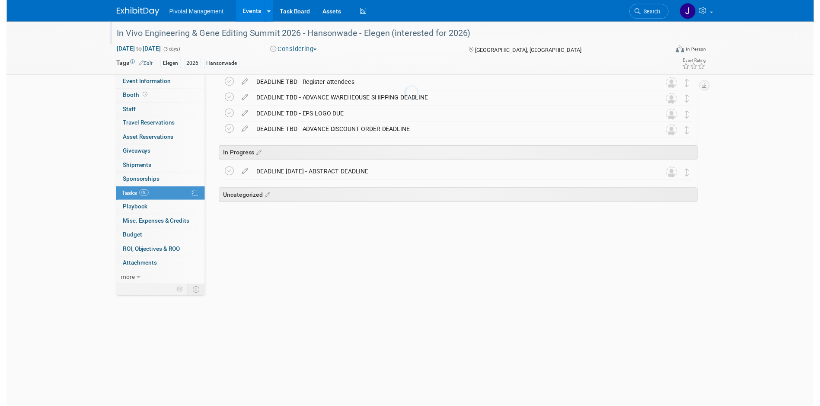
scroll to position [92, 0]
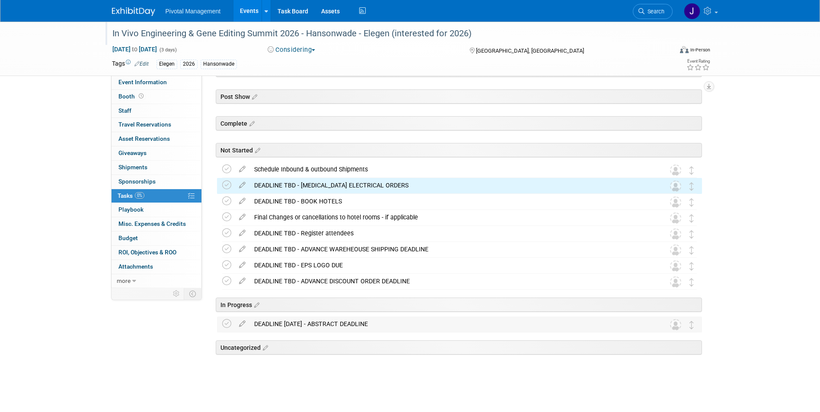
click at [349, 325] on div "DEADLINE AUG 18 - ABSTRACT DEADLINE" at bounding box center [451, 324] width 403 height 15
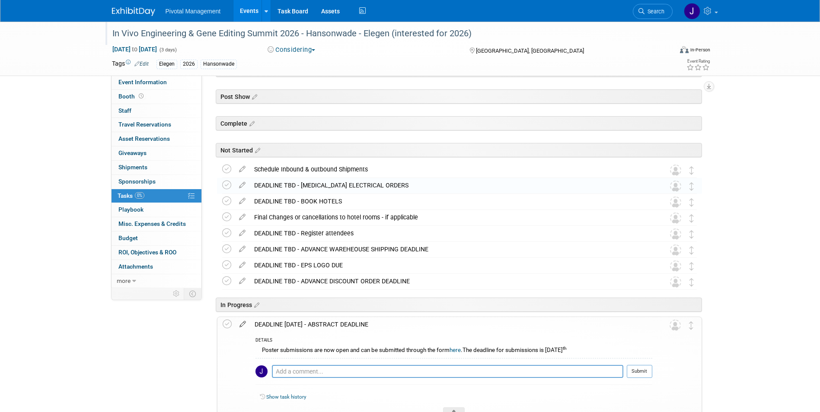
click at [241, 324] on icon at bounding box center [242, 322] width 15 height 11
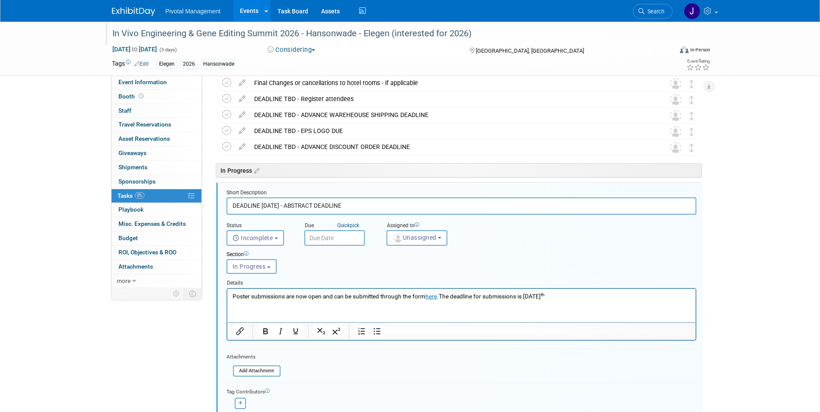
scroll to position [283, 0]
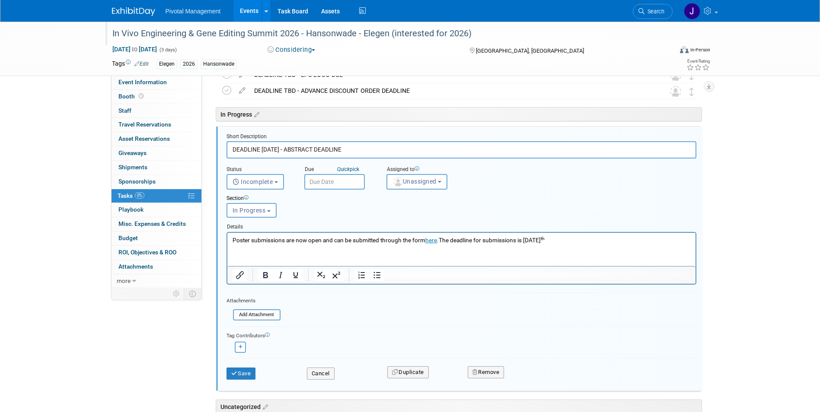
drag, startPoint x: 282, startPoint y: 150, endPoint x: 261, endPoint y: 148, distance: 20.8
click at [261, 148] on input "DEADLINE AUG 18 - ABSTRACT DEADLINE" at bounding box center [462, 149] width 470 height 17
type input "DEADLINE TBD - ABSTRACT DEADLINE"
click at [287, 233] on html "Poster submissions are now open and can be submitted through the form here .The…" at bounding box center [461, 239] width 468 height 12
click at [294, 244] on html "Poster submissions are now open and can be submitted through the form here .The…" at bounding box center [461, 239] width 468 height 12
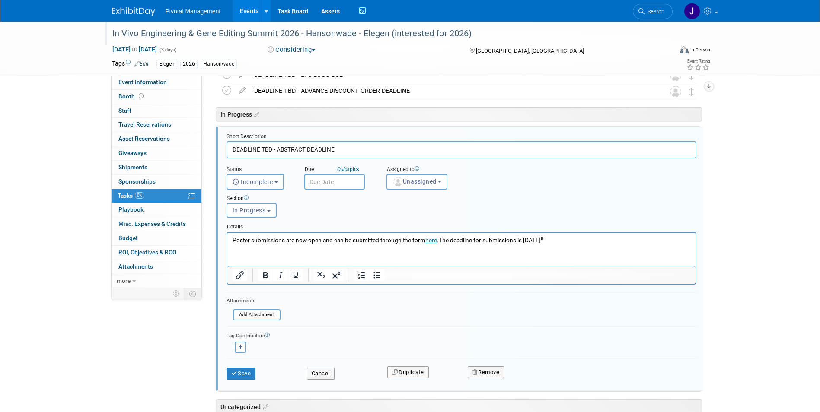
click at [294, 238] on p "Poster submissions are now open and can be submitted through the form here .The…" at bounding box center [461, 240] width 458 height 8
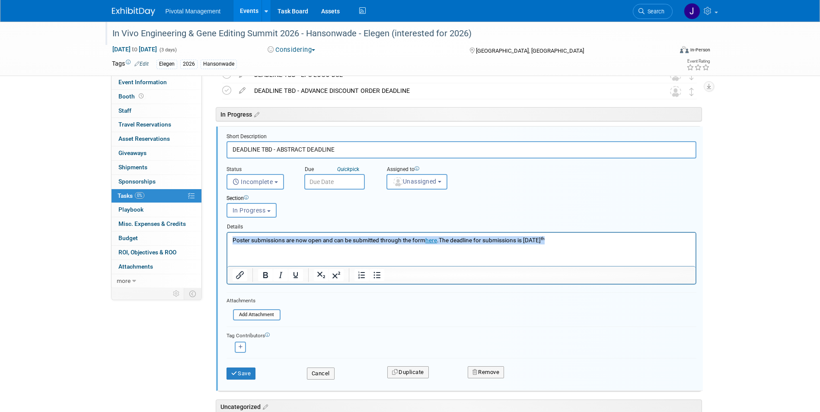
click at [294, 238] on p "Poster submissions are now open and can be submitted through the form here .The…" at bounding box center [461, 240] width 458 height 8
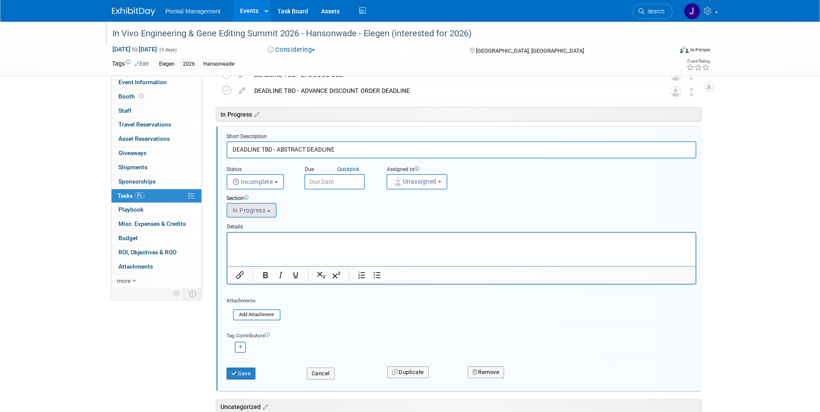
click at [259, 205] on button "In Progress" at bounding box center [252, 210] width 50 height 15
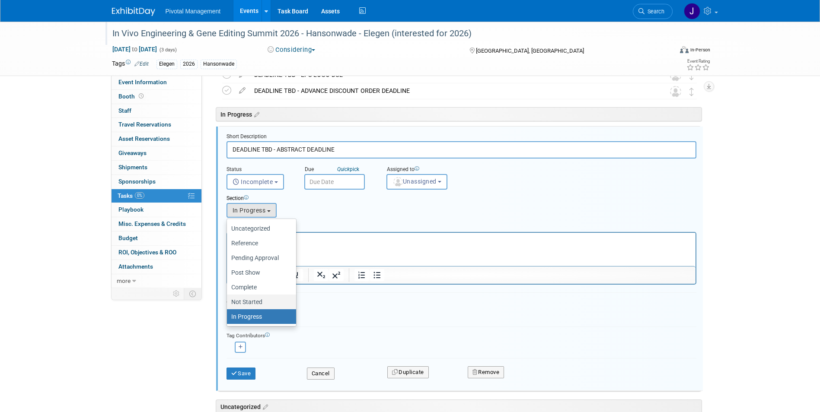
click at [264, 300] on label "Not Started" at bounding box center [259, 302] width 56 height 11
click at [228, 300] on input "Not Started" at bounding box center [226, 303] width 6 height 6
select select "11274584"
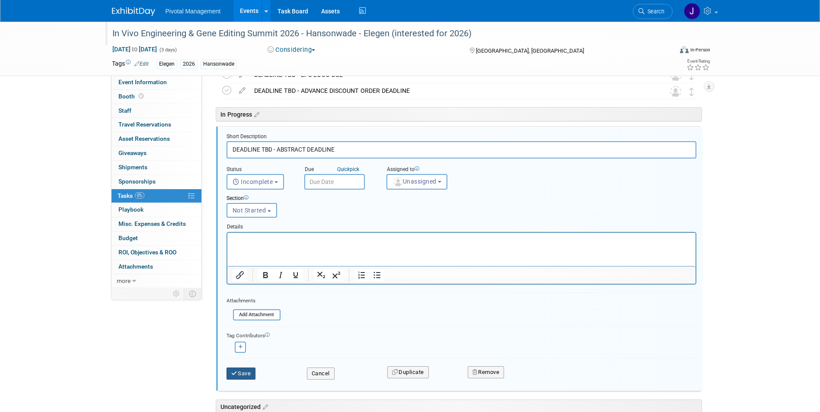
click at [243, 373] on button "Save" at bounding box center [241, 374] width 29 height 12
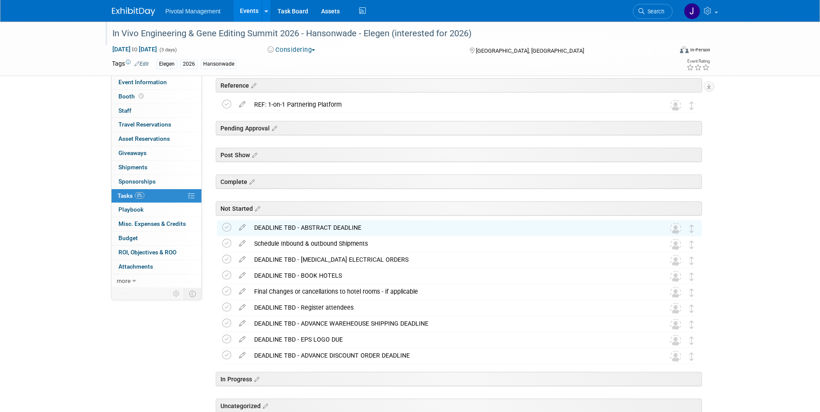
scroll to position [0, 0]
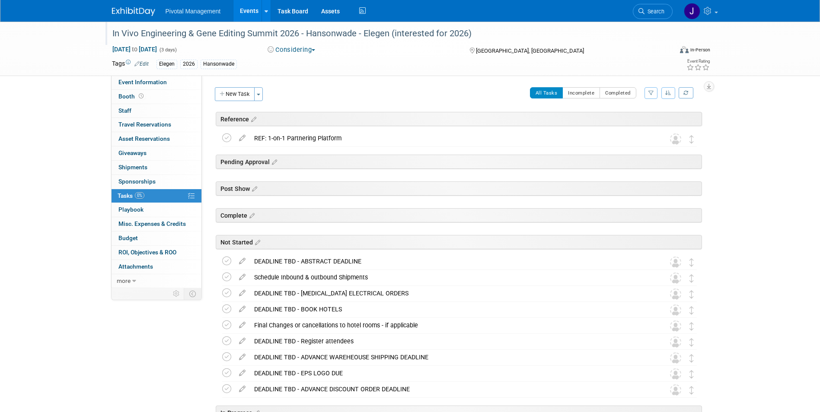
click at [242, 14] on link "Events" at bounding box center [249, 11] width 32 height 22
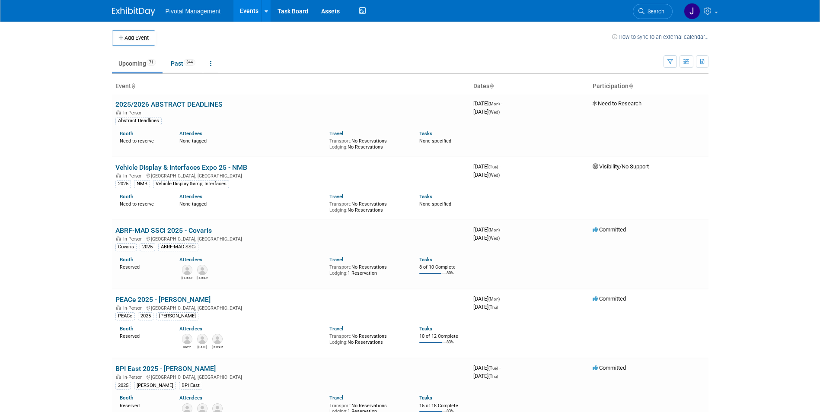
click at [659, 17] on link "Search" at bounding box center [653, 11] width 40 height 15
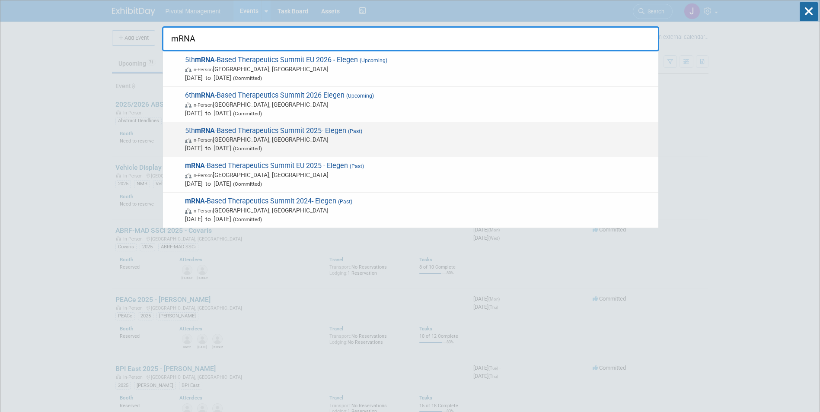
type input "mRNA"
click at [281, 131] on span "5th mRNA -Based Therapeutics Summit 2025- Elegen (Past) In-Person Boston, MA Ju…" at bounding box center [418, 140] width 472 height 26
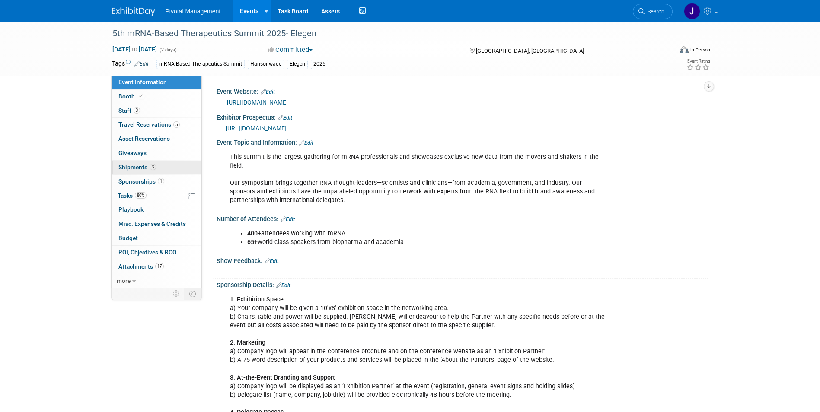
click at [156, 164] on link "3 Shipments 3" at bounding box center [157, 168] width 90 height 14
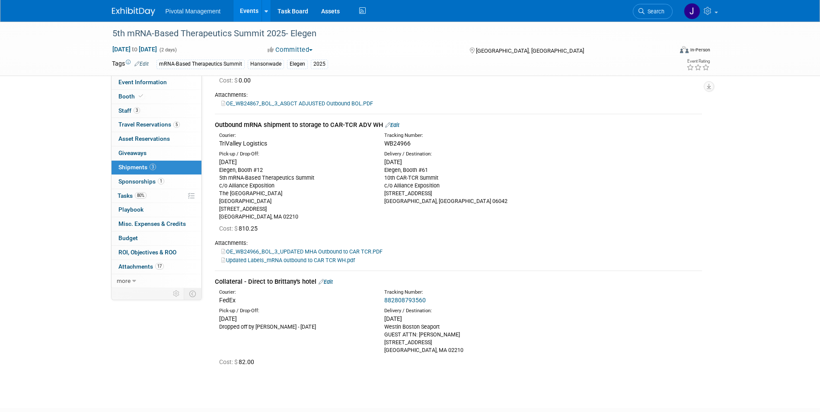
click at [396, 123] on link "Edit" at bounding box center [392, 125] width 14 height 6
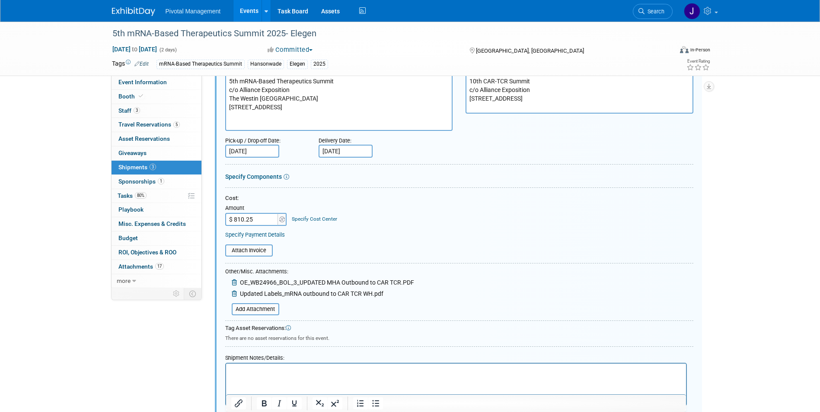
scroll to position [345, 0]
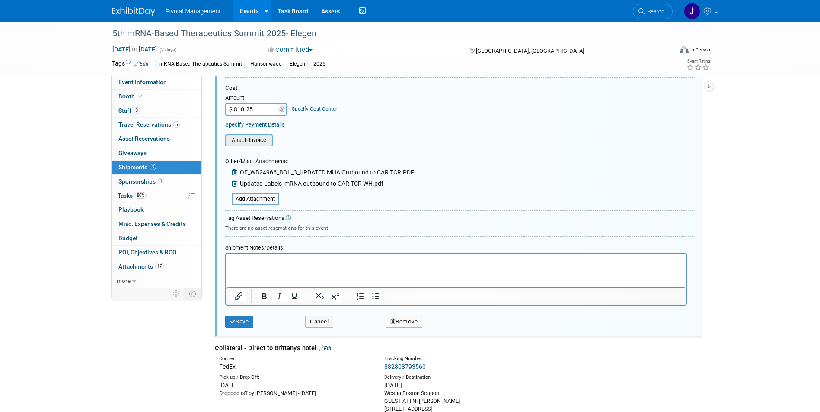
click at [240, 139] on input "file" at bounding box center [220, 140] width 103 height 10
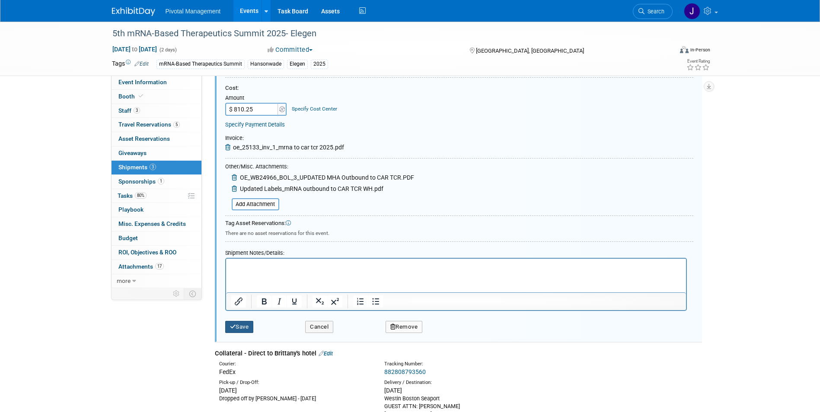
click at [244, 322] on button "Save" at bounding box center [239, 327] width 29 height 12
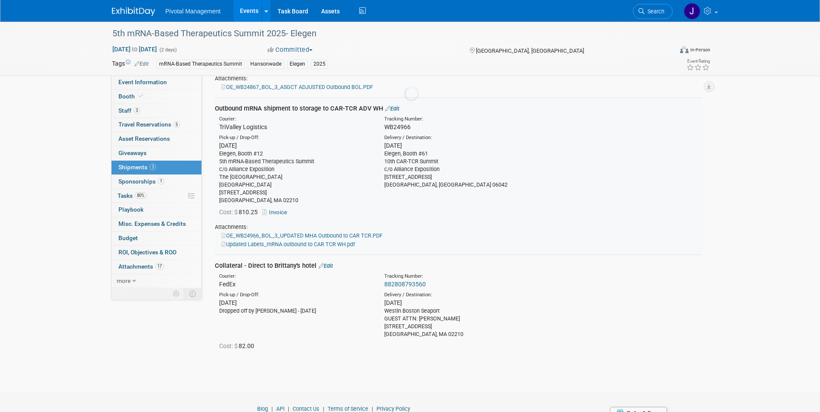
scroll to position [137, 0]
click at [275, 210] on link "Invoice" at bounding box center [276, 213] width 28 height 6
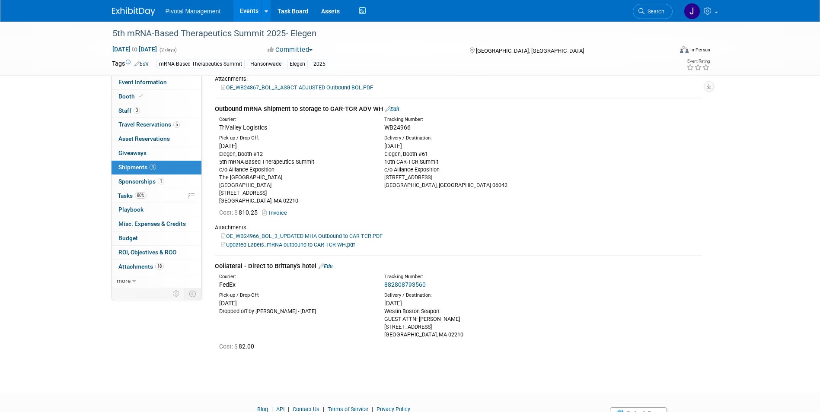
click at [398, 112] on link "Edit" at bounding box center [392, 109] width 14 height 6
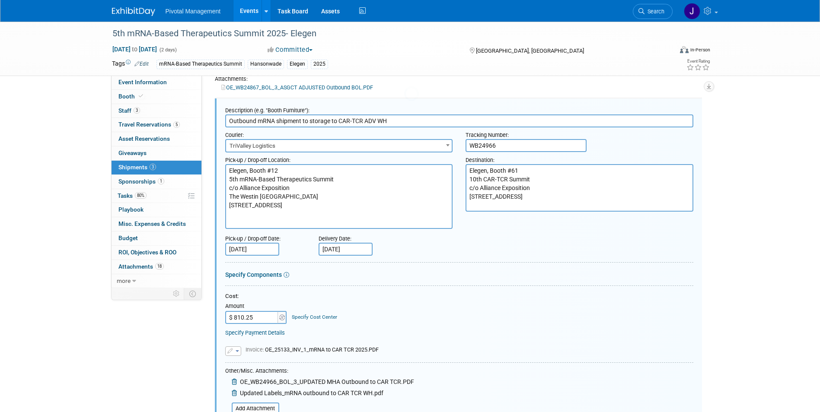
scroll to position [0, 0]
paste input "4"
type input "$ 840.25"
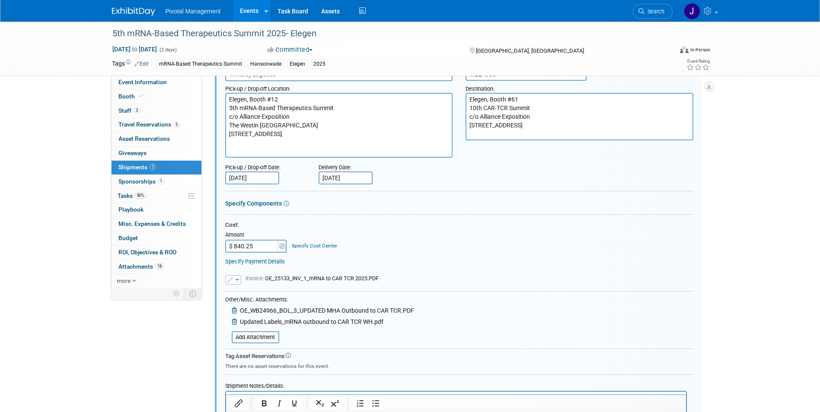
scroll to position [302, 0]
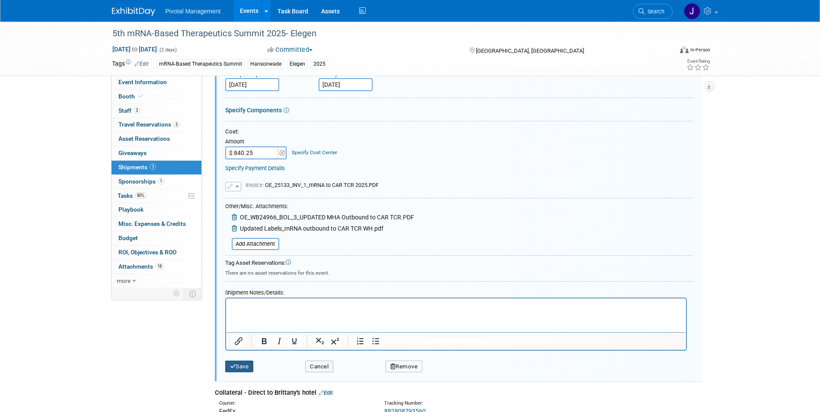
click at [244, 368] on button "Save" at bounding box center [239, 367] width 29 height 12
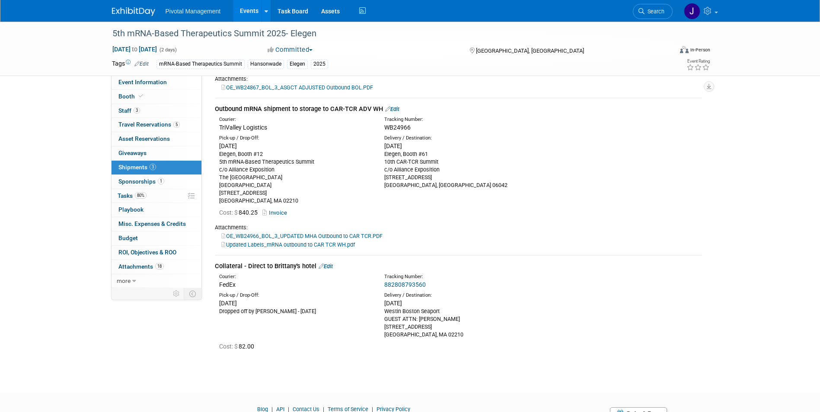
scroll to position [51, 0]
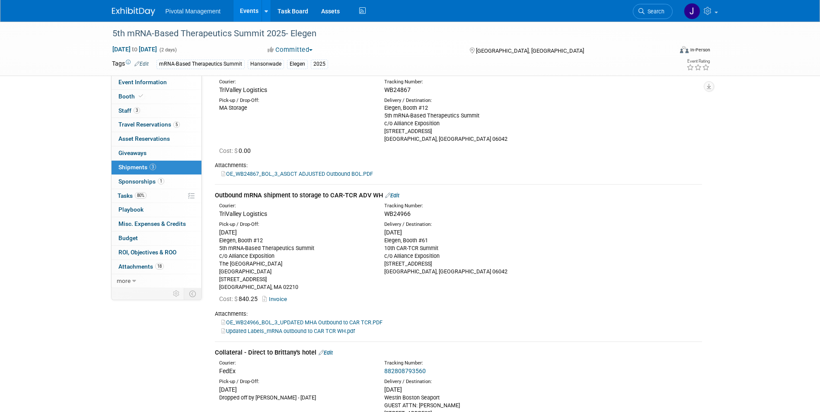
click at [253, 10] on link "Events" at bounding box center [249, 11] width 32 height 22
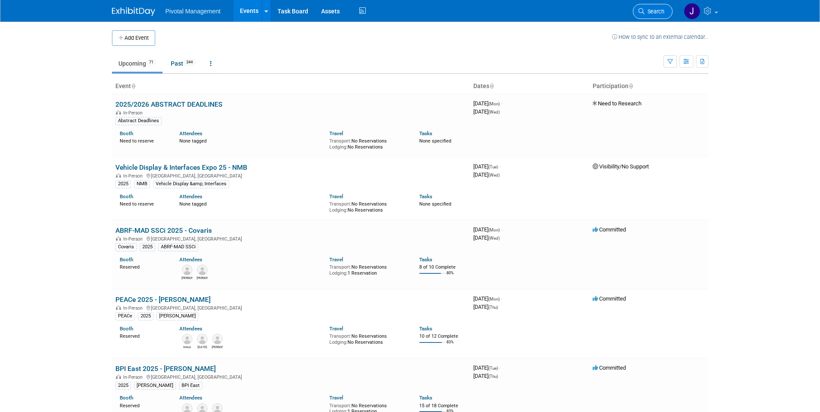
click at [657, 13] on span "Search" at bounding box center [655, 11] width 20 height 6
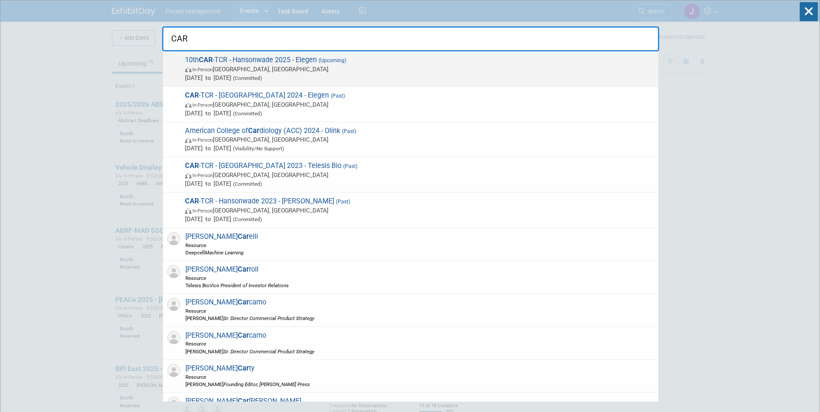
type input "CAR"
click at [281, 68] on span "In-Person [GEOGRAPHIC_DATA], [GEOGRAPHIC_DATA]" at bounding box center [419, 69] width 469 height 9
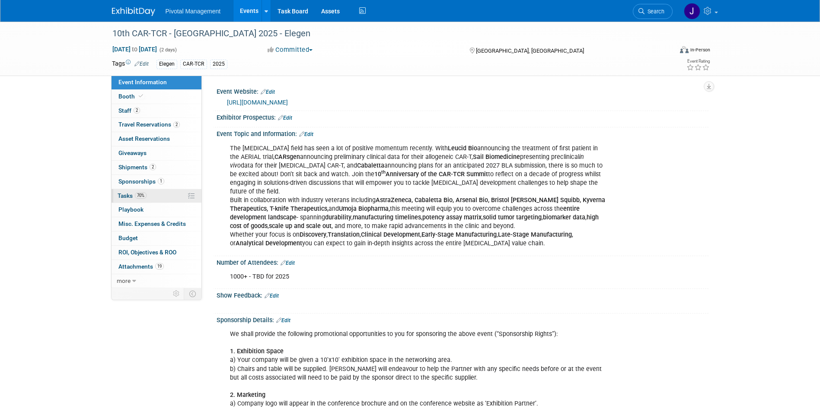
click at [135, 192] on span "Tasks 70%" at bounding box center [132, 195] width 29 height 7
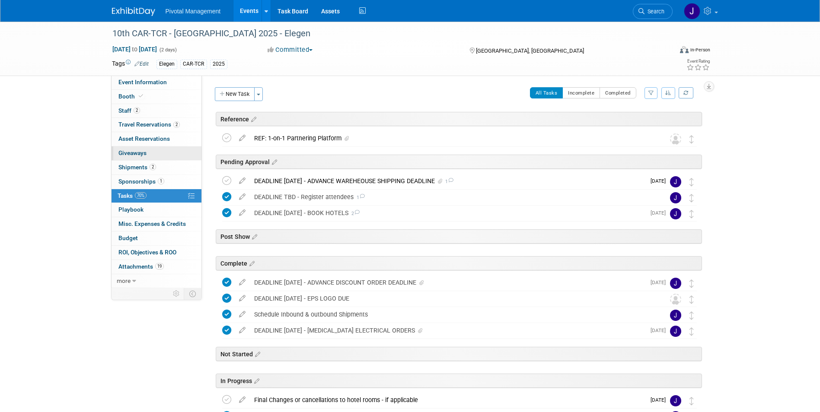
click at [141, 159] on link "0 Giveaways 0" at bounding box center [157, 154] width 90 height 14
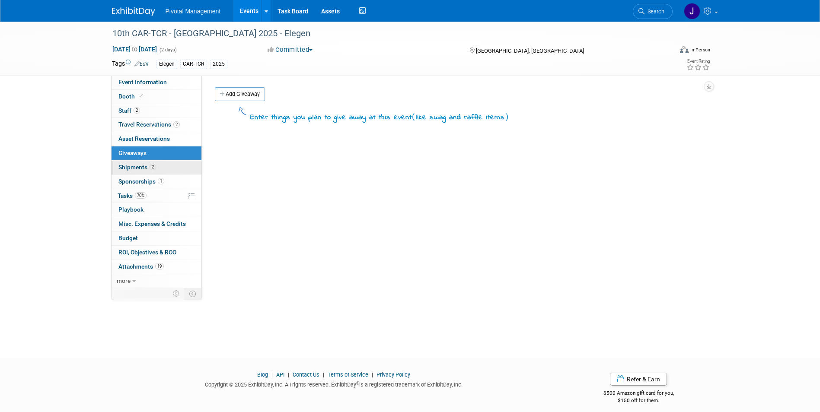
click at [143, 166] on span "Shipments 2" at bounding box center [137, 167] width 38 height 7
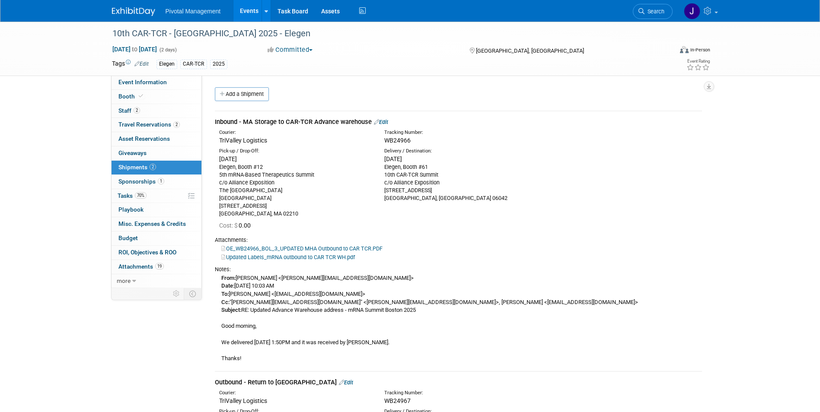
click at [386, 122] on link "Edit" at bounding box center [381, 122] width 14 height 6
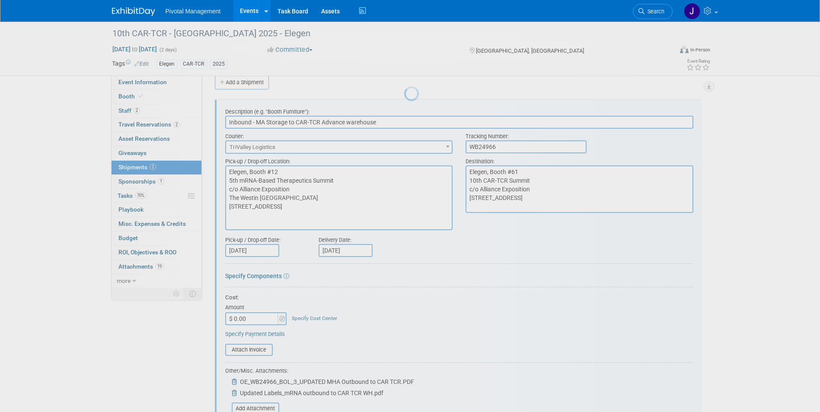
scroll to position [13, 0]
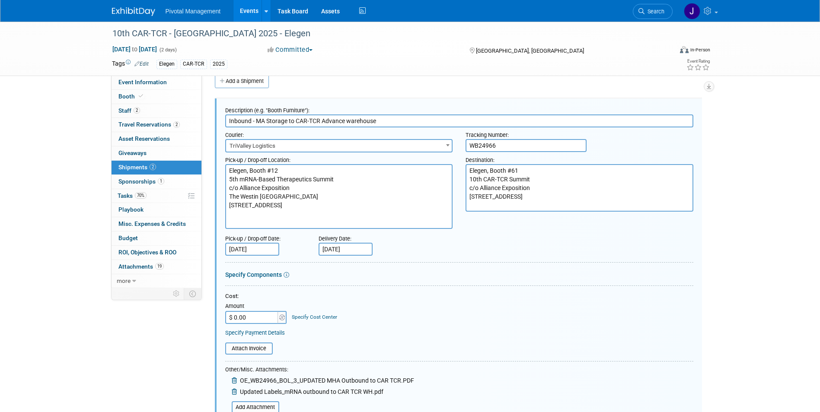
click at [252, 317] on input "$ 0.00" at bounding box center [252, 317] width 54 height 13
paste input "840.25"
type input "$ 840.25"
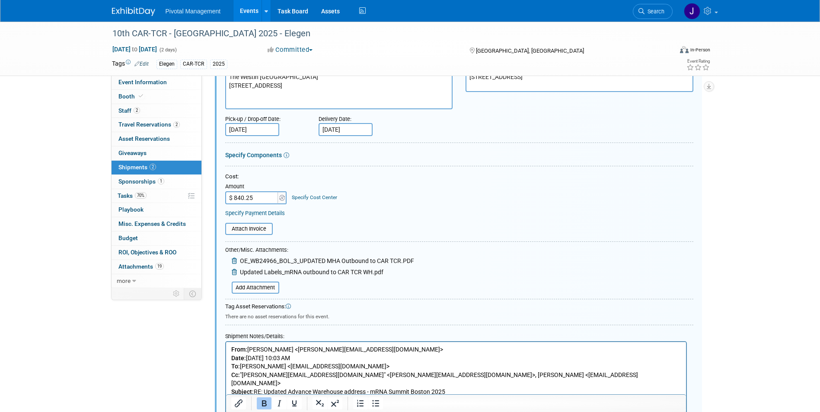
scroll to position [134, 0]
click at [255, 226] on input "file" at bounding box center [220, 228] width 103 height 10
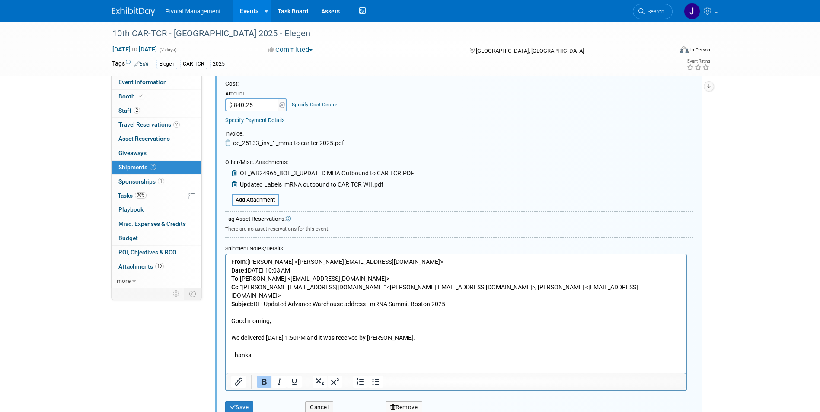
scroll to position [291, 0]
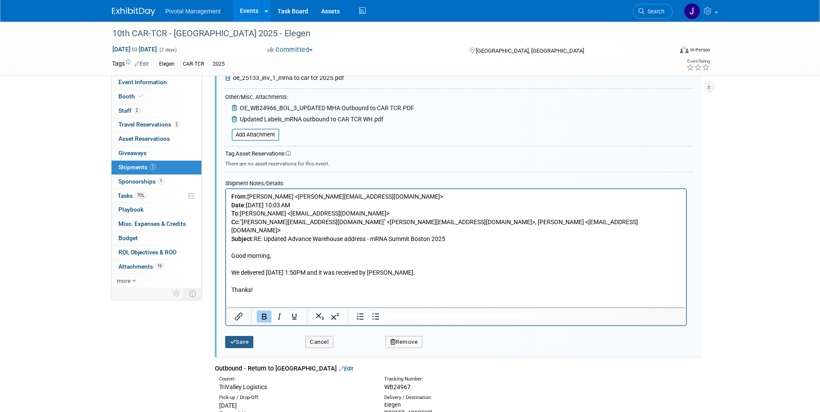
click at [254, 344] on button "Save" at bounding box center [239, 342] width 29 height 12
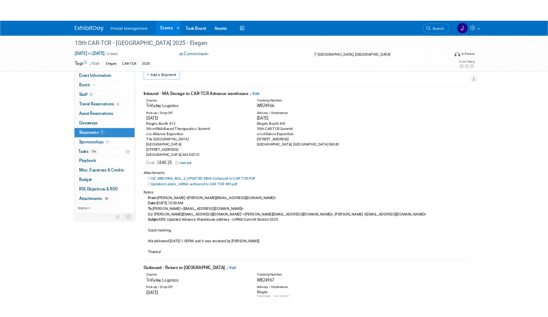
scroll to position [13, 0]
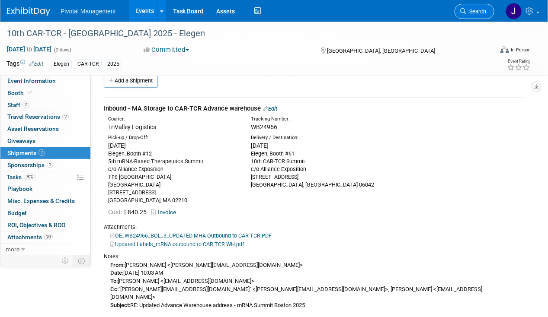
click at [466, 16] on link "Search" at bounding box center [474, 11] width 40 height 15
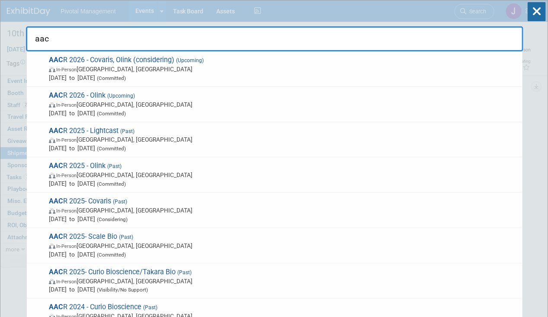
type input "aacr"
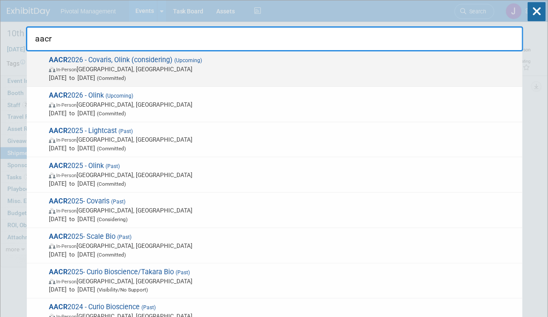
click at [218, 77] on span "[DATE] to [DATE] (Committed)" at bounding box center [283, 77] width 469 height 9
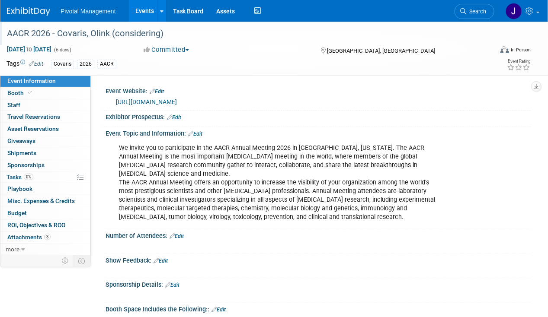
click at [166, 30] on div "AACR 2026 - Covaris, Olink (considering)" at bounding box center [245, 34] width 482 height 16
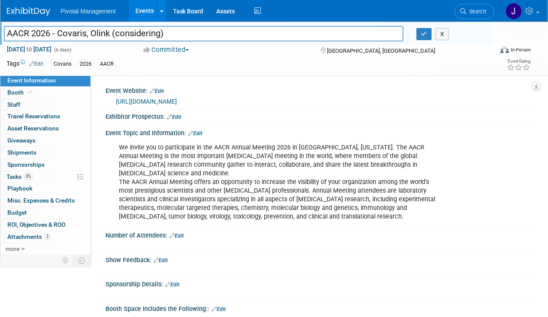
drag, startPoint x: 166, startPoint y: 29, endPoint x: 113, endPoint y: 29, distance: 52.7
click at [113, 29] on input "AACR 2026 - Covaris, Olink (considering)" at bounding box center [203, 33] width 399 height 15
type input "AACR 2026 - Covaris, Olink"
click at [425, 31] on icon "button" at bounding box center [424, 34] width 6 height 6
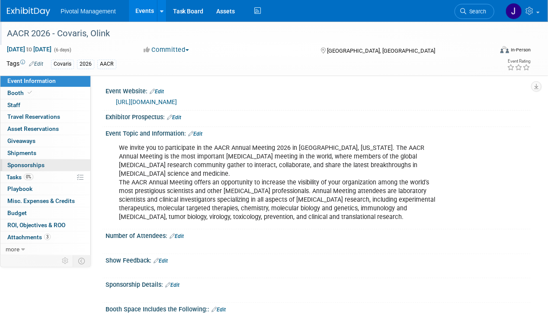
click at [27, 165] on span "Sponsorships 0" at bounding box center [25, 165] width 37 height 7
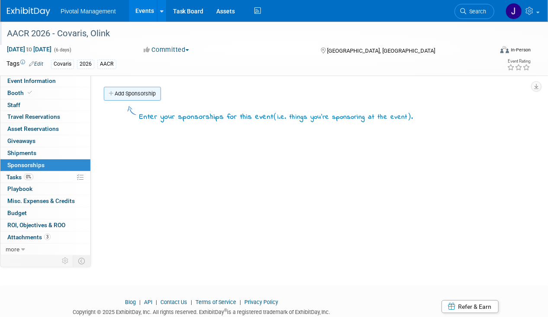
click at [140, 94] on link "Add Sponsorship" at bounding box center [132, 94] width 57 height 14
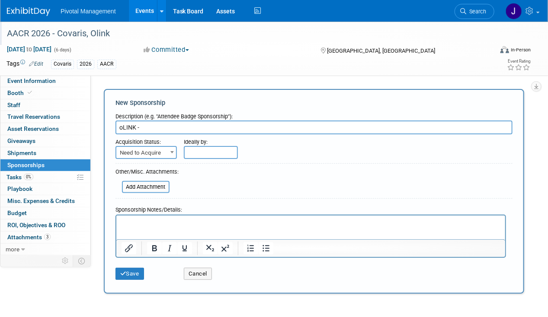
click at [217, 133] on input "oLINK -" at bounding box center [313, 128] width 397 height 14
drag, startPoint x: 114, startPoint y: 130, endPoint x: 98, endPoint y: 130, distance: 16.4
click at [98, 130] on div "Add Sponsorship New Sponsorship Description (e.g. "Attendee Badge Sponsorship")…" at bounding box center [313, 192] width 433 height 210
paste input "Exhibitor Spotlight Theater"
drag, startPoint x: 139, startPoint y: 127, endPoint x: 148, endPoint y: 127, distance: 8.6
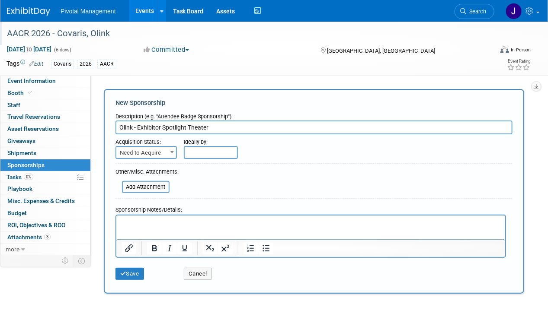
click at [205, 131] on input "Olink - Exhibitor Spotlight Theater" at bounding box center [313, 128] width 397 height 14
click at [232, 123] on input "Olink - Exhibitor Spotlight Theater" at bounding box center [313, 128] width 397 height 14
paste input "Theater A on Sunday April 19th, 2026 from 3:30-4:30PM"
type input "Olink - Exhibitor Spotlight Theater | Theater A on Sunday April 19th, 2026 from…"
click at [182, 225] on p "Rich Text Area. Press ALT-0 for help." at bounding box center [310, 223] width 379 height 9
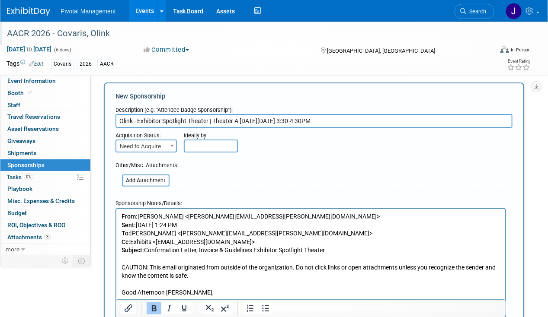
scroll to position [6, 0]
click at [150, 147] on span "Need to Acquire" at bounding box center [146, 147] width 60 height 12
select select "2"
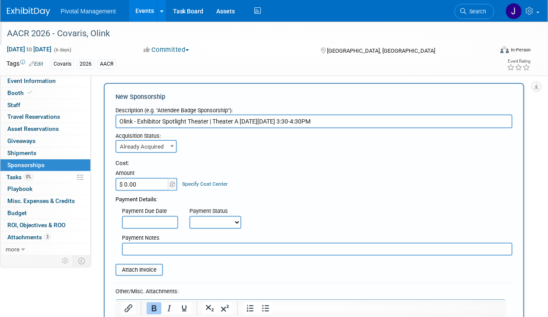
click at [147, 224] on input "text" at bounding box center [150, 222] width 56 height 13
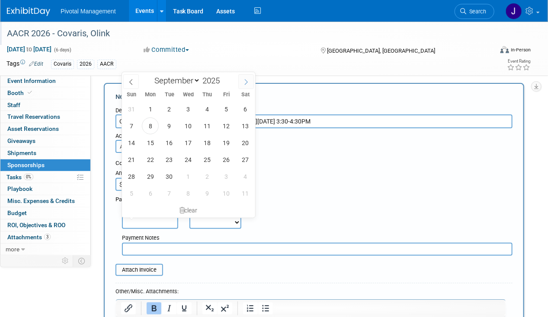
click at [249, 80] on span at bounding box center [246, 81] width 16 height 15
select select "9"
click at [229, 113] on span "3" at bounding box center [226, 109] width 17 height 17
type input "Oct 3, 2025"
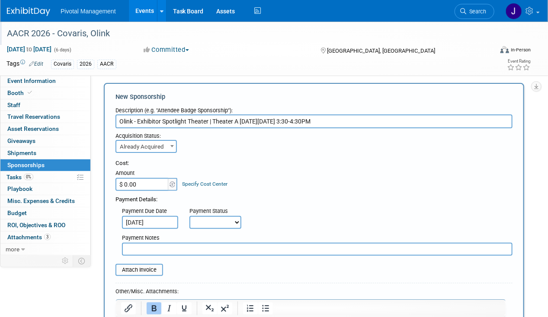
click at [210, 227] on select "Not Paid Yet Partially Paid Paid in Full" at bounding box center [215, 222] width 52 height 13
select select "3"
click at [189, 216] on select "Not Paid Yet Partially Paid Paid in Full" at bounding box center [215, 222] width 52 height 13
click at [183, 249] on input "text" at bounding box center [317, 249] width 390 height 13
paste input "27,00"
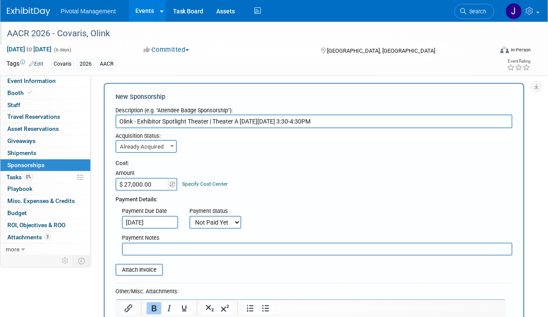
type input "$ 27,000.00"
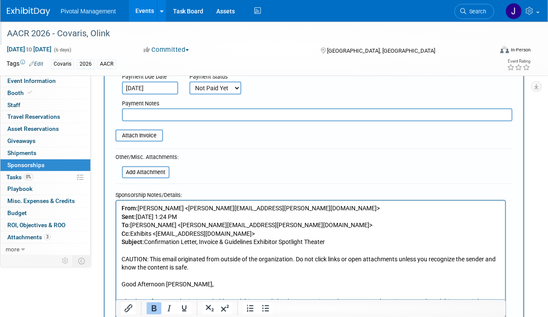
scroll to position [153, 0]
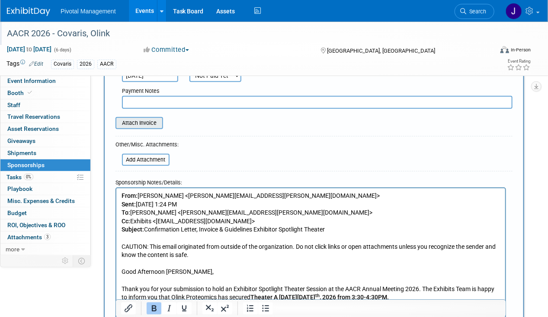
click at [150, 126] on input "file" at bounding box center [110, 123] width 103 height 10
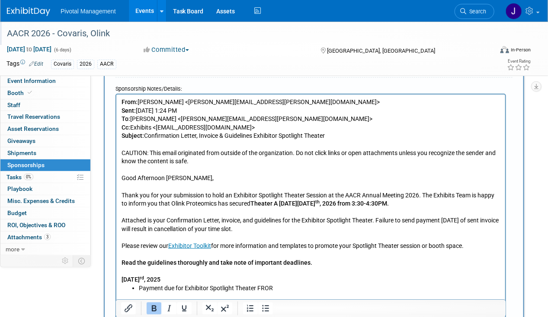
scroll to position [188, 0]
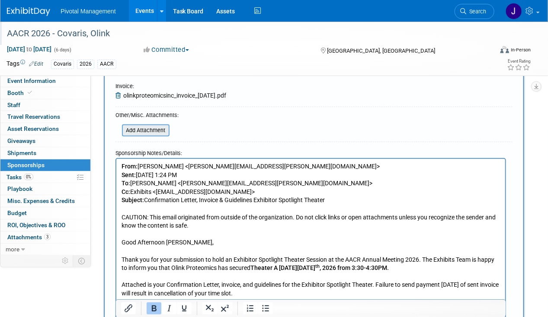
click at [146, 129] on input "file" at bounding box center [117, 130] width 103 height 10
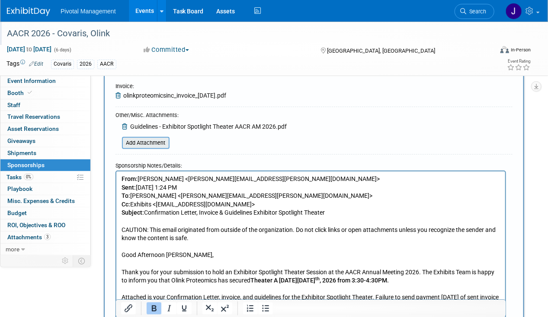
click at [151, 144] on input "file" at bounding box center [117, 143] width 103 height 10
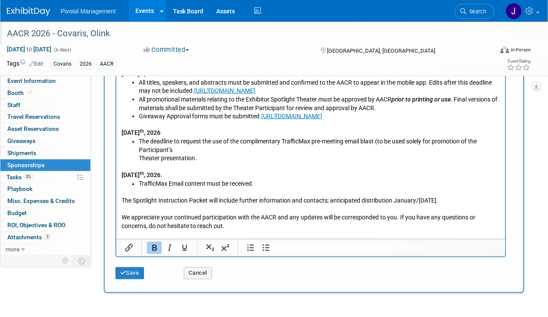
scroll to position [539, 0]
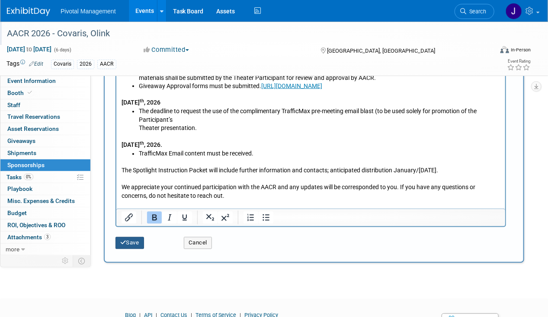
click at [129, 241] on button "Save" at bounding box center [129, 243] width 29 height 12
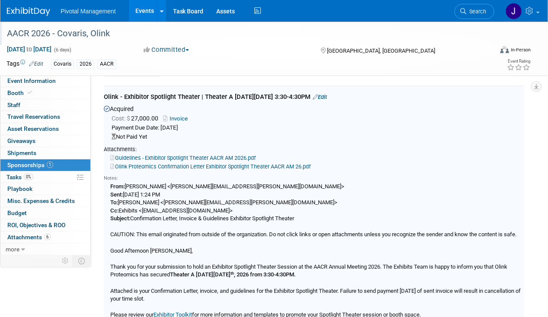
scroll to position [18, 0]
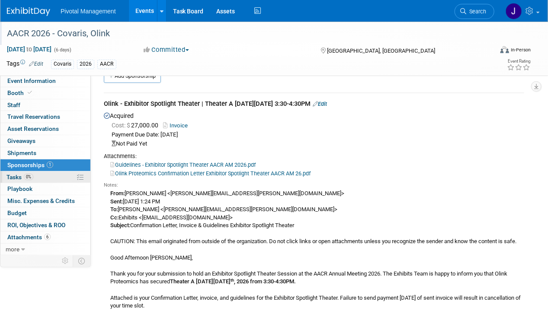
click at [14, 172] on link "0% Tasks 0%" at bounding box center [45, 178] width 90 height 12
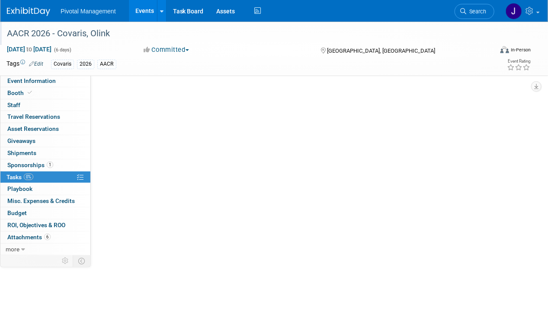
scroll to position [0, 0]
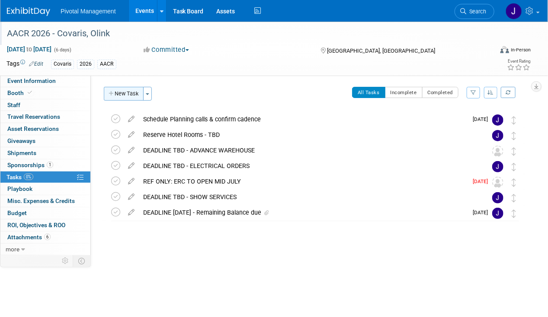
click at [124, 98] on button "New Task" at bounding box center [124, 94] width 40 height 14
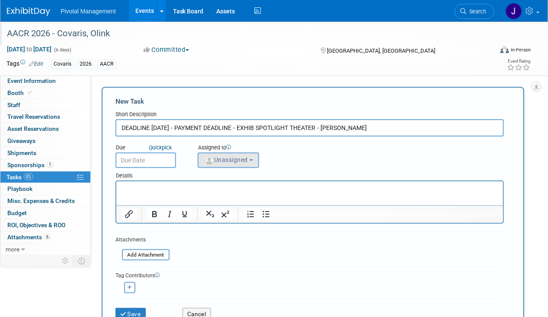
type input "DEADLINE OCT 3 - PAYMENT DEADLINE - EXHIB SPOTLIGHT THEATER - OLINK"
click at [236, 155] on button "Unassigned" at bounding box center [228, 161] width 61 height 16
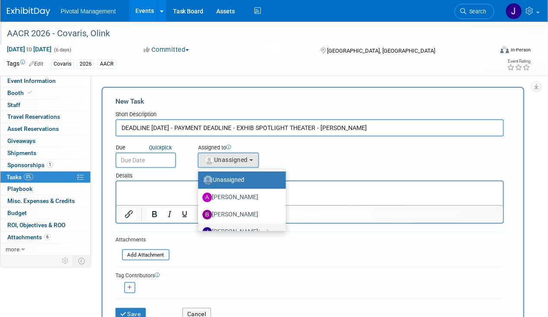
click at [265, 226] on label "Jessica Gatton (me)" at bounding box center [239, 232] width 75 height 14
click at [199, 228] on input "Jessica Gatton (me)" at bounding box center [197, 231] width 6 height 6
select select "497b41a6-53ff-4b84-8c73-e588064afe10"
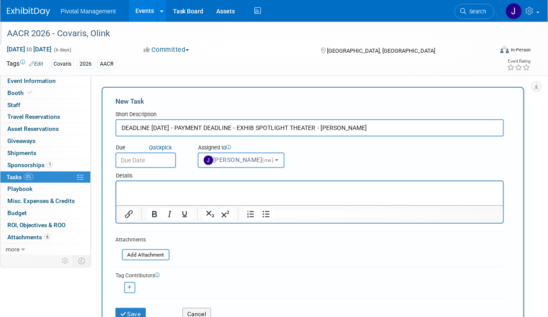
click at [162, 166] on body "Pivotal Management Events Add Event Bulk Upload Events Shareable Event Boards R…" at bounding box center [274, 158] width 548 height 317
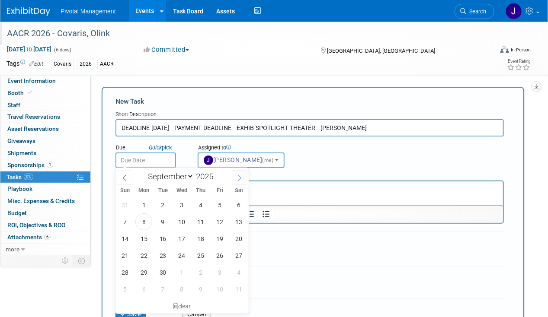
click at [237, 182] on span at bounding box center [240, 177] width 16 height 15
select select "9"
click at [217, 207] on span "3" at bounding box center [219, 205] width 17 height 17
type input "Oct 3, 2025"
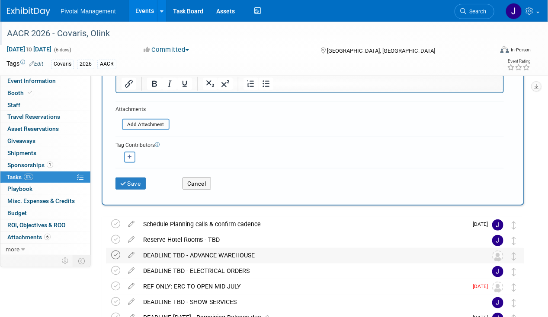
scroll to position [131, 0]
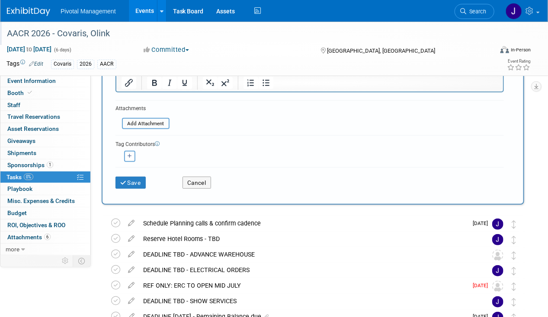
click at [133, 191] on div "Save Cancel" at bounding box center [309, 181] width 388 height 28
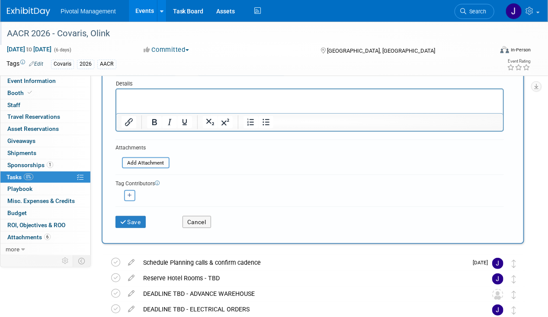
scroll to position [150, 0]
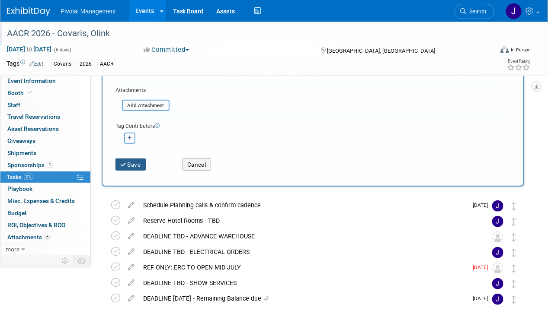
click at [124, 159] on button "Save" at bounding box center [130, 165] width 30 height 12
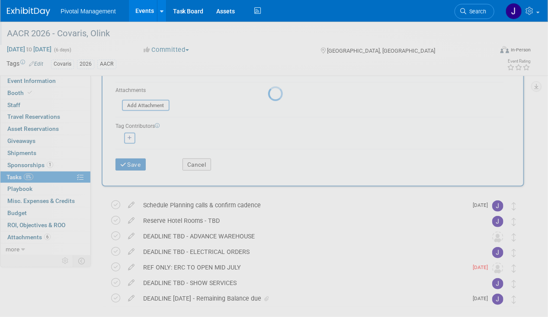
scroll to position [0, 0]
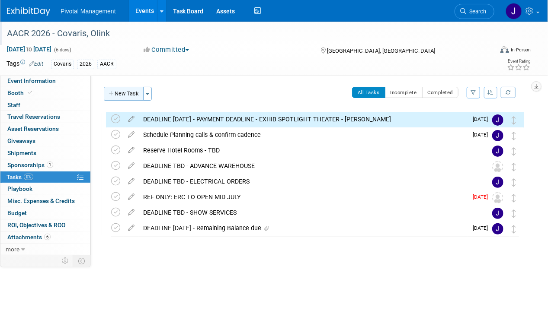
click at [123, 95] on button "New Task" at bounding box center [124, 94] width 40 height 14
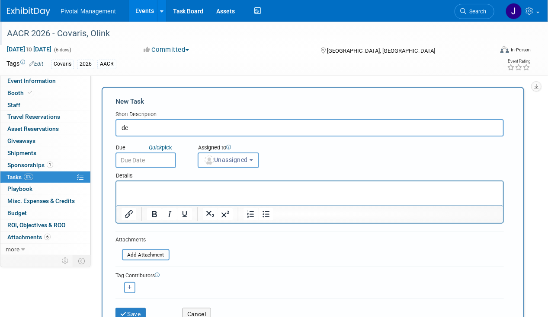
type input "d"
type input "DEADLINE FEB 13 - SPOTLIGHT THEATER PROGRAM & PROMO DETAILS"
click at [190, 190] on p "Rich Text Area. Press ALT-0 for help." at bounding box center [309, 189] width 377 height 9
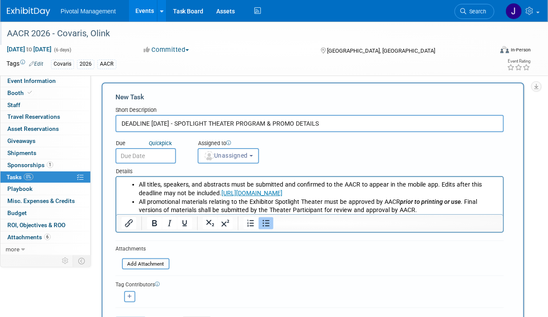
scroll to position [6, 0]
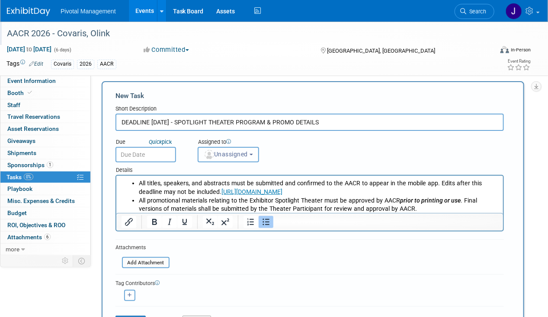
click at [239, 159] on button "Unassigned" at bounding box center [228, 155] width 61 height 16
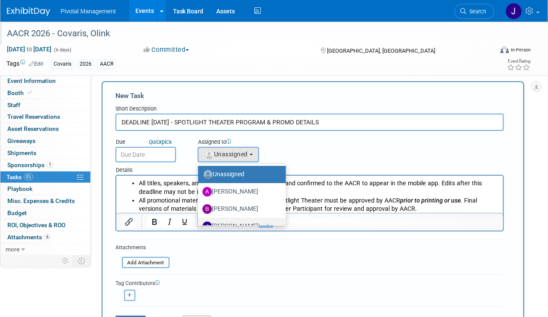
click at [236, 225] on label "Jessica Gatton (me)" at bounding box center [239, 227] width 75 height 14
click at [199, 225] on input "Jessica Gatton (me)" at bounding box center [197, 226] width 6 height 6
select select "497b41a6-53ff-4b84-8c73-e588064afe10"
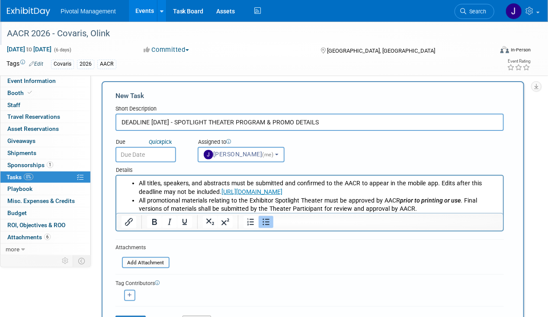
click at [150, 153] on body "Pivotal Management Events Add Event Bulk Upload Events Shareable Event Boards R…" at bounding box center [274, 152] width 548 height 317
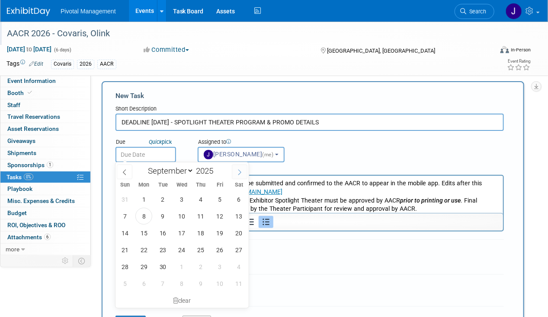
click at [242, 175] on icon at bounding box center [239, 172] width 6 height 6
click at [241, 175] on icon at bounding box center [239, 172] width 6 height 6
select select "11"
click at [241, 175] on icon at bounding box center [239, 172] width 6 height 6
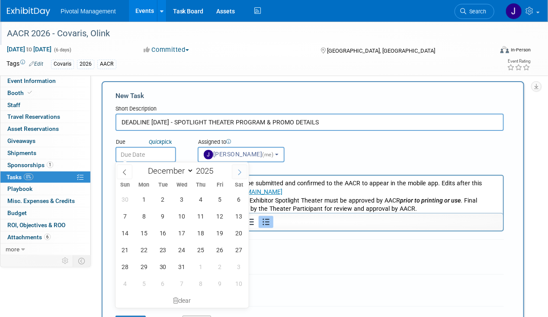
type input "2026"
click at [241, 175] on icon at bounding box center [239, 172] width 6 height 6
select select "1"
click at [222, 217] on span "13" at bounding box center [219, 216] width 17 height 17
type input "Feb 13, 2026"
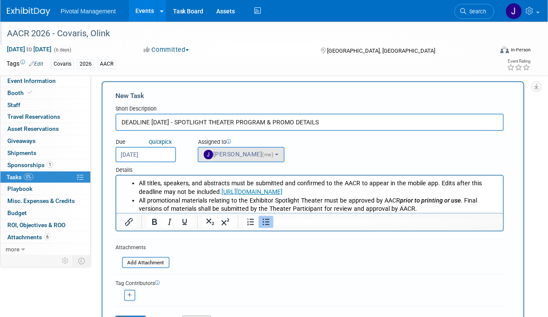
scroll to position [119, 0]
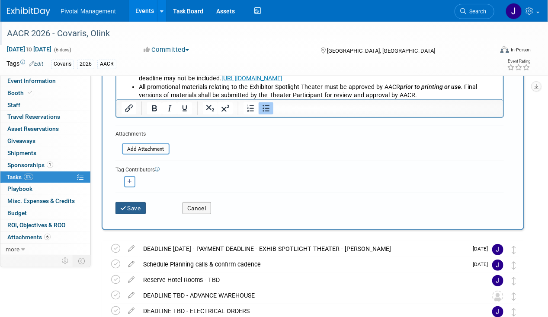
click at [135, 211] on button "Save" at bounding box center [130, 208] width 30 height 12
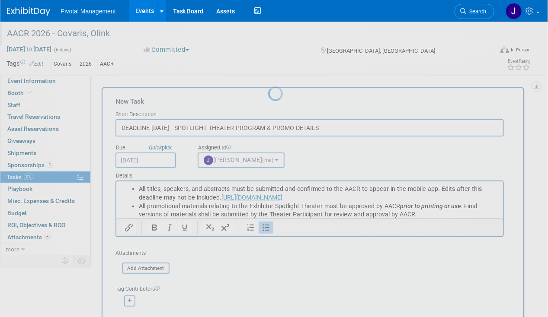
scroll to position [0, 0]
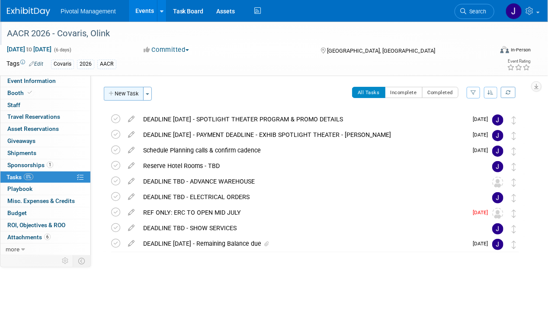
click at [114, 92] on icon "button" at bounding box center [112, 94] width 6 height 6
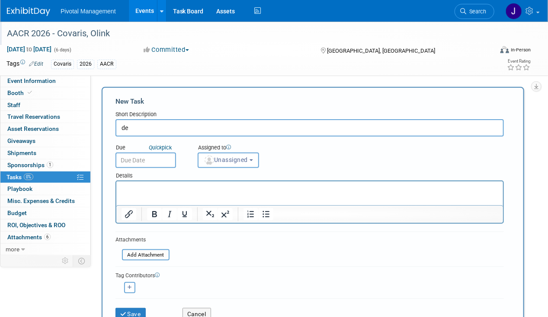
type input "d"
type input "DEADLINE FEB 13 - GIVEAWAYS FORM"
click at [198, 160] on button "Unassigned" at bounding box center [228, 161] width 61 height 16
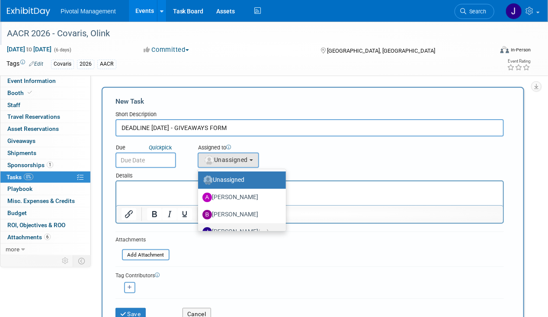
click at [224, 228] on label "Jessica Gatton (me)" at bounding box center [239, 232] width 75 height 14
click at [199, 228] on input "Jessica Gatton (me)" at bounding box center [197, 231] width 6 height 6
select select "497b41a6-53ff-4b84-8c73-e588064afe10"
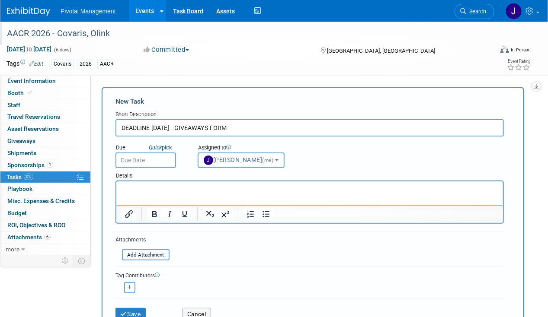
click at [142, 156] on input "text" at bounding box center [145, 161] width 61 height 16
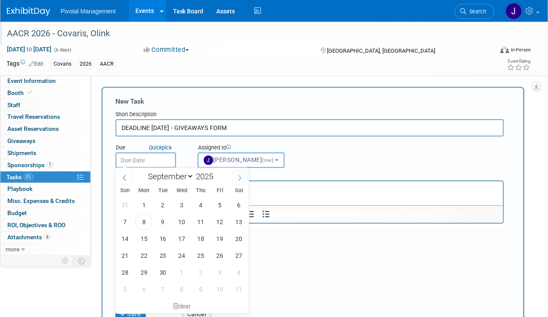
click at [239, 176] on icon at bounding box center [239, 178] width 6 height 6
select select "11"
click at [239, 176] on icon at bounding box center [239, 178] width 6 height 6
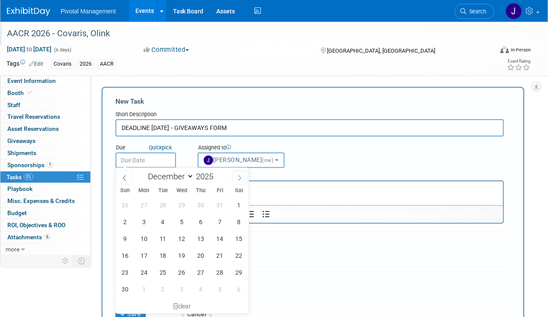
type input "2026"
click at [239, 176] on icon at bounding box center [239, 178] width 6 height 6
select select "1"
click at [214, 219] on span "13" at bounding box center [219, 222] width 17 height 17
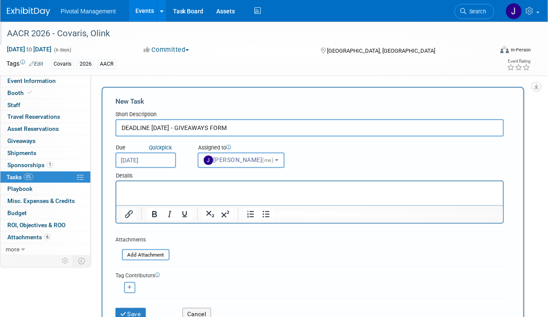
drag, startPoint x: 35, startPoint y: 14, endPoint x: 150, endPoint y: 195, distance: 214.6
click at [0, 0] on span "2" at bounding box center [0, 0] width 0 height 0
click at [151, 164] on input "Feb 2, 2026" at bounding box center [145, 161] width 61 height 16
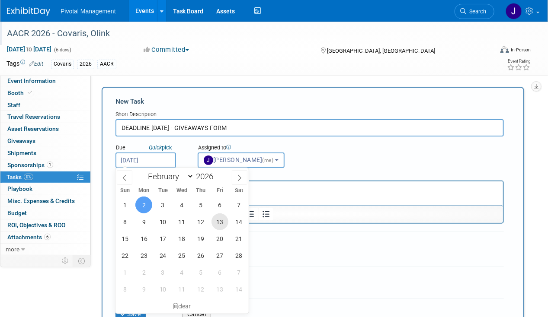
click at [214, 221] on span "13" at bounding box center [219, 222] width 17 height 17
type input "Feb 13, 2026"
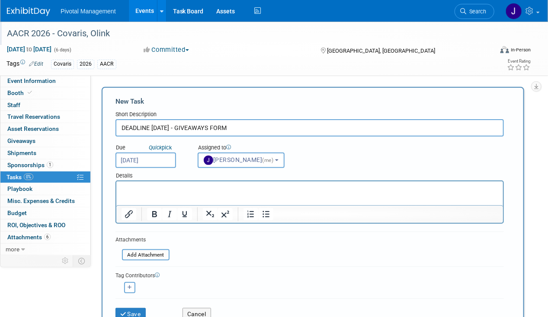
click at [278, 188] on p "Rich Text Area. Press ALT-0 for help." at bounding box center [309, 189] width 377 height 9
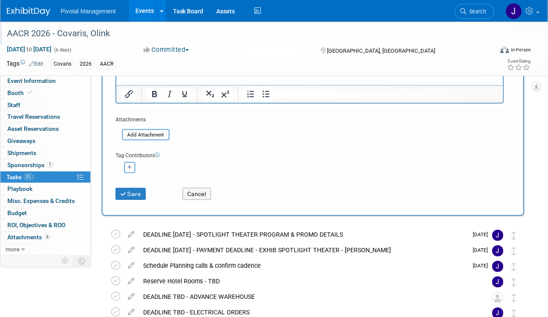
scroll to position [157, 0]
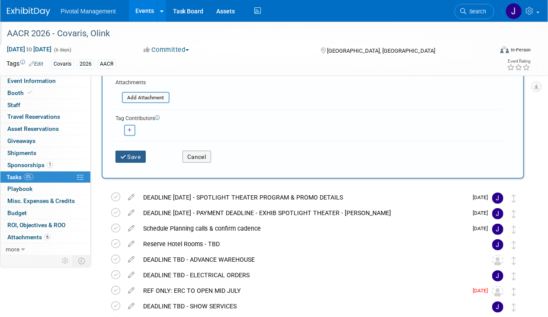
click at [141, 156] on button "Save" at bounding box center [130, 157] width 30 height 12
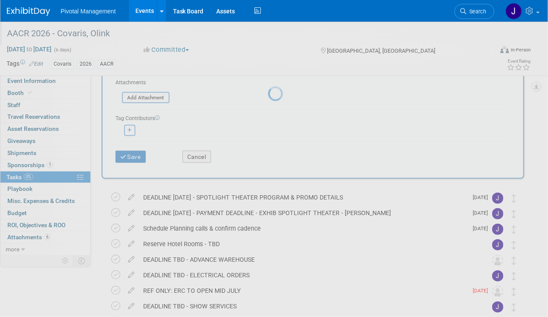
scroll to position [0, 0]
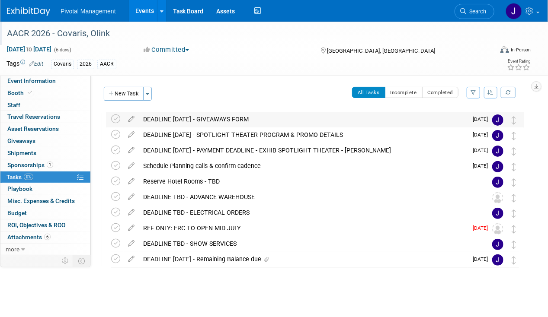
click at [216, 122] on div "DEADLINE FEB 13 - GIVEAWAYS FORM" at bounding box center [303, 119] width 329 height 15
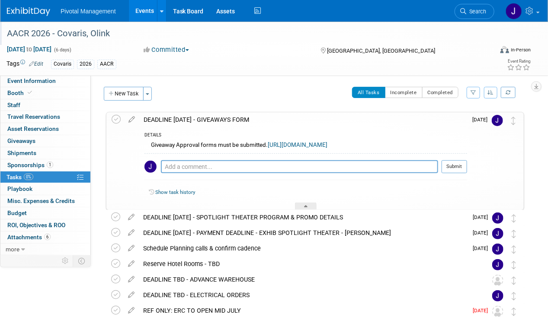
drag, startPoint x: 144, startPoint y: 147, endPoint x: 408, endPoint y: 145, distance: 263.7
click at [408, 145] on div "Giveaway Approval forms must be submitted. https://www.surveymonkey.com/r/Givea…" at bounding box center [305, 146] width 322 height 13
copy div "Giveaway Approval forms must be submitted. https://www.surveymonkey.com/r/Givea…"
click at [124, 93] on button "New Task" at bounding box center [124, 94] width 40 height 14
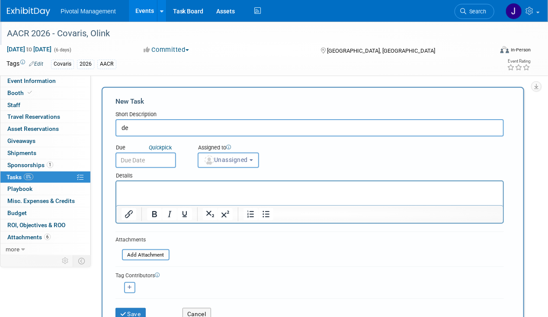
type input "d"
type input "DEADLINE FEB 27 - CONFIRM COMPLIMENTARY PRE-MEETING EMAIL BLAST"
click at [169, 183] on html at bounding box center [309, 187] width 386 height 12
click at [166, 189] on p "Rich Text Area. Press ALT-0 for help." at bounding box center [309, 189] width 377 height 9
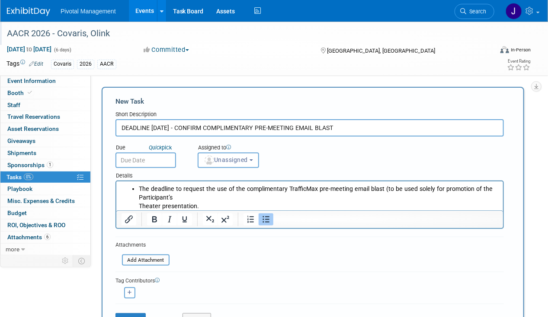
click at [198, 127] on input "DEADLINE FEB 27 - CONFIRM COMPLIMENTARY PRE-MEETING EMAIL BLAST" at bounding box center [309, 127] width 388 height 17
drag, startPoint x: 177, startPoint y: 125, endPoint x: 389, endPoint y: 124, distance: 212.7
click at [389, 124] on input "DEADLINE FEB 27 - CONFIRM COMPLIMENTARY PRE-MEETING EMAIL BLAST" at bounding box center [309, 127] width 388 height 17
click at [139, 188] on li "The deadline to request the use of the complimentary TrafficMax pre-meeting ema…" at bounding box center [317, 198] width 359 height 26
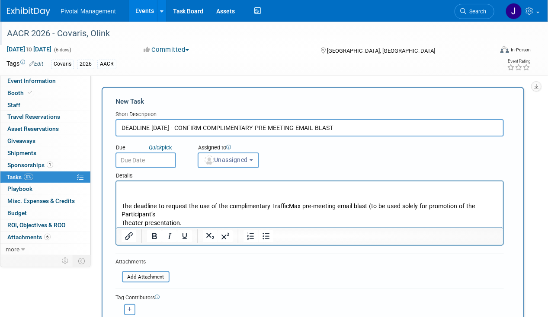
click at [139, 188] on p "Rich Text Area. Press ALT-0 for help." at bounding box center [309, 189] width 377 height 9
drag, startPoint x: 113, startPoint y: 200, endPoint x: 4, endPoint y: 20, distance: 209.9
click at [113, 200] on div "New Task Short Description DEADLINE FEB 27 - CONFIRM COMPLIMENTARY PRE-MEETING …" at bounding box center [313, 222] width 422 height 271
click at [149, 205] on p "The deadline to request the use of the complimentary TrafficMax pre-meeting ema…" at bounding box center [309, 215] width 377 height 26
click at [123, 222] on p "The deadline to request the use of the complimentary TrafficMax pre-meeting ema…" at bounding box center [309, 215] width 377 height 26
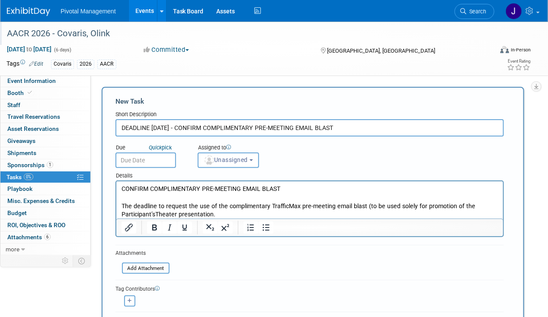
drag, startPoint x: 248, startPoint y: 216, endPoint x: 226, endPoint y: 212, distance: 22.4
click at [226, 212] on p "The deadline to request the use of the complimentary TrafficMax pre-meeting ema…" at bounding box center [309, 210] width 377 height 17
click at [156, 214] on p "The deadline to request the use of the complimentary TrafficMax pre-meeting ema…" at bounding box center [309, 210] width 377 height 17
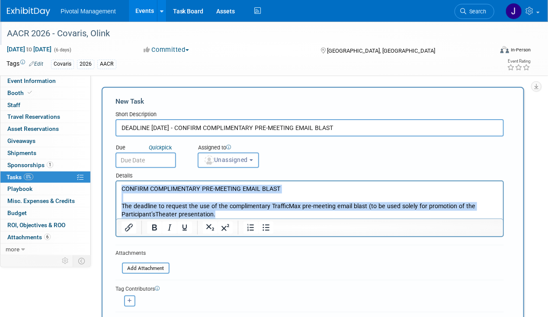
drag, startPoint x: 240, startPoint y: 213, endPoint x: 77, endPoint y: 169, distance: 169.1
click at [116, 181] on html "CONFIRM COMPLIMENTARY PRE-MEETING EMAIL BLAST The deadline to request the use o…" at bounding box center [309, 200] width 386 height 38
copy body "CONFIRM COMPLIMENTARY PRE-MEETING EMAIL BLAST The deadline to request the use o…"
click at [242, 193] on p "Rich Text Area. Press ALT-0 for help." at bounding box center [309, 197] width 377 height 9
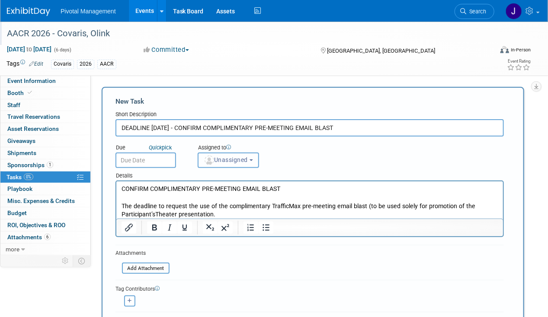
click at [232, 160] on span "Unassigned" at bounding box center [226, 159] width 44 height 7
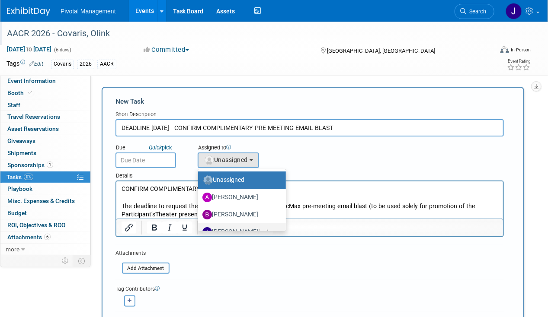
click at [242, 230] on label "Jessica Gatton (me)" at bounding box center [239, 232] width 75 height 14
click at [199, 230] on input "Jessica Gatton (me)" at bounding box center [197, 231] width 6 height 6
select select "497b41a6-53ff-4b84-8c73-e588064afe10"
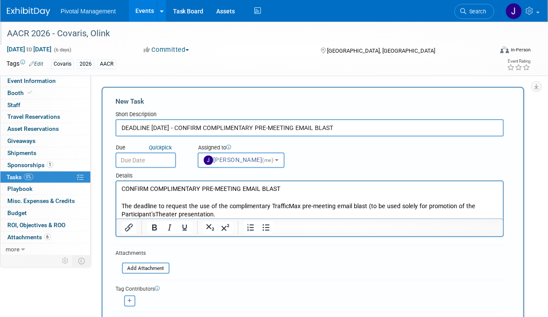
click at [142, 156] on input "text" at bounding box center [145, 161] width 61 height 16
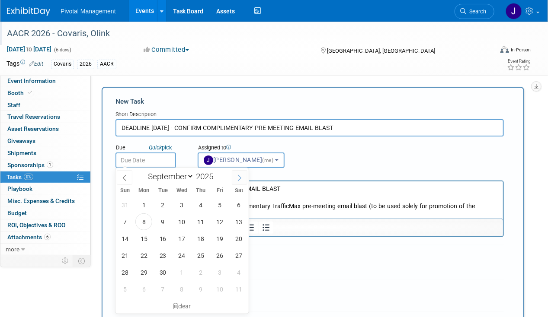
click at [241, 177] on icon at bounding box center [239, 178] width 6 height 6
click at [240, 176] on icon at bounding box center [239, 178] width 6 height 6
select select "11"
click at [240, 176] on icon at bounding box center [239, 178] width 6 height 6
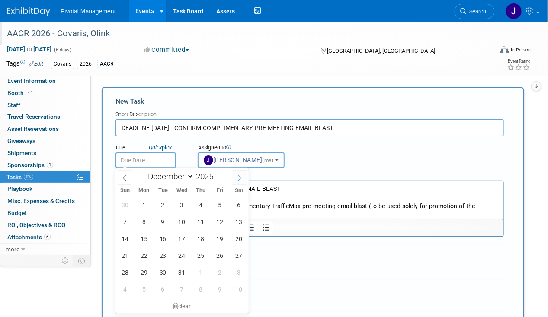
type input "2026"
click at [240, 177] on icon at bounding box center [239, 178] width 6 height 6
select select "1"
click at [237, 246] on span "21" at bounding box center [238, 238] width 17 height 17
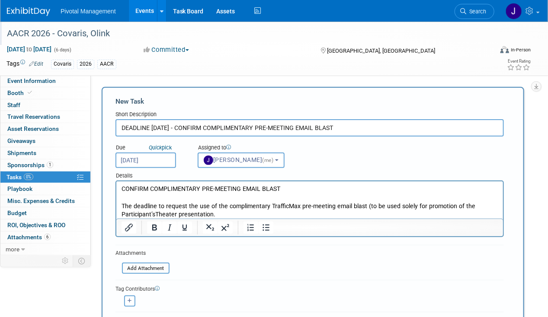
click at [164, 158] on input "Feb 21, 2026" at bounding box center [145, 161] width 61 height 16
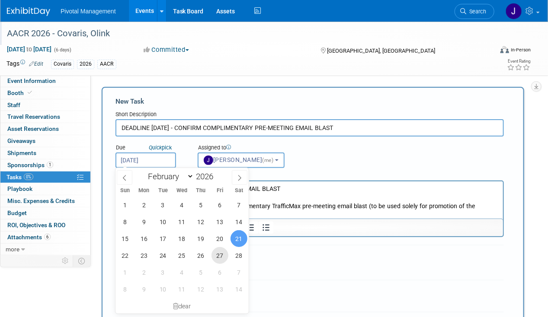
click at [220, 253] on span "27" at bounding box center [219, 255] width 17 height 17
type input "Feb 27, 2026"
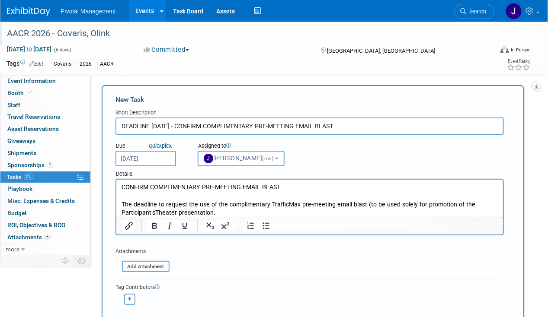
scroll to position [126, 0]
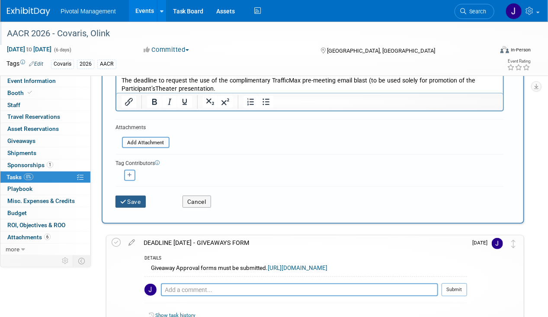
click at [142, 201] on button "Save" at bounding box center [130, 202] width 30 height 12
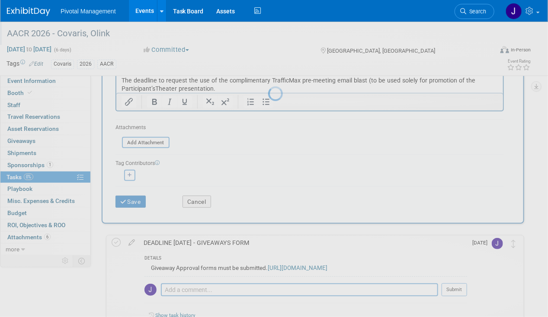
scroll to position [0, 0]
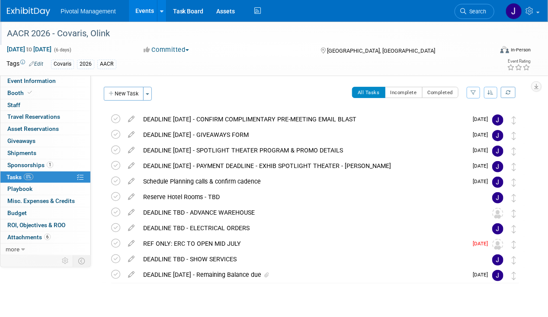
click at [249, 115] on div "DEADLINE FEB 27 - CONFIRM COMPLIMENTARY PRE-MEETING EMAIL BLAST" at bounding box center [303, 119] width 329 height 15
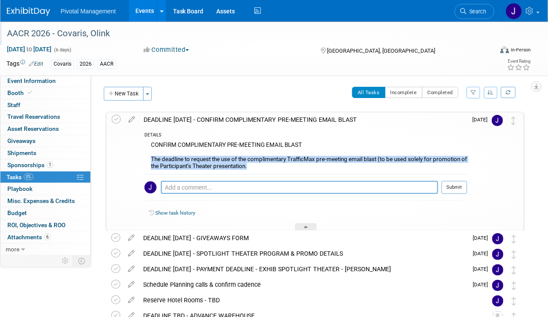
drag, startPoint x: 147, startPoint y: 157, endPoint x: 276, endPoint y: 167, distance: 128.8
click at [276, 167] on div "CONFIRM COMPLIMENTARY PRE-MEETING EMAIL BLAST The deadline to request the use o…" at bounding box center [305, 157] width 322 height 34
copy div "The deadline to request the use of the complimentary TrafficMax pre-meeting ema…"
click at [297, 156] on div "CONFIRM COMPLIMENTARY PRE-MEETING EMAIL BLAST The deadline to request the use o…" at bounding box center [305, 157] width 322 height 34
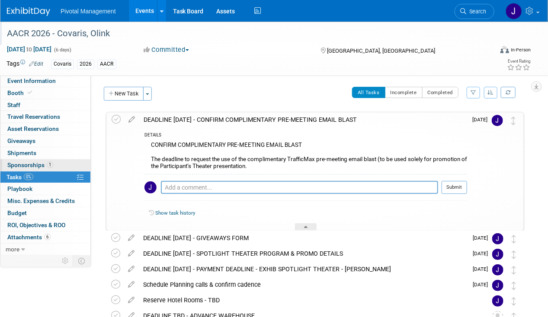
click at [19, 166] on span "Sponsorships 1" at bounding box center [30, 165] width 46 height 7
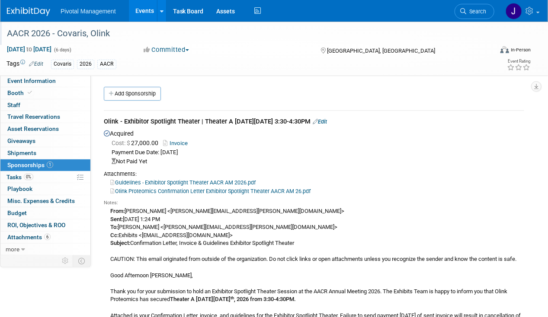
click at [327, 121] on link "Edit" at bounding box center [320, 121] width 14 height 6
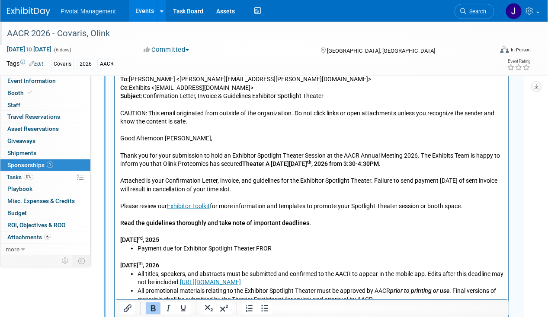
scroll to position [277, 0]
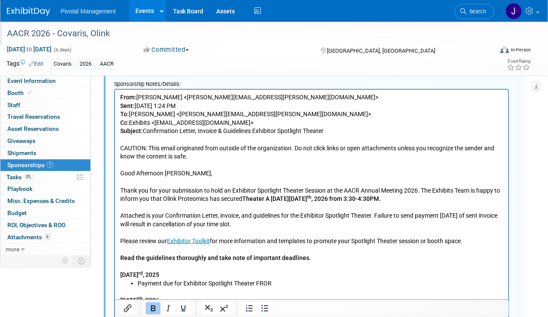
click at [121, 96] on b "From:" at bounding box center [128, 97] width 16 height 7
click at [120, 96] on b "From:" at bounding box center [128, 97] width 16 height 7
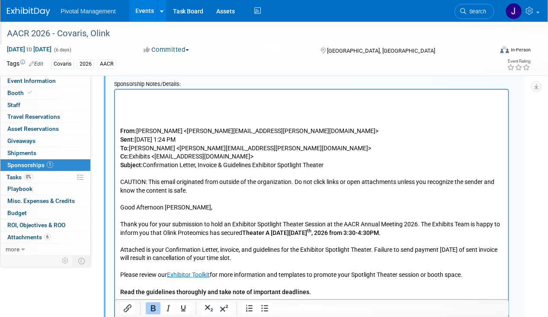
click at [121, 96] on p "Rich Text Area. Press ALT-0 for help." at bounding box center [311, 97] width 383 height 9
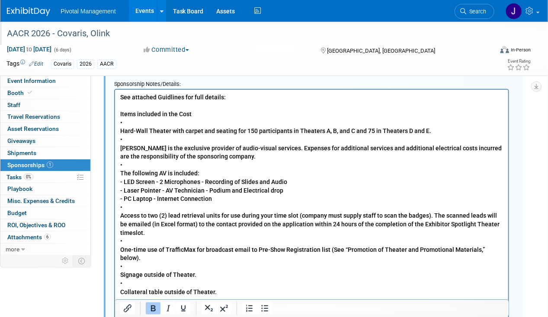
click at [121, 130] on b "Items included in the Cost • Hard-Wall Theater with carpet and seating for 150 …" at bounding box center [310, 203] width 381 height 185
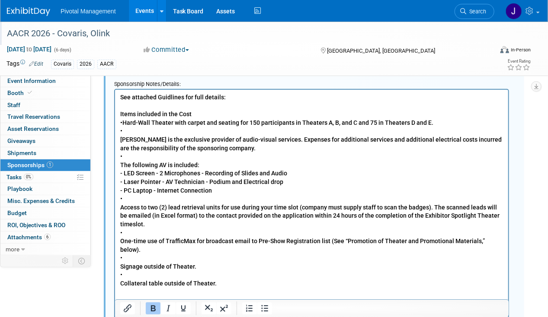
click at [120, 137] on b "Items included in the Cost • Hard-Wall Theater with carpet and seating for 150 …" at bounding box center [310, 199] width 381 height 176
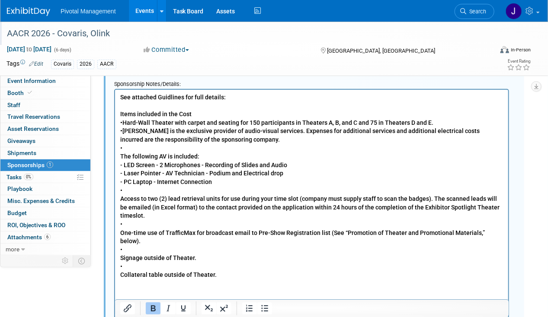
click at [121, 155] on b "Items included in the Cost • Hard-Wall Theater with carpet and seating for 150 …" at bounding box center [309, 195] width 379 height 168
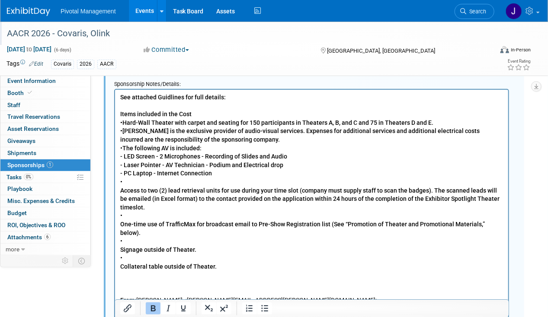
click at [120, 166] on b "Items included in the Cost • Hard-Wall Theater with carpet and seating for 150 …" at bounding box center [309, 191] width 379 height 160
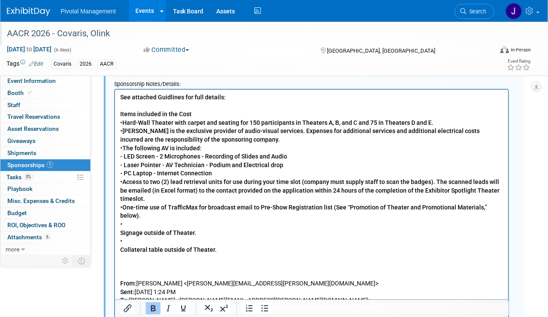
click at [120, 222] on b "Items included in the Cost • Hard-Wall Theater with carpet and seating for 150 …" at bounding box center [309, 182] width 379 height 143
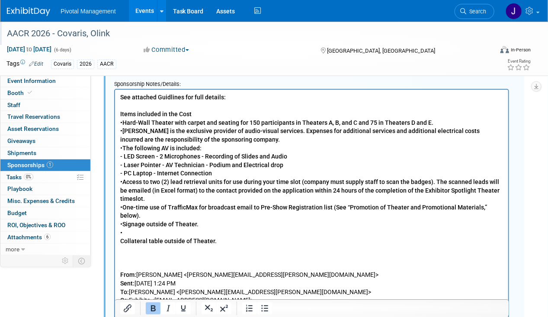
click at [120, 231] on b "Items included in the Cost • Hard-Wall Theater with carpet and seating for 150 …" at bounding box center [309, 178] width 379 height 134
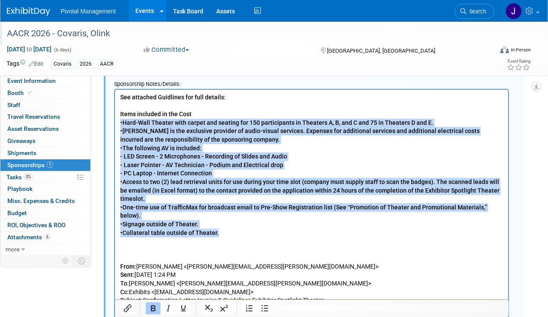
drag, startPoint x: 223, startPoint y: 227, endPoint x: 115, endPoint y: 120, distance: 151.9
click at [151, 307] on icon "Bold" at bounding box center [153, 309] width 5 height 6
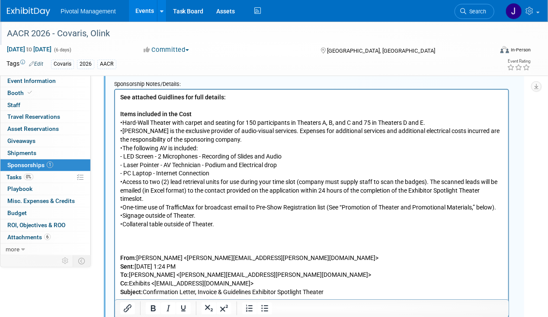
click at [194, 187] on p "Items included in the Cost • Hard-Wall Theater with carpet and seating for 150 …" at bounding box center [311, 169] width 383 height 118
click at [139, 243] on p "Rich Text Area. Press ALT-0 for help." at bounding box center [311, 241] width 383 height 9
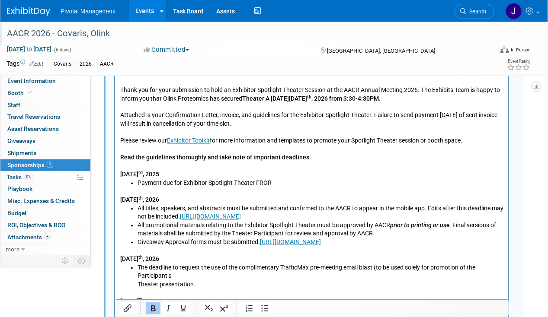
scroll to position [735, 0]
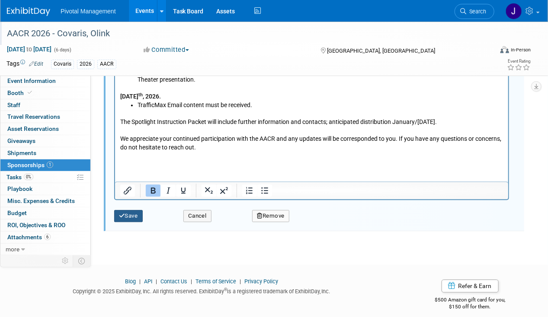
click at [124, 217] on button "Save" at bounding box center [128, 216] width 29 height 12
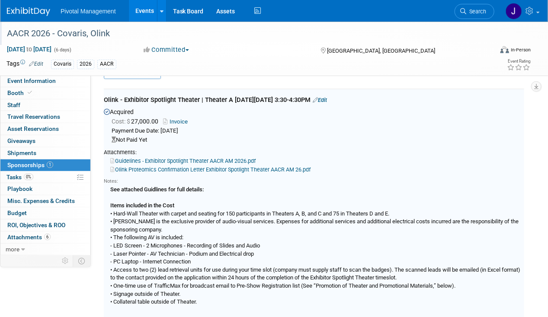
scroll to position [13, 0]
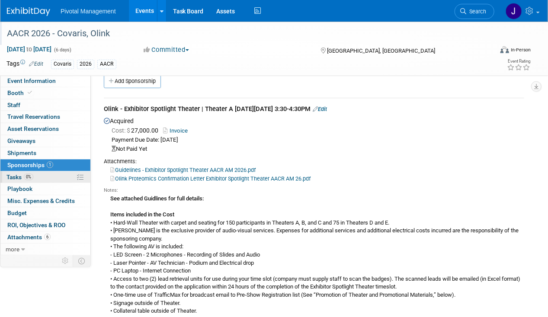
click at [13, 175] on span "Tasks 0%" at bounding box center [19, 177] width 27 height 7
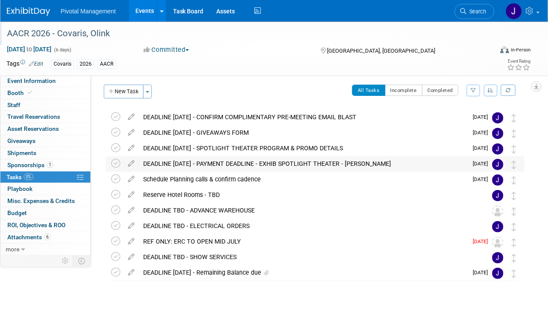
scroll to position [3, 0]
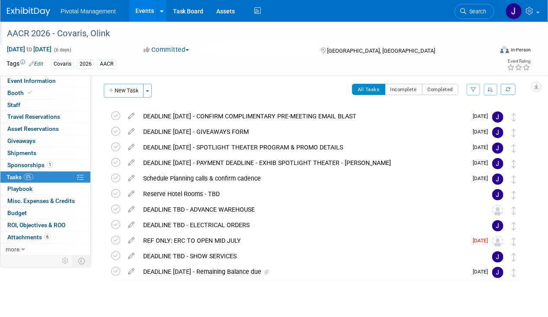
click at [122, 101] on div "New Task Toggle Dropdown Create a new task for this event Copy tasks from anoth…" at bounding box center [129, 94] width 55 height 20
click at [131, 94] on button "New Task" at bounding box center [124, 91] width 40 height 14
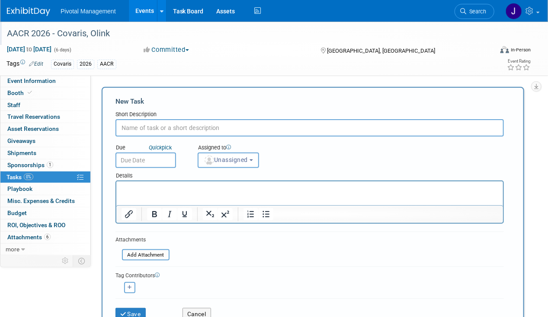
scroll to position [0, 0]
click at [274, 126] on input "DEADLINE MARCH 6 - SUBMIT EMAIL CONTENT FOR TARFFICMAX CAMPAIGN" at bounding box center [309, 127] width 388 height 17
click at [274, 126] on input "DEADLINE MARCH 6 - SUBMIT EMAIL CONTENT FOR TRFFICMAX CAMPAIGN" at bounding box center [309, 127] width 388 height 17
click at [275, 128] on input "DEADLINE MARCH 6 - SUBMIT EMAIL CONTENT FOR TRFFICMAX CAMPAIGN" at bounding box center [309, 127] width 388 height 17
click at [309, 127] on input "DEADLINE MARCH 6 - SUBMIT EMAIL CONTENT FOR TRAFFICMAX CAMPAIGN" at bounding box center [309, 127] width 388 height 17
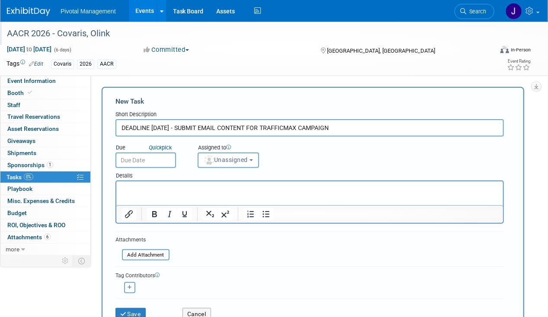
click at [309, 127] on input "DEADLINE MARCH 6 - SUBMIT EMAIL CONTENT FOR TRAFFICMAX CAMPAIGN" at bounding box center [309, 127] width 388 height 17
click at [350, 127] on input "DEADLINE MARCH 6 - SUBMIT EMAIL CONTENT FOR TRAFFICMAX CAMPAIGN" at bounding box center [309, 127] width 388 height 17
drag, startPoint x: 242, startPoint y: 126, endPoint x: 179, endPoint y: 131, distance: 63.7
click at [179, 131] on input "DEADLINE MARCH 6 - SUBMIT EMAIL CONTENT FOR TRAFFICMAX CAMPAIGN" at bounding box center [309, 127] width 388 height 17
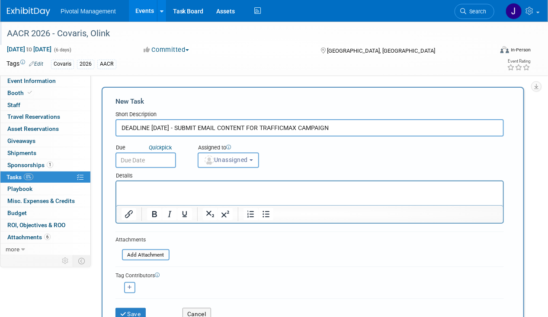
type input "DEADLINE MARCH 6 - SUBMIT EMAIL CONTENT FOR TRAFFICMAX CAMPAIGN"
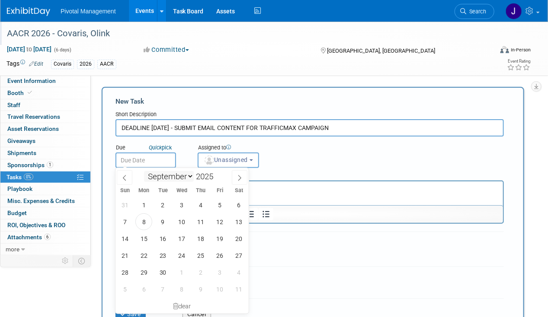
click at [150, 164] on body "Pivotal Management Events Add Event Bulk Upload Events Shareable Event Boards R…" at bounding box center [274, 158] width 548 height 317
click at [236, 177] on span at bounding box center [240, 177] width 16 height 15
select select "11"
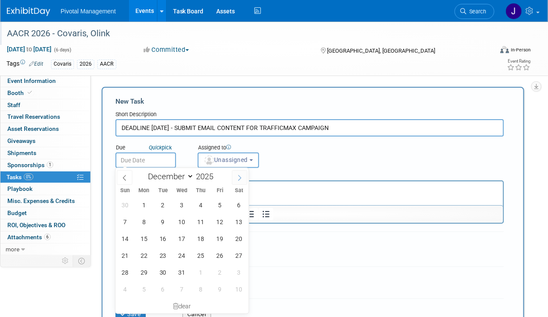
click at [236, 177] on span at bounding box center [240, 177] width 16 height 15
type input "2026"
click at [236, 177] on span at bounding box center [240, 177] width 16 height 15
click at [235, 176] on span at bounding box center [240, 177] width 16 height 15
select select "2"
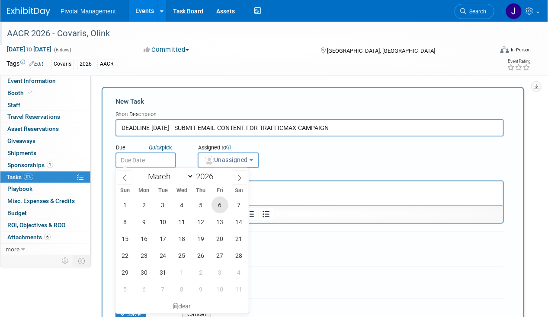
click at [219, 209] on span "6" at bounding box center [219, 205] width 17 height 17
type input "Mar 6, 2026"
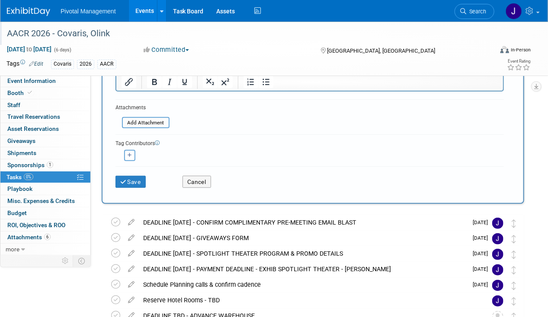
scroll to position [28, 0]
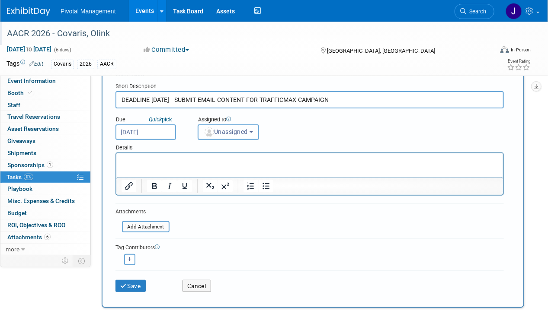
click at [239, 128] on span "Unassigned" at bounding box center [226, 131] width 44 height 7
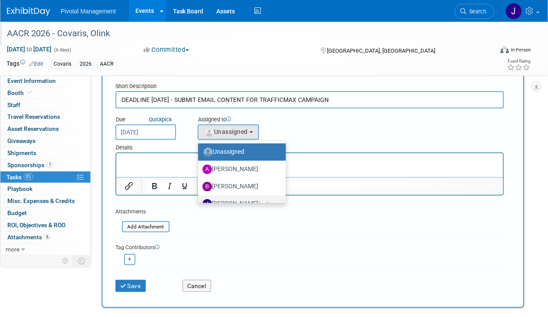
click at [246, 199] on label "Jessica Gatton (me)" at bounding box center [239, 204] width 75 height 14
click at [199, 200] on input "Jessica Gatton (me)" at bounding box center [197, 203] width 6 height 6
select select "497b41a6-53ff-4b84-8c73-e588064afe10"
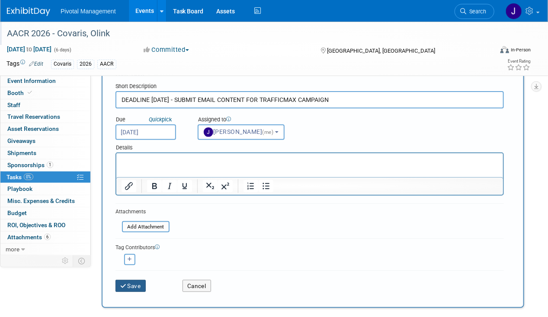
click at [135, 283] on button "Save" at bounding box center [130, 286] width 30 height 12
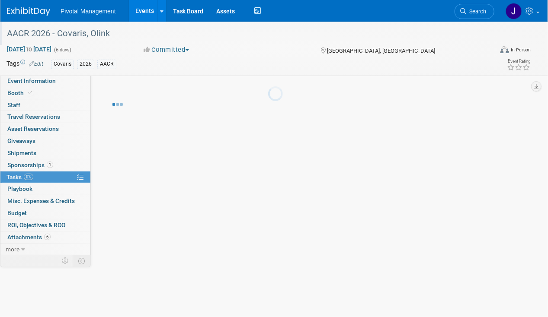
scroll to position [0, 0]
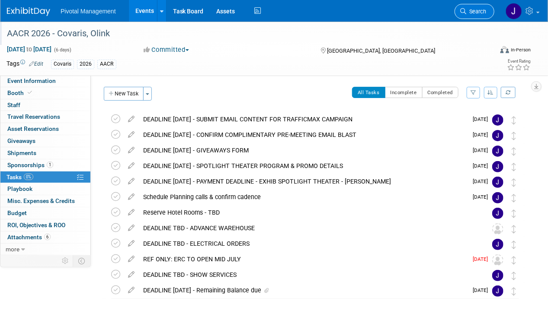
click at [473, 17] on link "Search" at bounding box center [474, 11] width 40 height 15
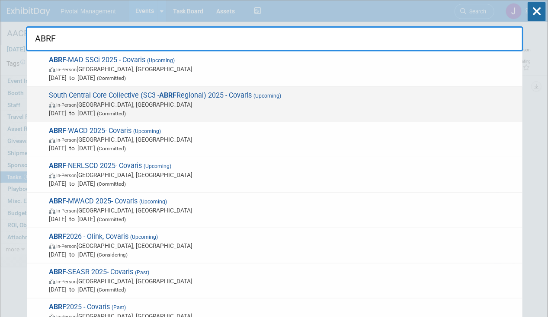
type input "ABRF"
click at [99, 104] on span "In-Person Dallas, TX" at bounding box center [283, 104] width 469 height 9
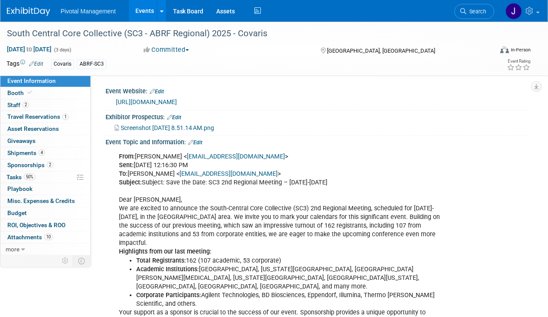
click at [199, 143] on link "Edit" at bounding box center [195, 143] width 14 height 6
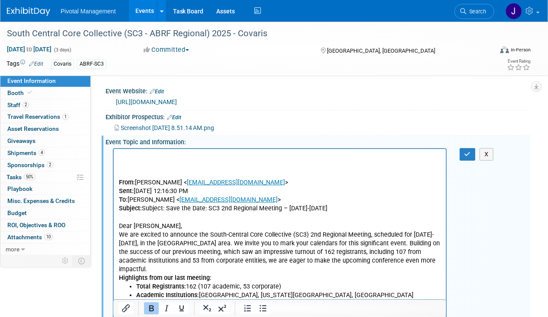
click at [143, 154] on p "Rich Text Area. Press ALT-0 for help." at bounding box center [279, 156] width 322 height 9
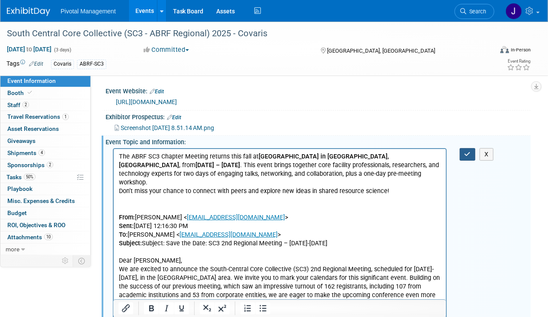
click at [470, 155] on button "button" at bounding box center [468, 154] width 16 height 13
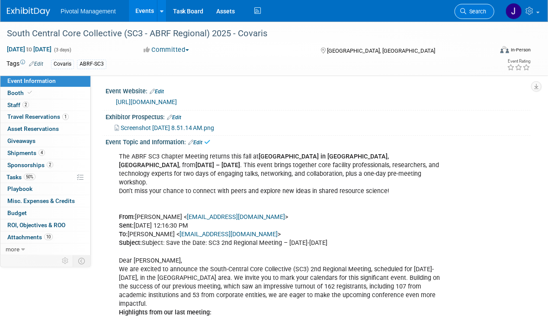
click at [469, 12] on span "Search" at bounding box center [476, 11] width 20 height 6
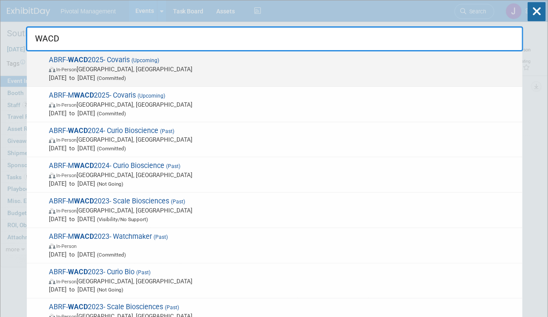
type input "WACD"
click at [272, 78] on span "Oct 7, 2025 to Oct 8, 2025 (Committed)" at bounding box center [283, 77] width 469 height 9
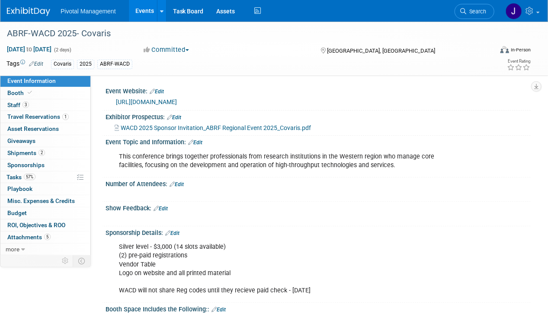
click at [197, 140] on link "Edit" at bounding box center [195, 143] width 14 height 6
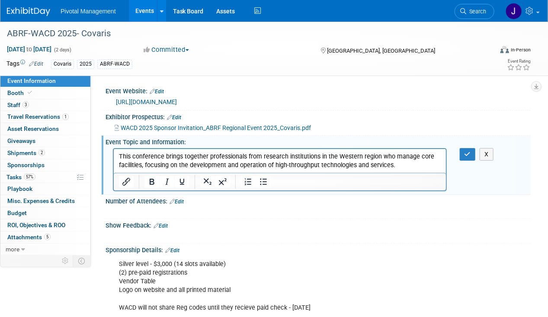
click at [187, 156] on p "This conference brings together professionals from research institutions in the…" at bounding box center [279, 160] width 322 height 17
click at [119, 155] on p "This conference brings together professionals from research institutions in the…" at bounding box center [279, 160] width 322 height 17
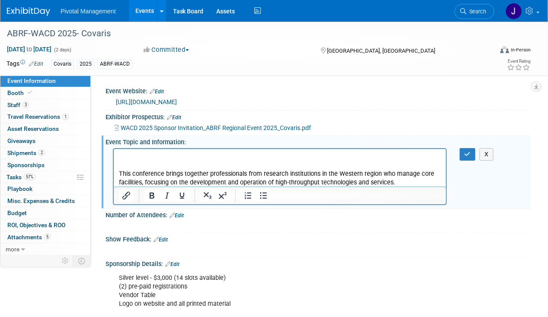
click at [119, 155] on p "Rich Text Area. Press ALT-0 for help." at bounding box center [279, 156] width 322 height 9
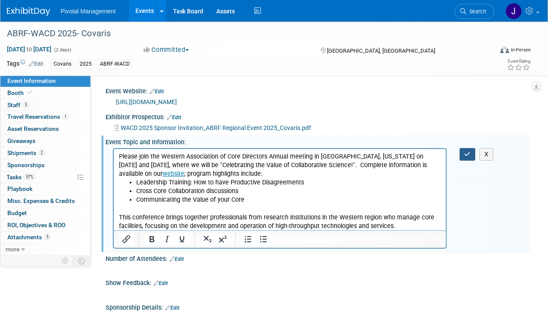
click at [460, 153] on button "button" at bounding box center [468, 154] width 16 height 13
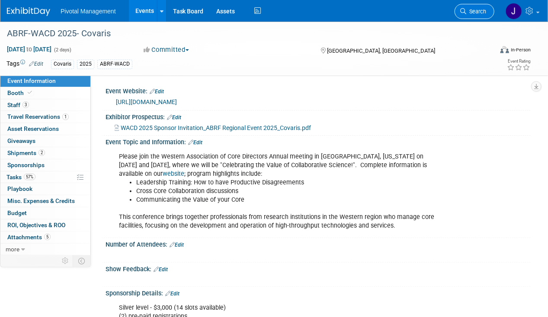
click at [467, 9] on span "Search" at bounding box center [476, 11] width 20 height 6
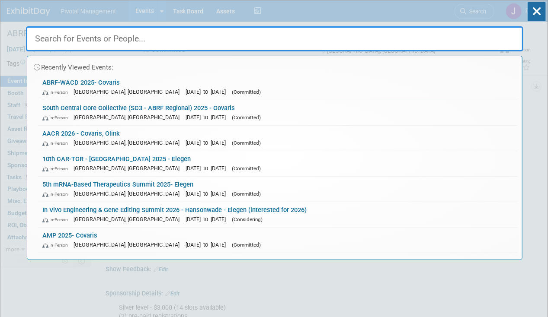
type input "M"
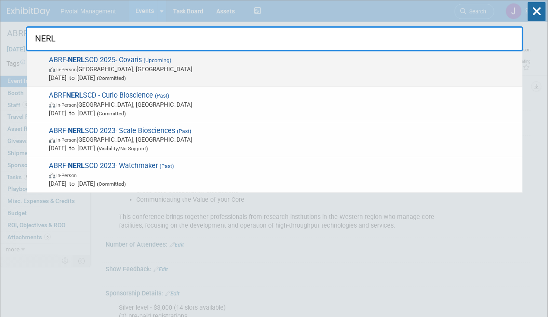
type input "NERL"
click at [173, 69] on span "In-Person [GEOGRAPHIC_DATA], [GEOGRAPHIC_DATA]" at bounding box center [283, 69] width 469 height 9
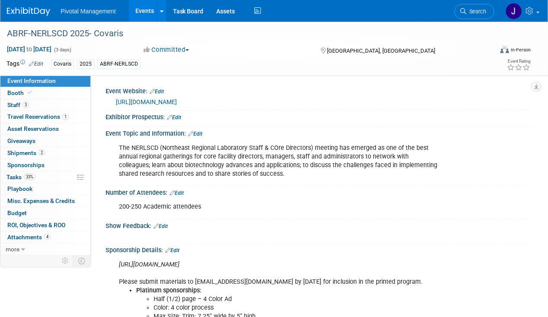
click at [201, 134] on link "Edit" at bounding box center [195, 134] width 14 height 6
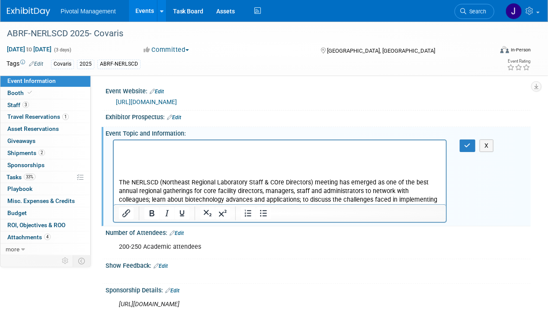
click at [122, 149] on p "Rich Text Area. Press ALT-0 for help." at bounding box center [279, 148] width 322 height 9
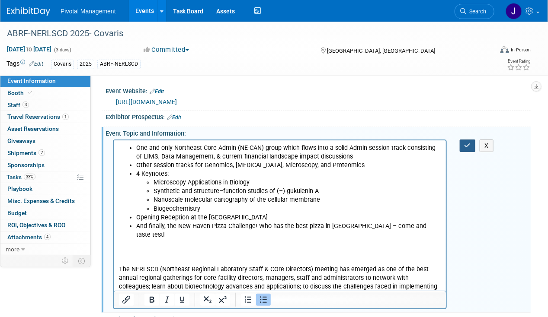
click at [462, 148] on button "button" at bounding box center [468, 146] width 16 height 13
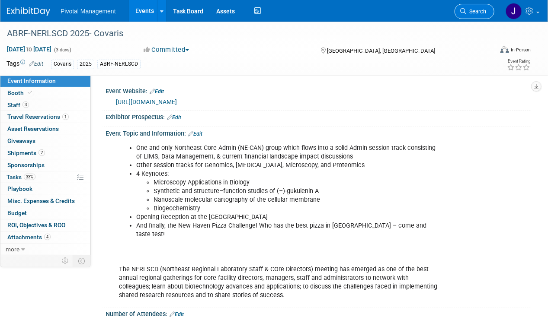
click at [471, 15] on link "Search" at bounding box center [474, 11] width 40 height 15
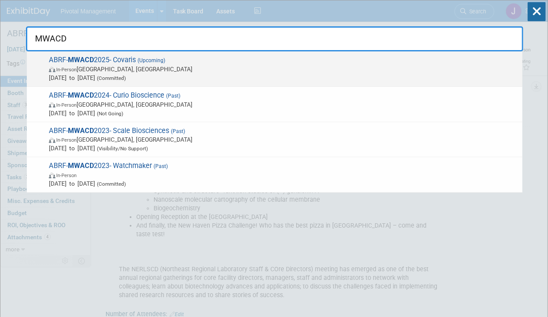
type input "MWACD"
click at [142, 74] on span "[DATE] to [DATE] (Committed)" at bounding box center [283, 77] width 469 height 9
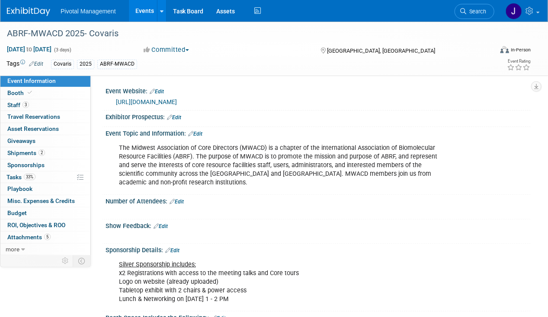
click at [199, 131] on link "Edit" at bounding box center [195, 134] width 14 height 6
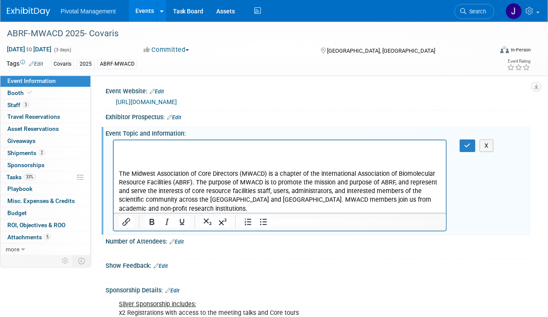
click at [152, 150] on p "Rich Text Area. Press ALT-0 for help." at bounding box center [279, 148] width 322 height 9
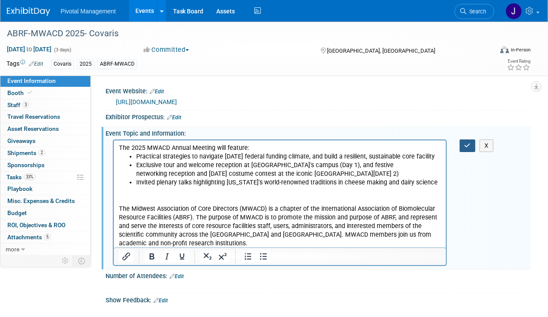
click at [462, 144] on button "button" at bounding box center [468, 146] width 16 height 13
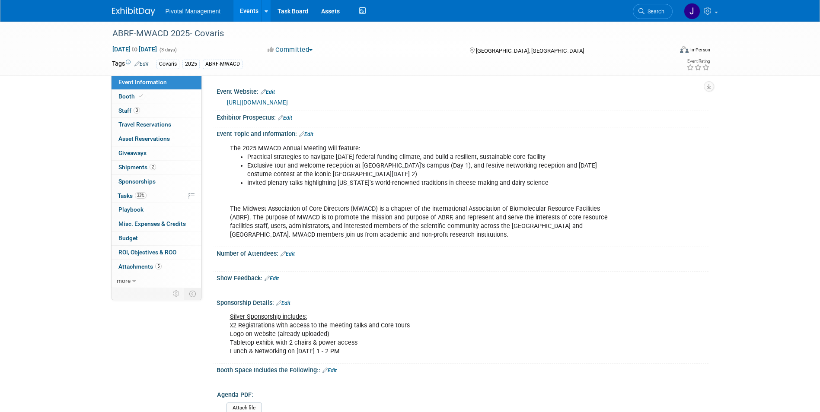
click at [251, 14] on link "Events" at bounding box center [249, 11] width 32 height 22
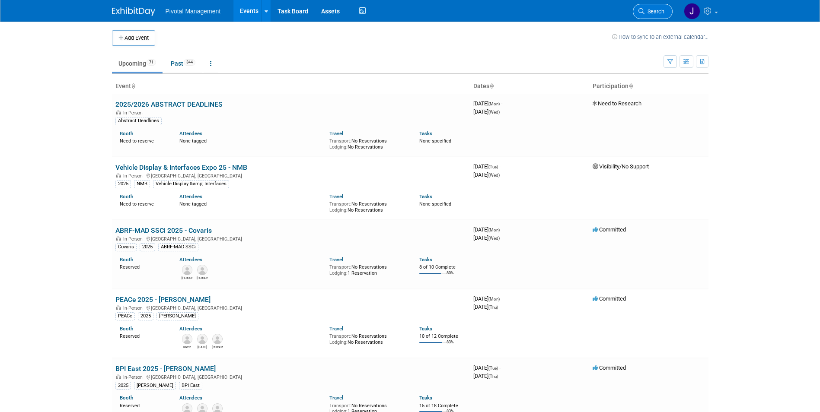
click at [646, 15] on link "Search" at bounding box center [653, 11] width 40 height 15
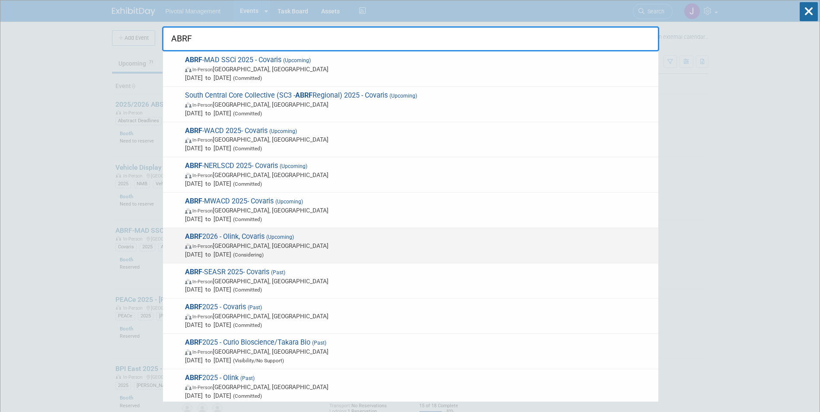
type input "ABRF"
click at [401, 246] on span "In-Person [GEOGRAPHIC_DATA], [GEOGRAPHIC_DATA]" at bounding box center [419, 246] width 469 height 9
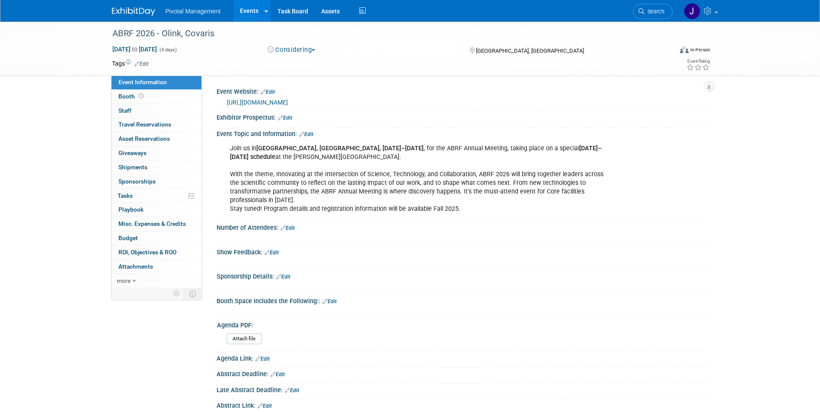
click at [308, 136] on link "Edit" at bounding box center [306, 134] width 14 height 6
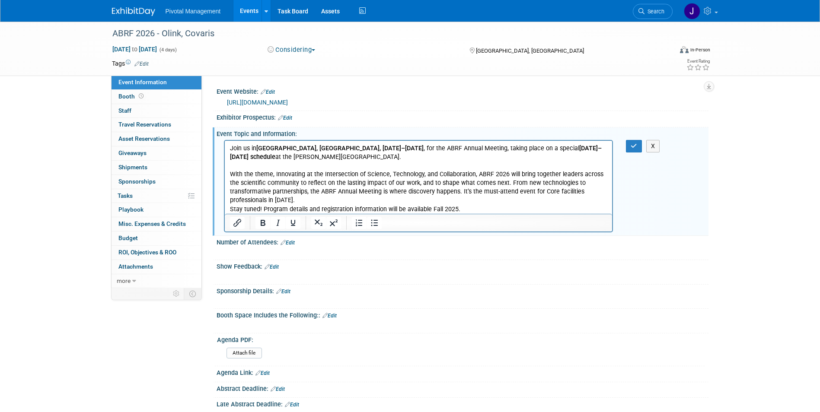
click at [316, 182] on p "Join us in Pittsburgh, PA, March 28–31, 2026 , for the ABRF Annual Meeting, tak…" at bounding box center [419, 179] width 378 height 70
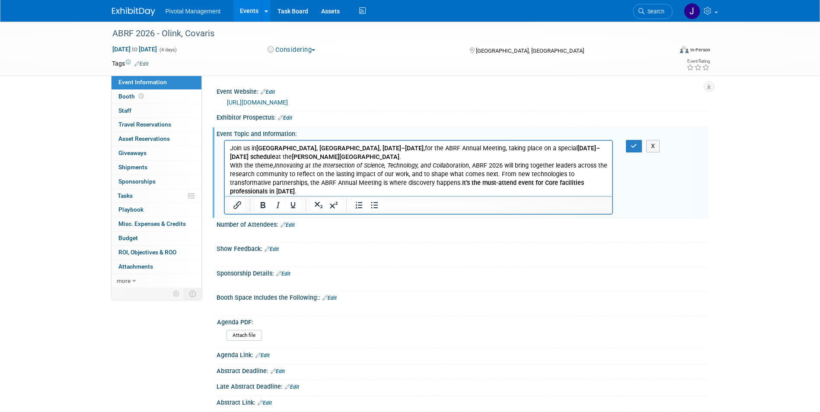
click at [359, 159] on p "Join us in Pittsburgh, PA, March 28–31, 2026, for the ABRF Annual Meeting, taki…" at bounding box center [419, 152] width 378 height 17
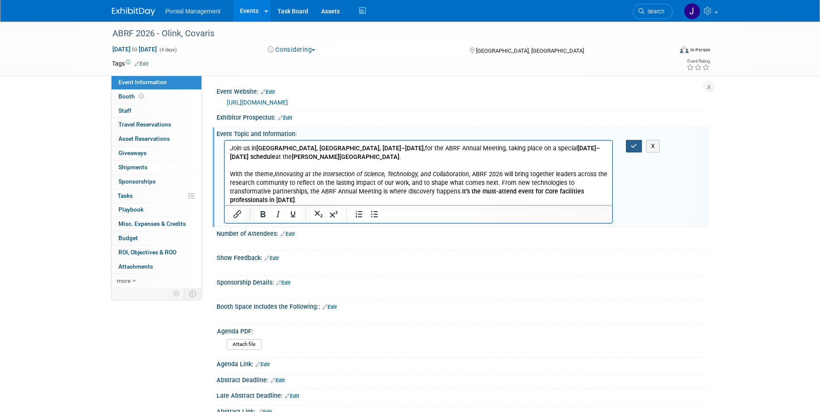
click at [628, 145] on button "button" at bounding box center [634, 146] width 16 height 13
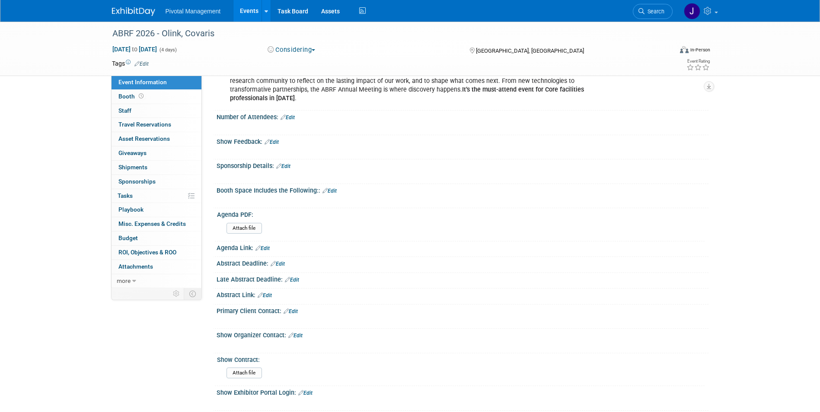
scroll to position [109, 0]
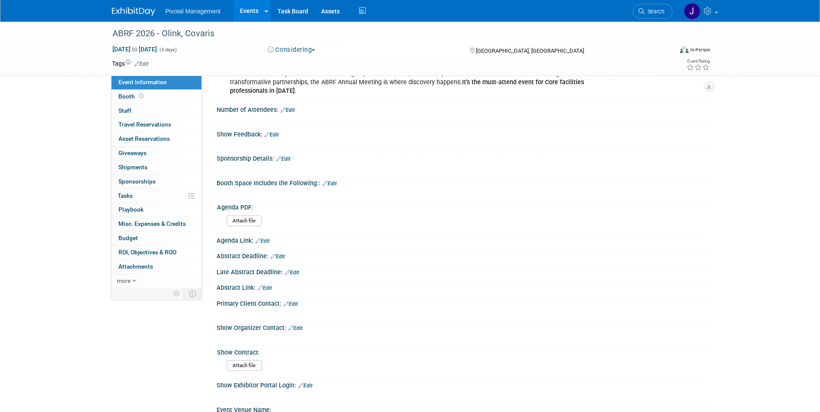
click at [277, 254] on link "Edit" at bounding box center [278, 257] width 14 height 6
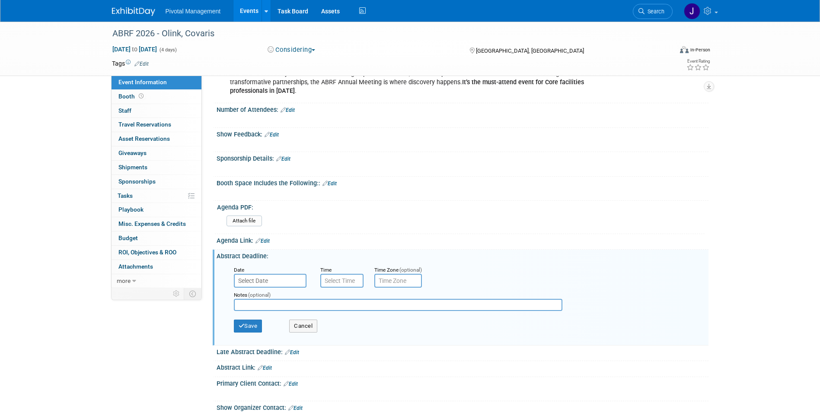
click at [286, 275] on input "text" at bounding box center [270, 281] width 73 height 14
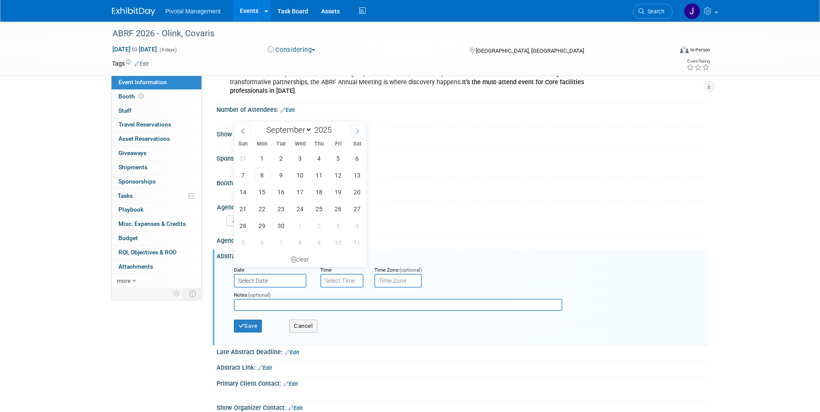
click at [362, 134] on span at bounding box center [358, 131] width 16 height 15
click at [361, 135] on span at bounding box center [358, 131] width 16 height 15
select select "11"
click at [341, 164] on span "5" at bounding box center [338, 158] width 17 height 17
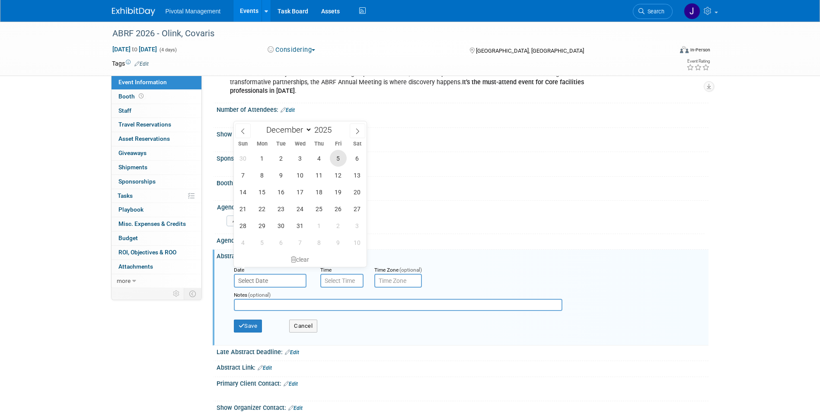
type input "Dec 5, 2025"
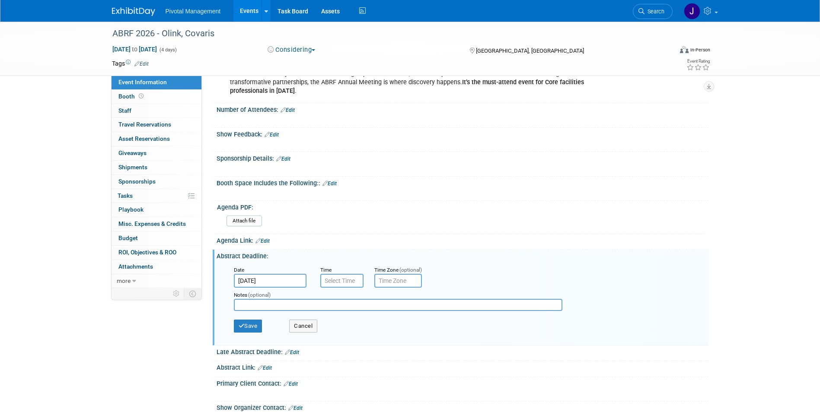
click at [292, 299] on input "text" at bounding box center [398, 305] width 329 height 12
paste input "https://docs.google.com/forms/d/e/1FAIpQLScaWEkvw1jGVVTq1bvvIvSoaic8D1wVv8IdHWu…"
type input "https://docs.google.com/forms/d/e/1FAIpQLScaWEkvw1jGVVTq1bvvIvSoaic8D1wVv8IdHWu…"
click at [261, 320] on button "Save" at bounding box center [248, 326] width 29 height 13
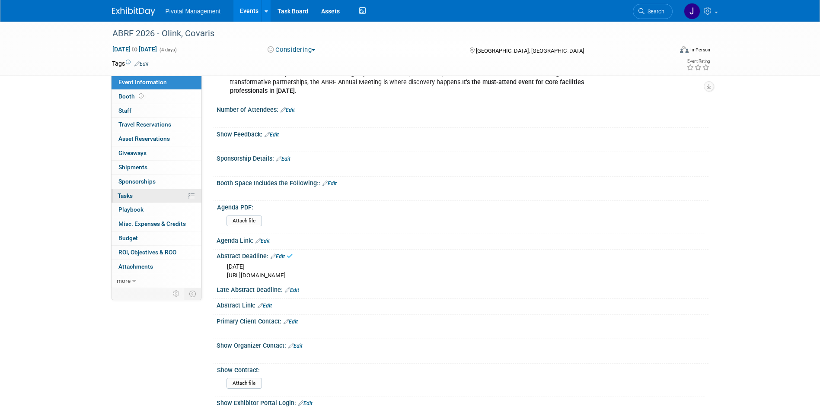
click at [150, 198] on link "0% Tasks 0%" at bounding box center [157, 196] width 90 height 14
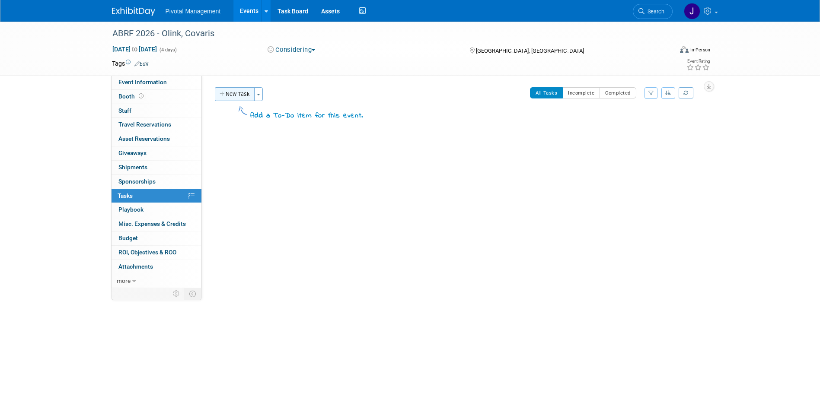
click at [231, 96] on button "New Task" at bounding box center [235, 94] width 40 height 14
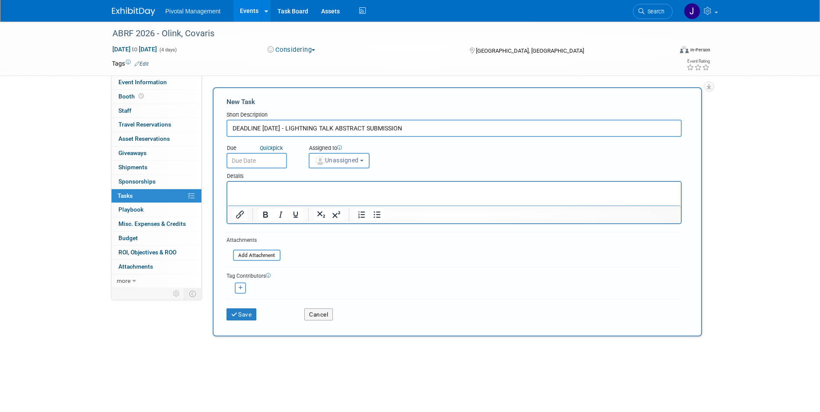
type input "DEADLINE DEC 5 - LIGHTNING TALK ABSTRACT SUBMISSION"
click at [272, 163] on input "text" at bounding box center [257, 161] width 61 height 16
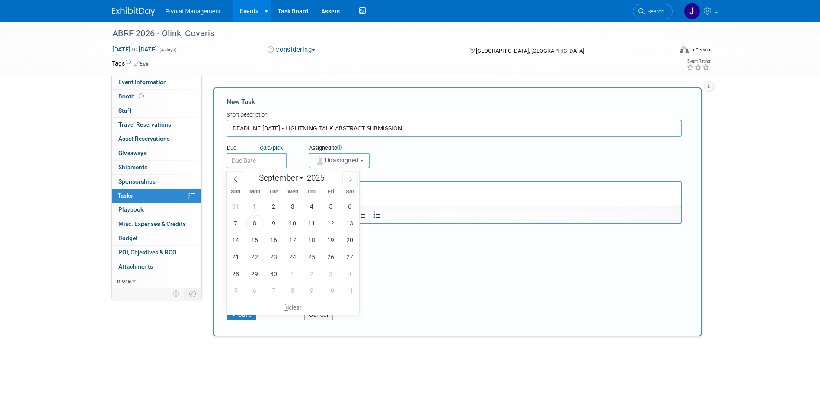
click at [346, 184] on span at bounding box center [350, 179] width 16 height 15
select select "11"
click at [345, 185] on span at bounding box center [350, 179] width 16 height 15
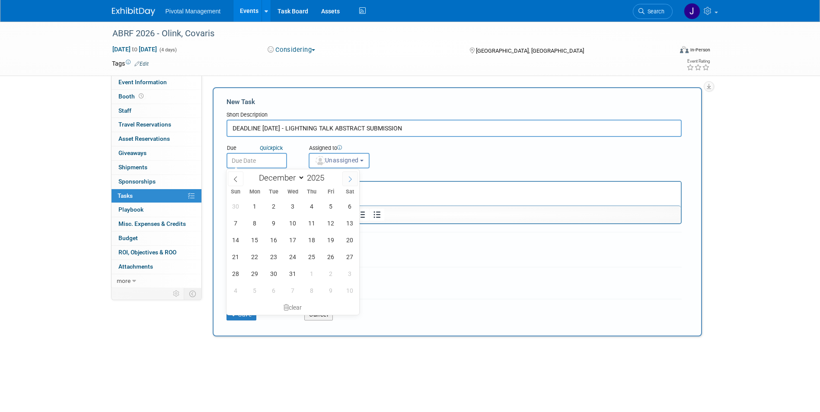
type input "2026"
select select "0"
click at [240, 180] on span at bounding box center [236, 179] width 16 height 15
type input "2025"
select select "11"
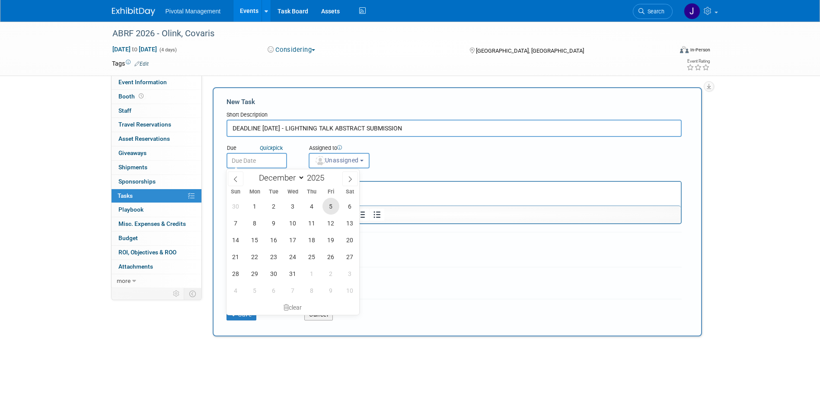
click at [332, 211] on span "5" at bounding box center [330, 206] width 17 height 17
type input "Dec 5, 2025"
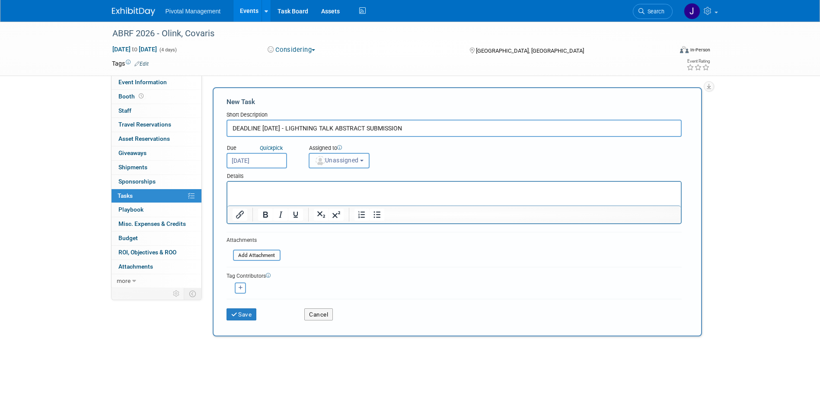
click at [335, 157] on span "Unassigned" at bounding box center [337, 160] width 44 height 7
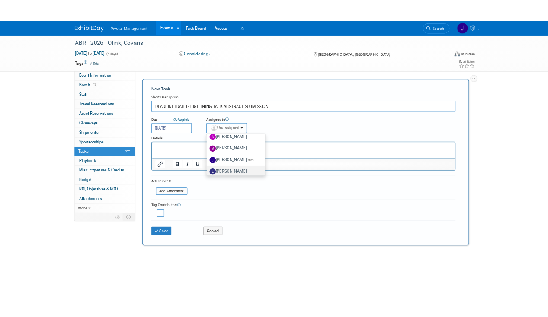
scroll to position [26, 0]
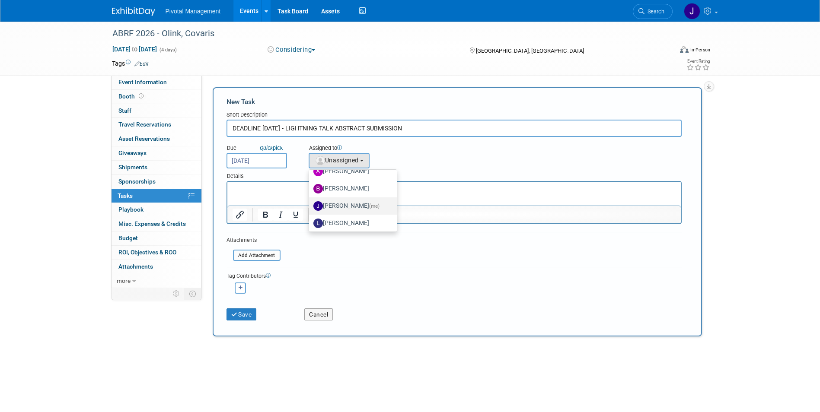
click at [354, 205] on label "Jessica Gatton (me)" at bounding box center [350, 206] width 75 height 14
click at [310, 205] on input "Jessica Gatton (me)" at bounding box center [308, 205] width 6 height 6
select select "497b41a6-53ff-4b84-8c73-e588064afe10"
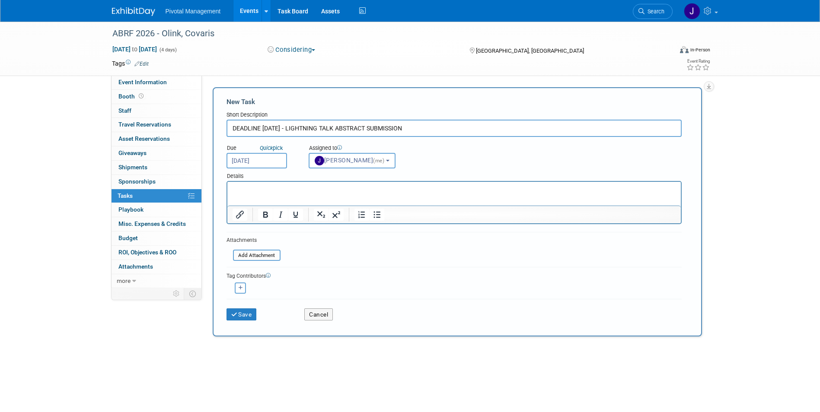
click at [291, 194] on html at bounding box center [453, 188] width 453 height 12
click at [230, 311] on button "Save" at bounding box center [242, 315] width 30 height 12
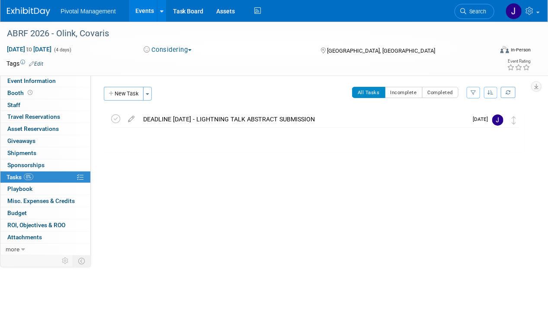
click at [253, 121] on div "DEADLINE DEC 5 - LIGHTNING TALK ABSTRACT SUBMISSION" at bounding box center [303, 119] width 329 height 15
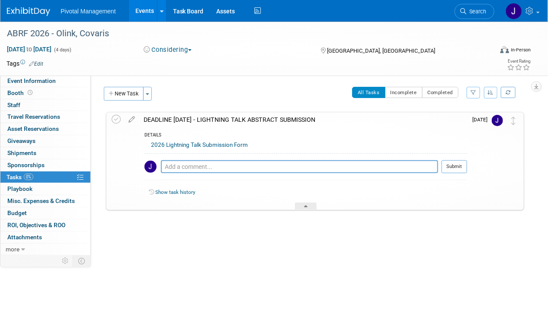
click at [253, 121] on div "DEADLINE DEC 5 - LIGHTNING TALK ABSTRACT SUBMISSION" at bounding box center [303, 119] width 328 height 15
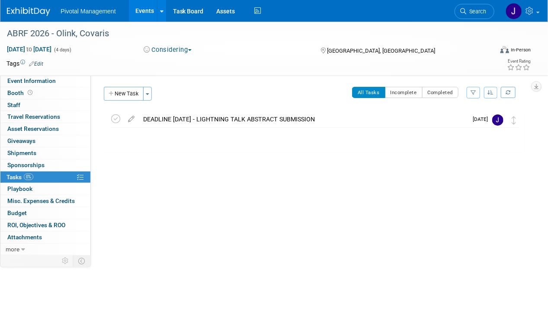
click at [253, 121] on div "DEADLINE DEC 5 - LIGHTNING TALK ABSTRACT SUBMISSION" at bounding box center [303, 119] width 329 height 15
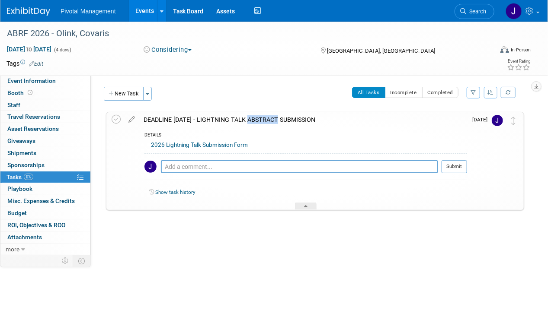
click at [252, 121] on div "DEADLINE DEC 5 - LIGHTNING TALK ABSTRACT SUBMISSION" at bounding box center [303, 119] width 328 height 15
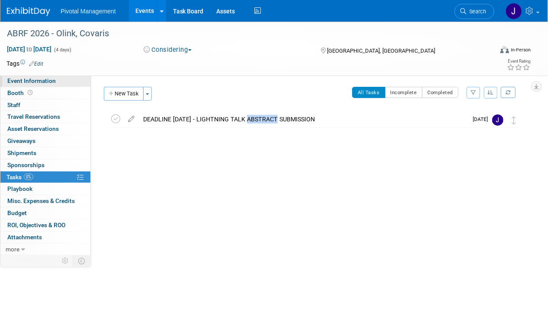
click at [34, 82] on span "Event Information" at bounding box center [31, 80] width 48 height 7
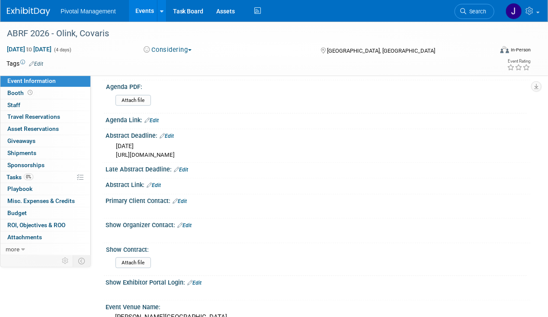
scroll to position [225, 0]
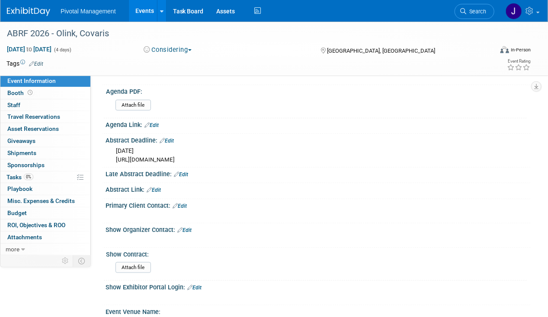
click at [178, 137] on div "Abstract Deadline: Edit" at bounding box center [317, 139] width 425 height 11
click at [176, 137] on div "Abstract Deadline: Edit" at bounding box center [317, 139] width 425 height 11
click at [174, 138] on link "Edit" at bounding box center [167, 141] width 14 height 6
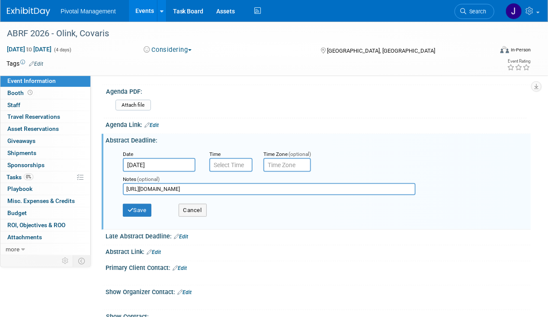
click at [161, 185] on input "https://docs.google.com/forms/d/e/1FAIpQLScaWEkvw1jGVVTq1bvvIvSoaic8D1wVv8IdHWu…" at bounding box center [269, 189] width 293 height 12
click at [144, 208] on button "Save" at bounding box center [137, 210] width 29 height 13
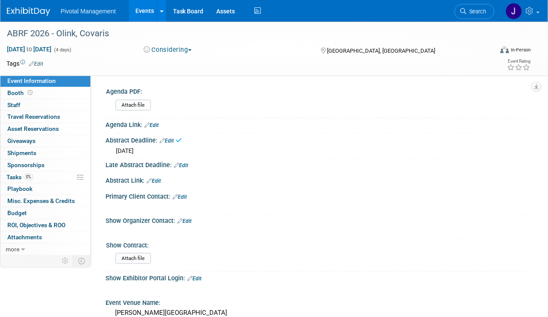
click at [154, 178] on link "Edit" at bounding box center [154, 181] width 14 height 6
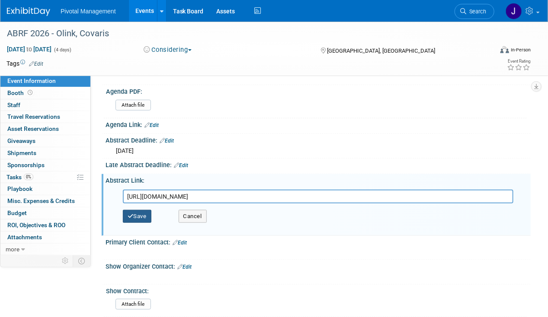
type input "https://docs.google.com/forms/d/e/1FAIpQLScaWEkvw1jGVVTq1bvvIvSoaic8D1wVv8IdHWu…"
click at [145, 210] on button "Save" at bounding box center [137, 216] width 29 height 13
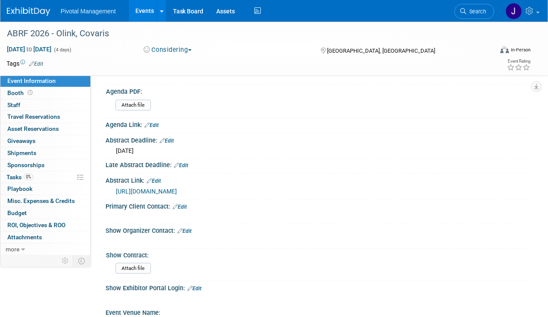
click at [184, 204] on link "Edit" at bounding box center [179, 207] width 14 height 6
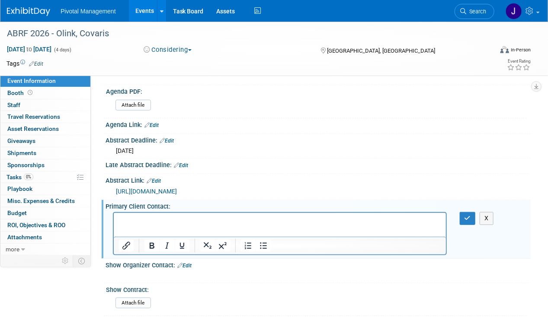
scroll to position [0, 0]
click at [119, 223] on p "natalia.ovalles@olink.com" at bounding box center [279, 221] width 322 height 9
click at [163, 221] on p "' Natalia Ovallesnatalia.ovalles@olink.com" at bounding box center [279, 221] width 322 height 9
click at [159, 222] on p "' Natalia Ovallesnatalia.ovalles@olink.com" at bounding box center [279, 221] width 322 height 9
click at [121, 220] on p "'Natalia Ovalles" at bounding box center [279, 221] width 322 height 9
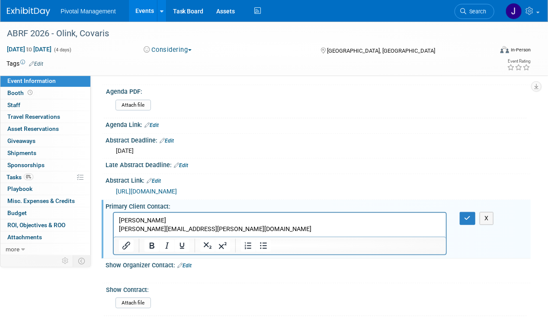
click at [121, 220] on p "Natalia Ovalles" at bounding box center [279, 221] width 322 height 9
click at [119, 219] on p "Natalia Ovalles" at bounding box center [279, 221] width 322 height 9
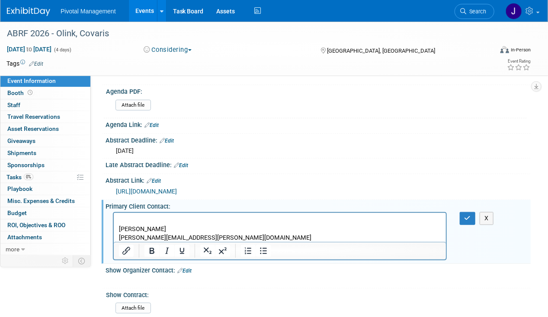
click at [123, 217] on p "Rich Text Area. Press ALT-0 for help." at bounding box center [279, 221] width 322 height 9
click at [126, 219] on p "Olink" at bounding box center [279, 221] width 322 height 9
click at [124, 249] on icon "Insert/edit link" at bounding box center [126, 251] width 10 height 10
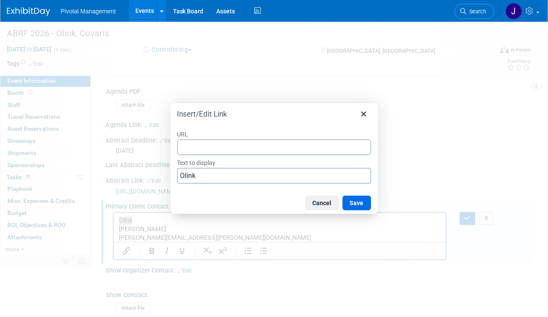
type input "https://olink.com/"
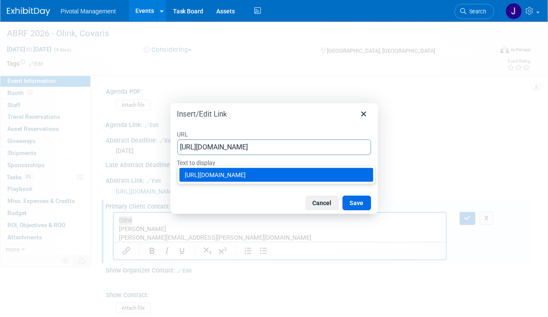
click at [238, 170] on div "https://olink.com/" at bounding box center [277, 175] width 185 height 10
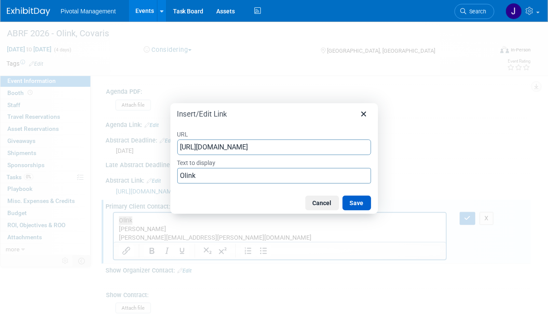
click at [357, 200] on button "Save" at bounding box center [356, 203] width 29 height 15
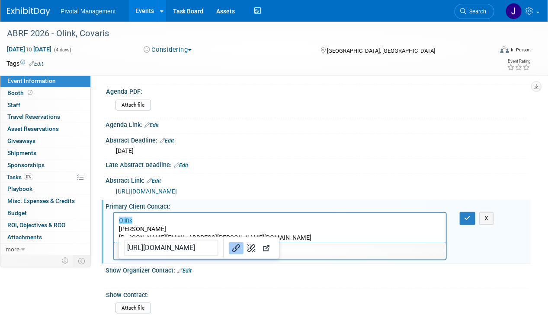
click at [323, 226] on p "Natalia Ovalles" at bounding box center [279, 229] width 322 height 9
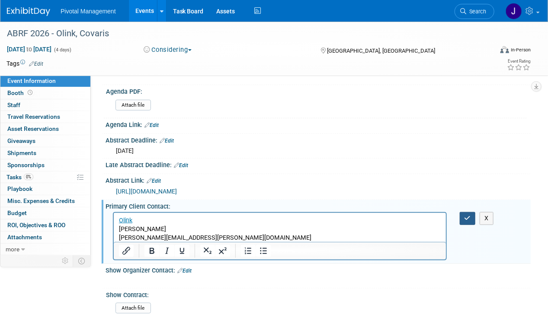
click at [467, 215] on icon "button" at bounding box center [467, 218] width 6 height 6
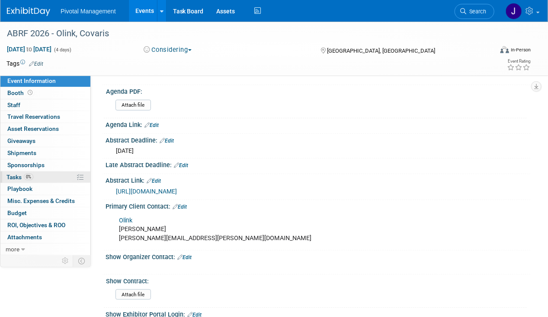
click at [35, 179] on link "0% Tasks 0%" at bounding box center [45, 178] width 90 height 12
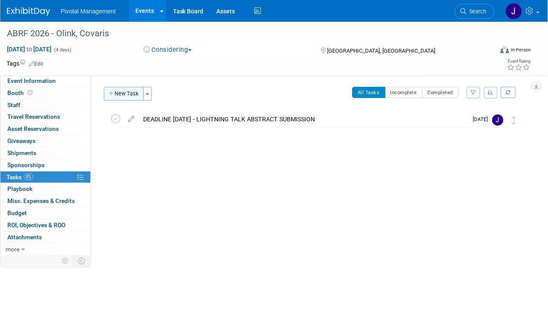
click at [130, 98] on button "New Task" at bounding box center [124, 94] width 40 height 14
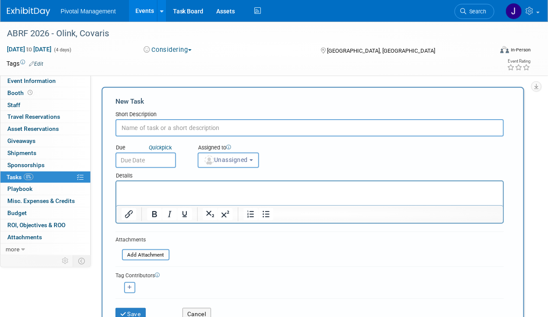
paste input "Mid October: Registration and Hotel Reservations Open"
type input "Mid October: Registration and Hotel Reservations Open"
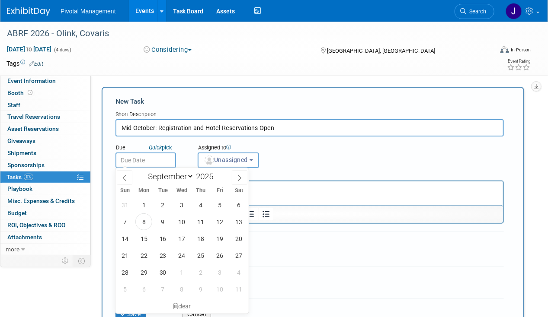
click at [157, 160] on body "Pivotal Management Events Add Event Bulk Upload Events Shareable Event Boards R…" at bounding box center [274, 158] width 548 height 317
click at [243, 177] on span at bounding box center [240, 177] width 16 height 15
click at [128, 175] on span at bounding box center [125, 177] width 16 height 15
select select "9"
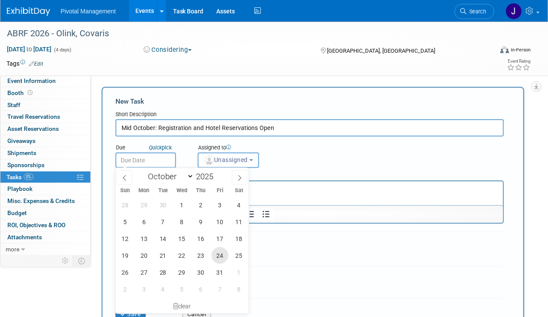
click at [214, 260] on span "24" at bounding box center [219, 255] width 17 height 17
type input "Oct 24, 2025"
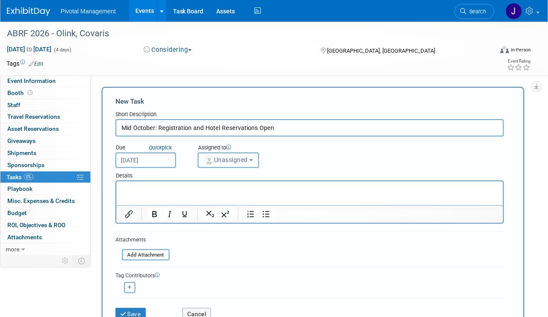
click at [215, 166] on button "Unassigned" at bounding box center [228, 161] width 61 height 16
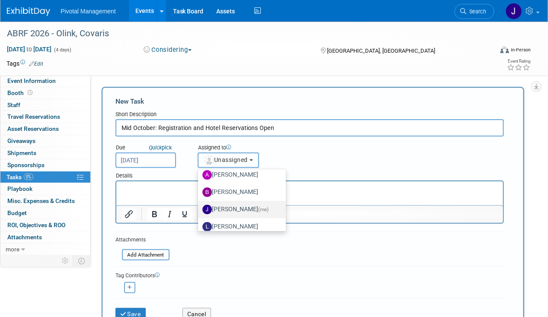
scroll to position [23, 0]
click at [232, 209] on label "Jessica Gatton (me)" at bounding box center [239, 209] width 75 height 14
click at [199, 209] on input "Jessica Gatton (me)" at bounding box center [197, 208] width 6 height 6
select select "497b41a6-53ff-4b84-8c73-e588064afe10"
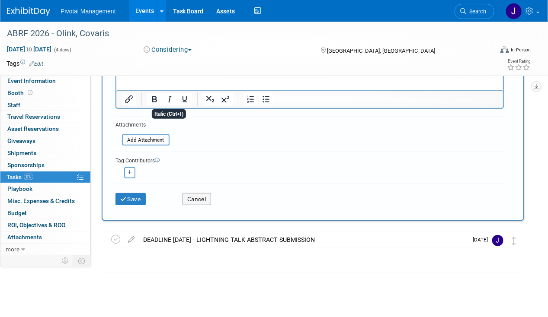
scroll to position [116, 0]
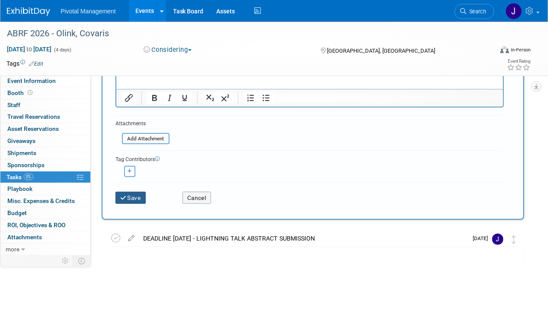
click at [137, 195] on button "Save" at bounding box center [130, 198] width 30 height 12
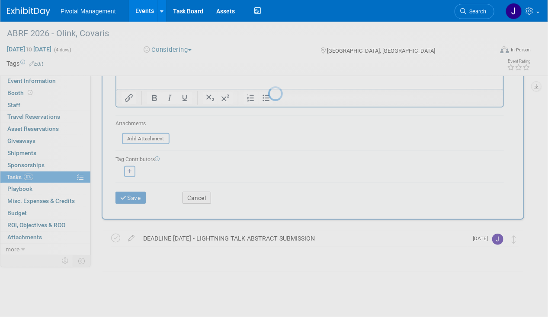
scroll to position [0, 0]
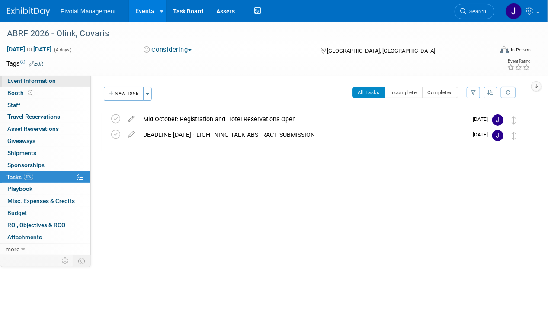
click at [35, 81] on span "Event Information" at bounding box center [31, 80] width 48 height 7
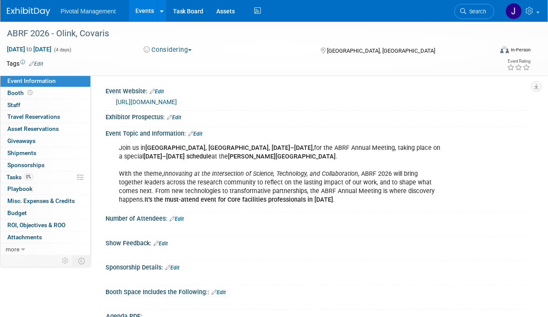
click at [157, 92] on link "Edit" at bounding box center [157, 92] width 14 height 6
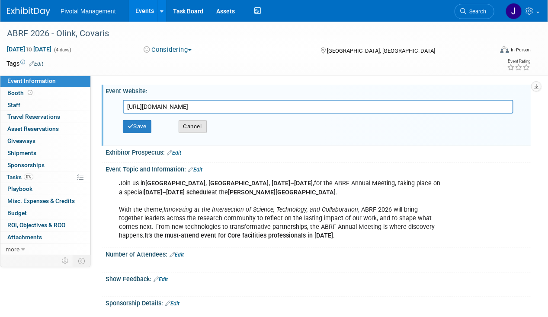
click at [201, 126] on button "Cancel" at bounding box center [193, 126] width 28 height 13
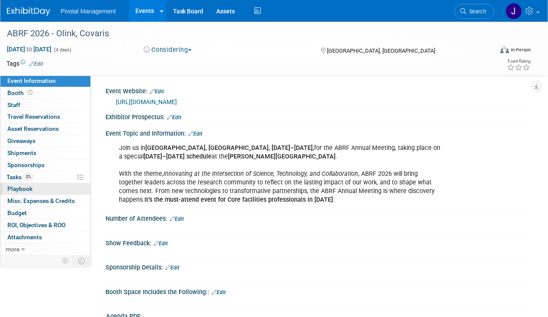
click at [11, 185] on span "Playbook 0" at bounding box center [19, 188] width 25 height 7
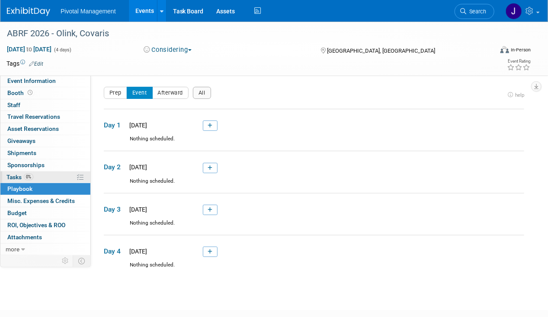
click at [15, 179] on span "Tasks 0%" at bounding box center [19, 177] width 27 height 7
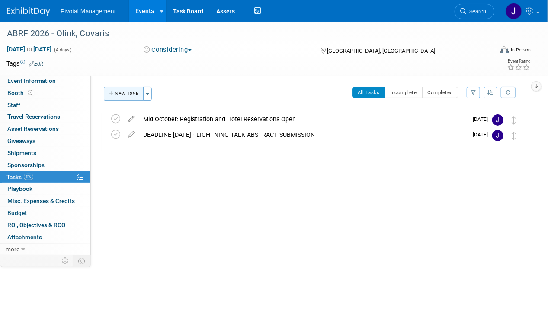
click at [124, 90] on button "New Task" at bounding box center [124, 94] width 40 height 14
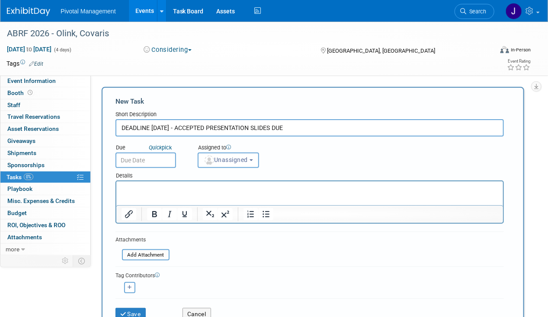
type input "DEADLINE FEB 27 - ACCEPTED PRESENTATION SLIDES DUE"
click at [132, 161] on body "Pivotal Management Events Add Event Bulk Upload Events Shareable Event Boards R…" at bounding box center [274, 158] width 548 height 317
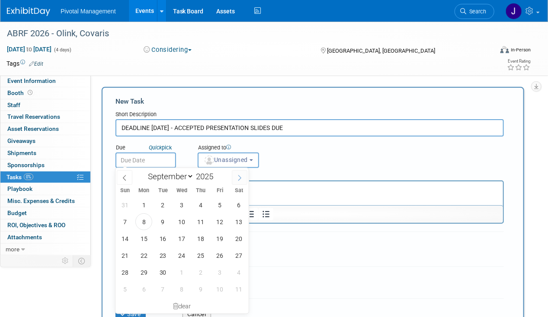
click at [239, 179] on icon at bounding box center [239, 178] width 6 height 6
select select "11"
click at [239, 179] on icon at bounding box center [239, 178] width 6 height 6
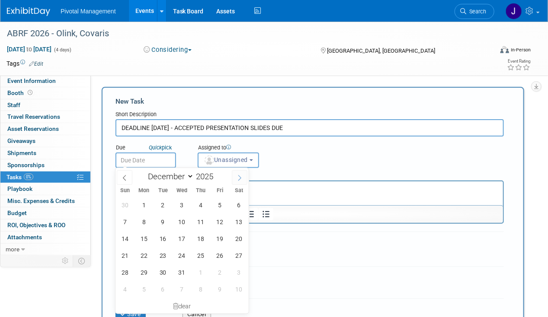
type input "2026"
click at [239, 179] on icon at bounding box center [239, 178] width 6 height 6
select select "1"
click at [216, 254] on span "27" at bounding box center [219, 255] width 17 height 17
type input "Feb 27, 2026"
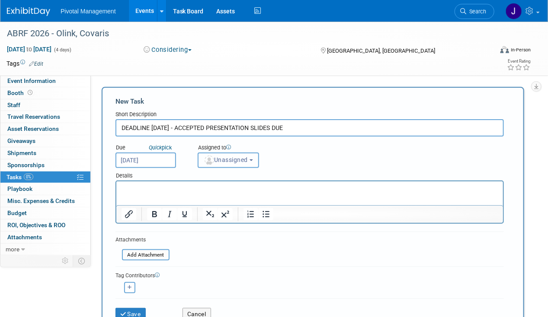
click at [227, 156] on span "Unassigned" at bounding box center [226, 159] width 44 height 7
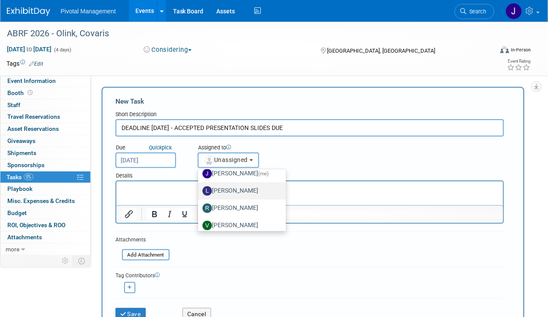
scroll to position [60, 0]
click at [237, 174] on label "Jessica Gatton (me)" at bounding box center [239, 173] width 75 height 14
click at [199, 174] on input "Jessica Gatton (me)" at bounding box center [197, 172] width 6 height 6
select select "497b41a6-53ff-4b84-8c73-e588064afe10"
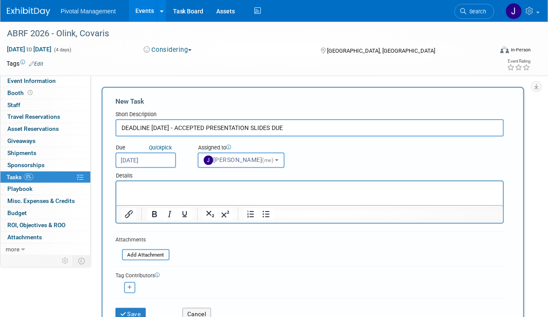
click at [300, 113] on div "Short Description" at bounding box center [309, 115] width 388 height 9
click at [304, 126] on input "DEADLINE FEB 27 - ACCEPTED PRESENTATION SLIDES DUE" at bounding box center [309, 127] width 388 height 17
drag, startPoint x: 322, startPoint y: 128, endPoint x: 51, endPoint y: 127, distance: 271.0
click at [51, 127] on div "Event Information Event Info Booth Booth 0 Staff 0 Staff 0 Travel Reservations …" at bounding box center [274, 223] width 548 height 402
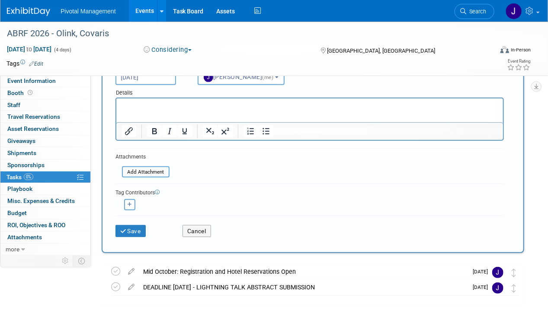
scroll to position [121, 0]
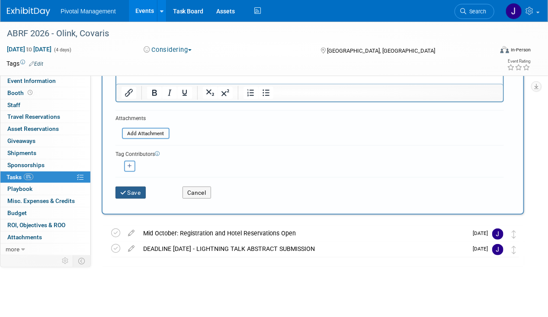
click at [132, 193] on button "Save" at bounding box center [130, 193] width 30 height 12
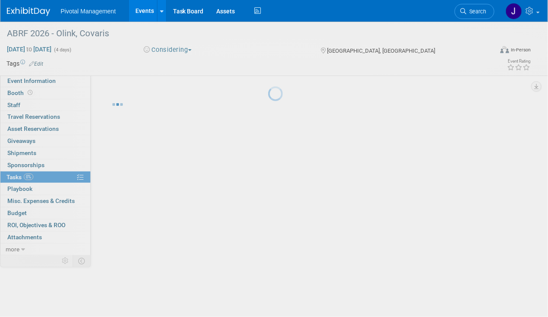
scroll to position [0, 0]
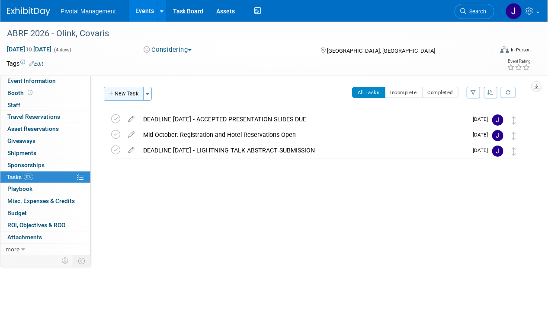
click at [122, 96] on button "New Task" at bounding box center [124, 94] width 40 height 14
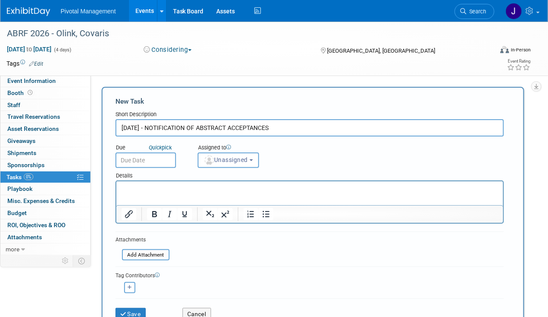
type input "JAN 10 - NOTIFICATION OF ABSTRACT ACCEPTANCES"
click at [151, 156] on input "text" at bounding box center [145, 161] width 61 height 16
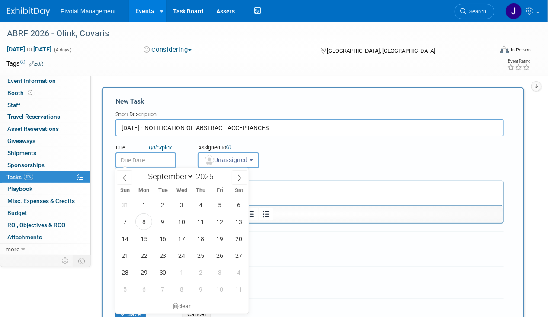
click at [231, 176] on div "January February March April May June July August September October November De…" at bounding box center [182, 175] width 100 height 15
click at [235, 177] on span at bounding box center [240, 177] width 16 height 15
click at [235, 176] on span at bounding box center [240, 177] width 16 height 15
click at [234, 176] on span at bounding box center [240, 177] width 16 height 15
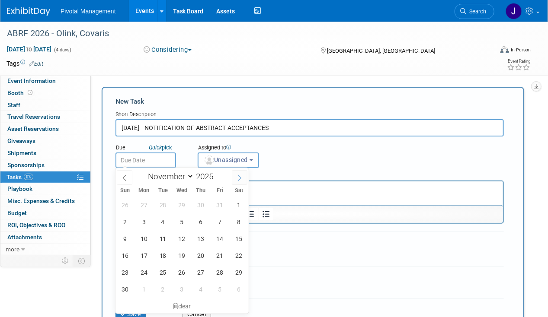
select select "11"
click at [234, 176] on span at bounding box center [240, 177] width 16 height 15
type input "2026"
select select "0"
click at [236, 223] on span "10" at bounding box center [238, 222] width 17 height 17
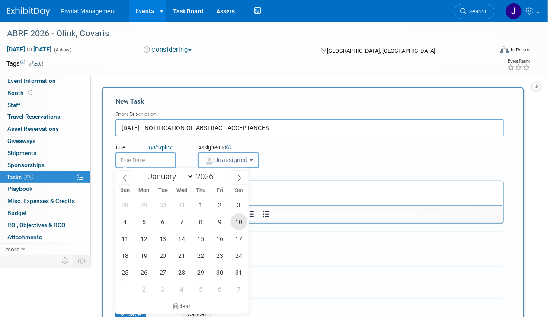
type input "Jan 10, 2026"
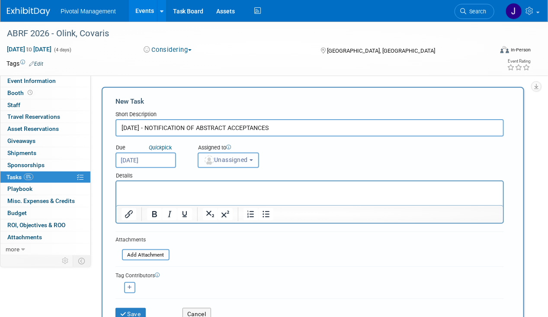
click at [228, 164] on button "Unassigned" at bounding box center [228, 161] width 61 height 16
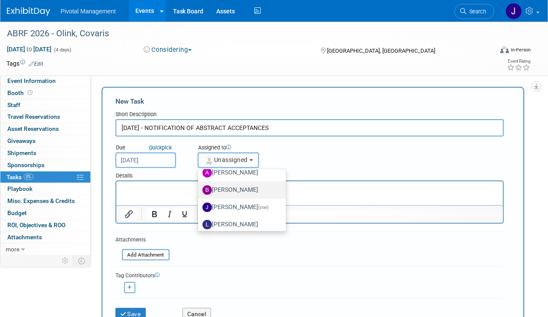
scroll to position [32, 0]
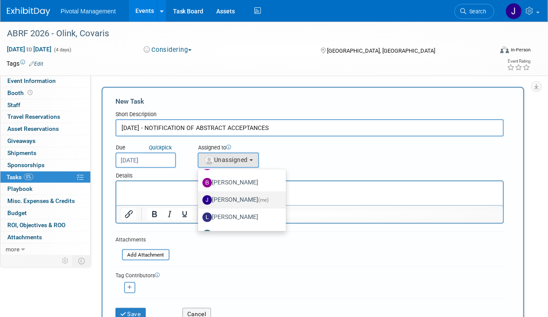
click at [238, 202] on label "Jessica Gatton (me)" at bounding box center [239, 200] width 75 height 14
click at [199, 202] on input "Jessica Gatton (me)" at bounding box center [197, 199] width 6 height 6
select select "497b41a6-53ff-4b84-8c73-e588064afe10"
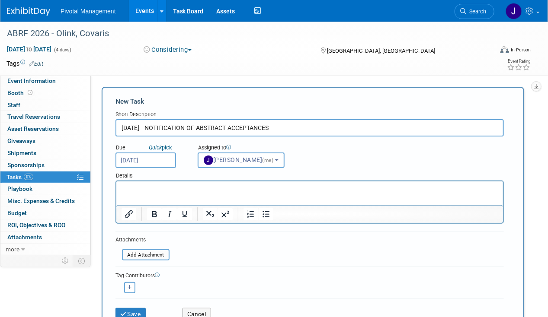
scroll to position [73, 0]
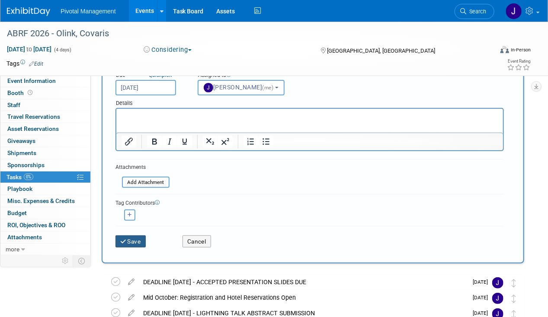
click at [136, 241] on button "Save" at bounding box center [130, 242] width 30 height 12
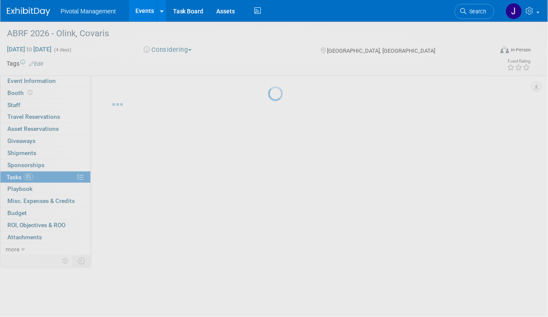
scroll to position [0, 0]
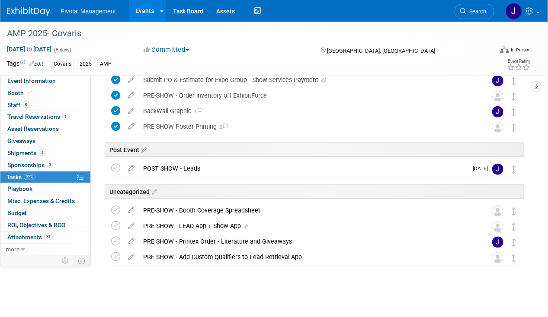
scroll to position [277, 0]
